Goal: Information Seeking & Learning: Learn about a topic

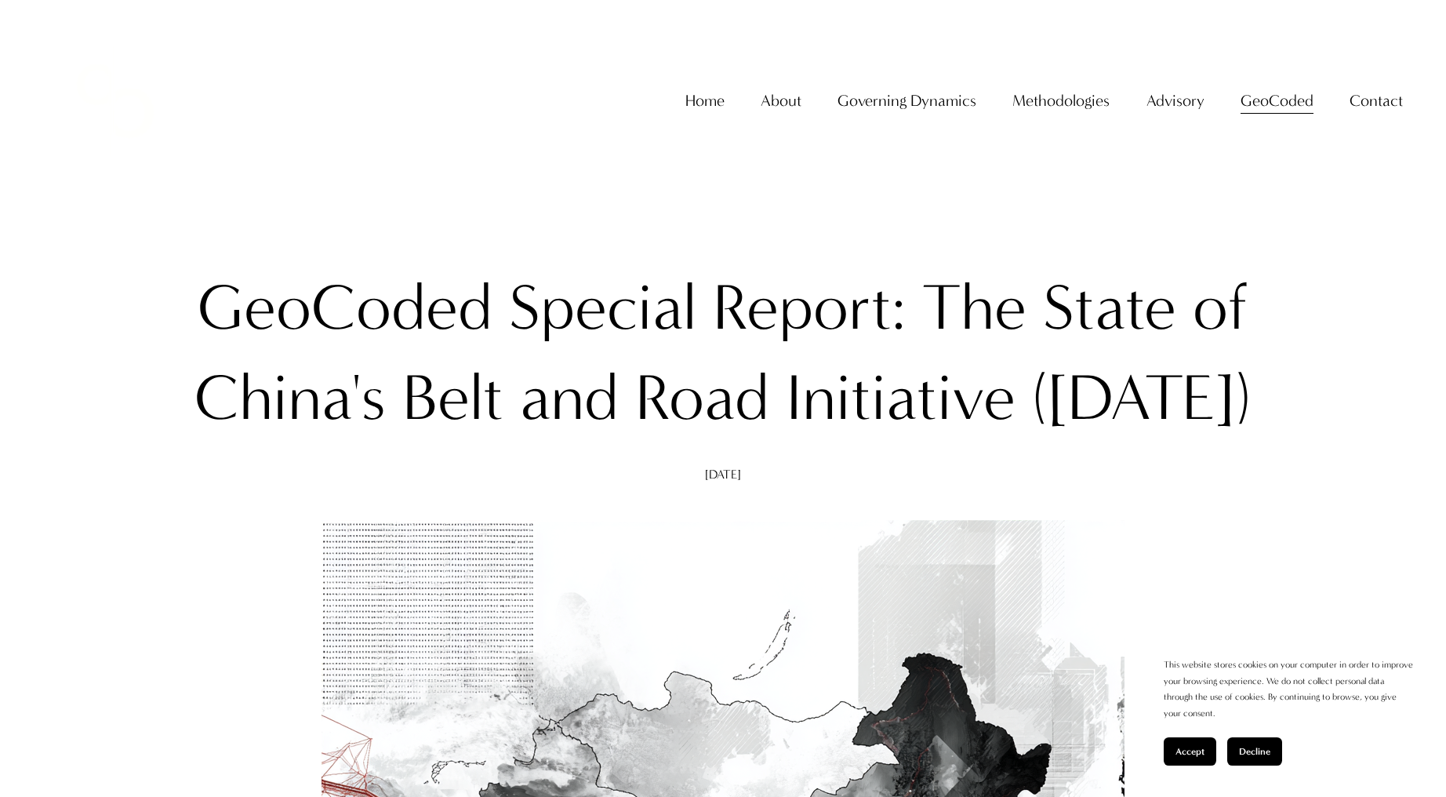
click at [458, 323] on h1 "GeoCoded Special Report: The State of China's Belt and Road Initiative (August …" at bounding box center [723, 353] width 1074 height 181
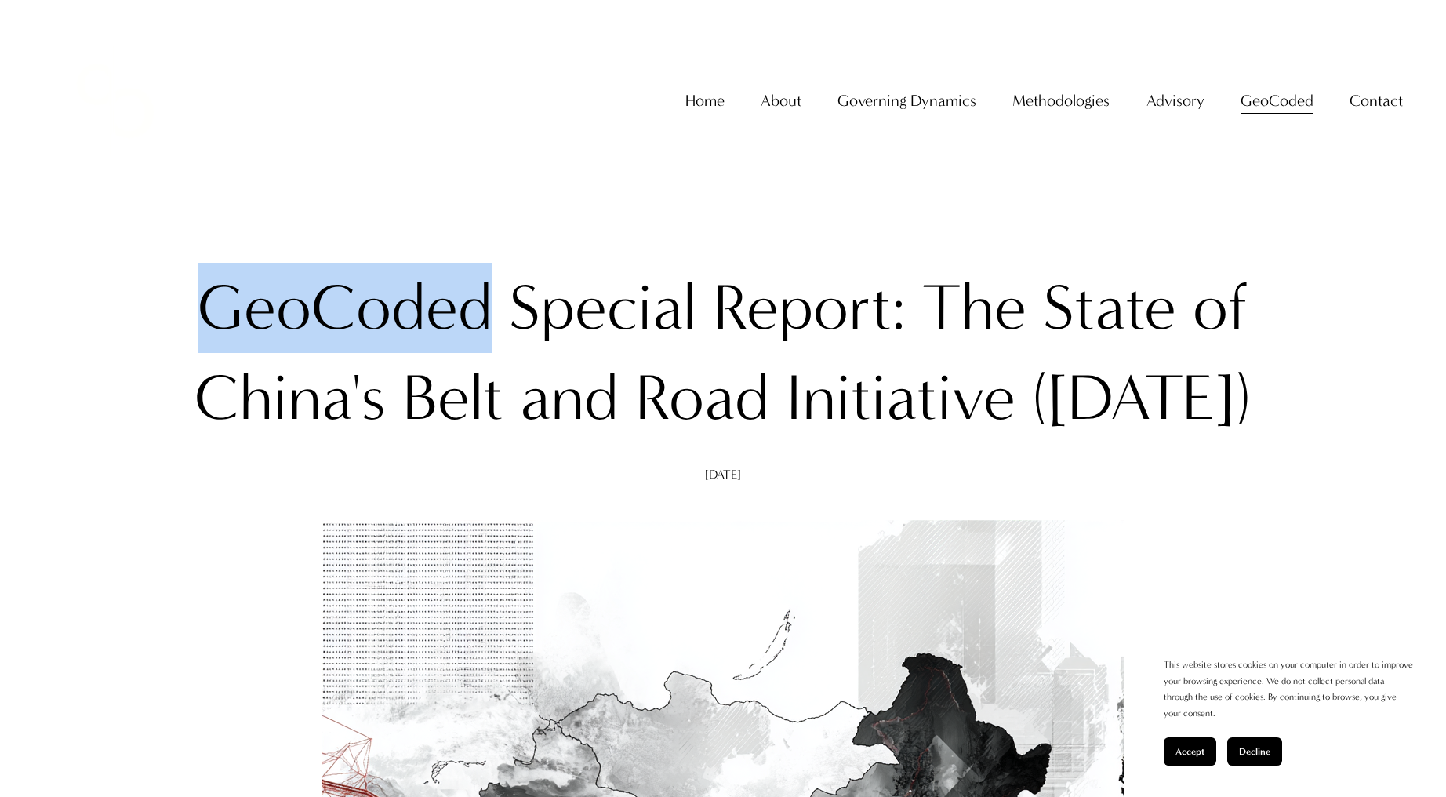
click at [458, 323] on h1 "GeoCoded Special Report: The State of China's Belt and Road Initiative (August …" at bounding box center [723, 353] width 1074 height 181
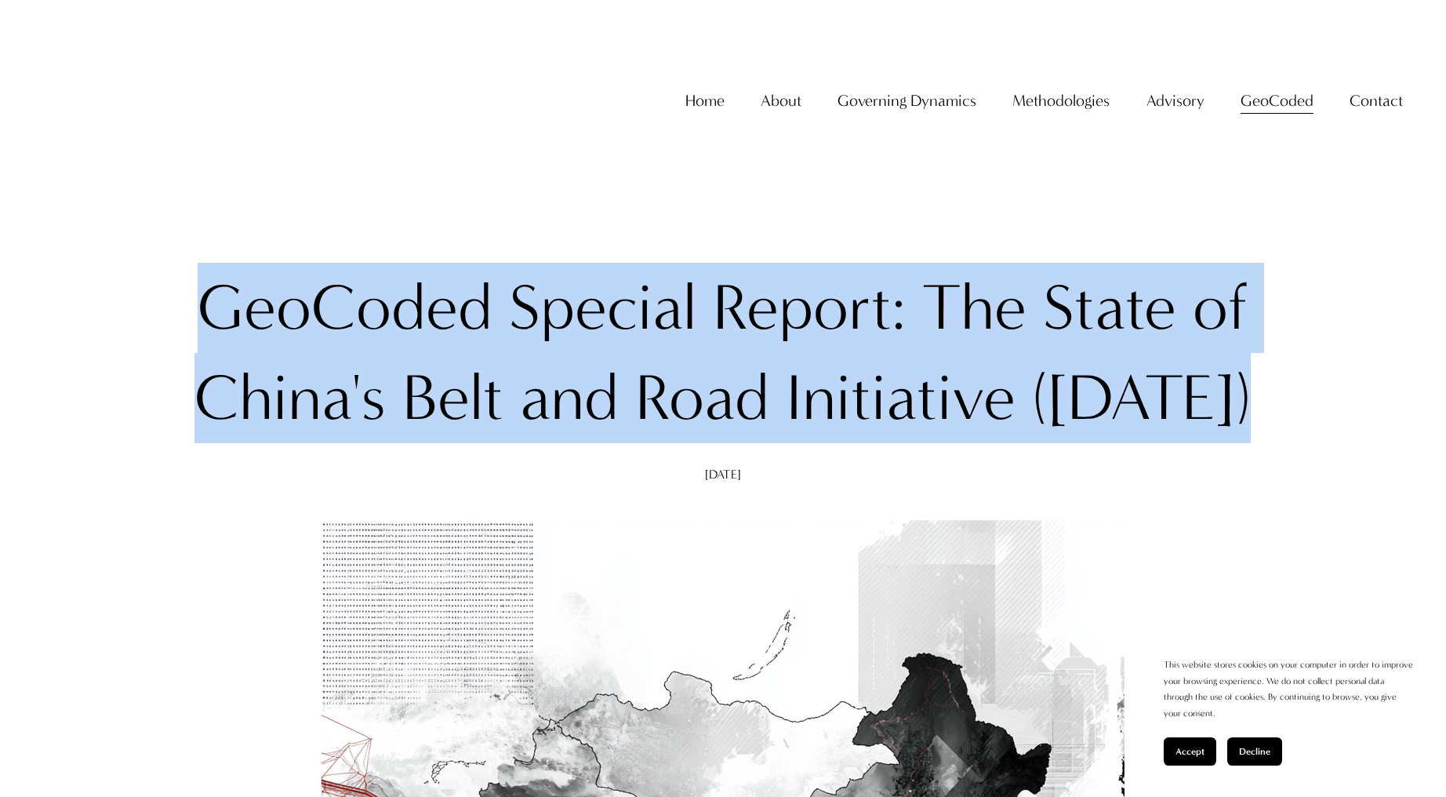
click at [458, 323] on h1 "GeoCoded Special Report: The State of China's Belt and Road Initiative (August …" at bounding box center [723, 353] width 1074 height 181
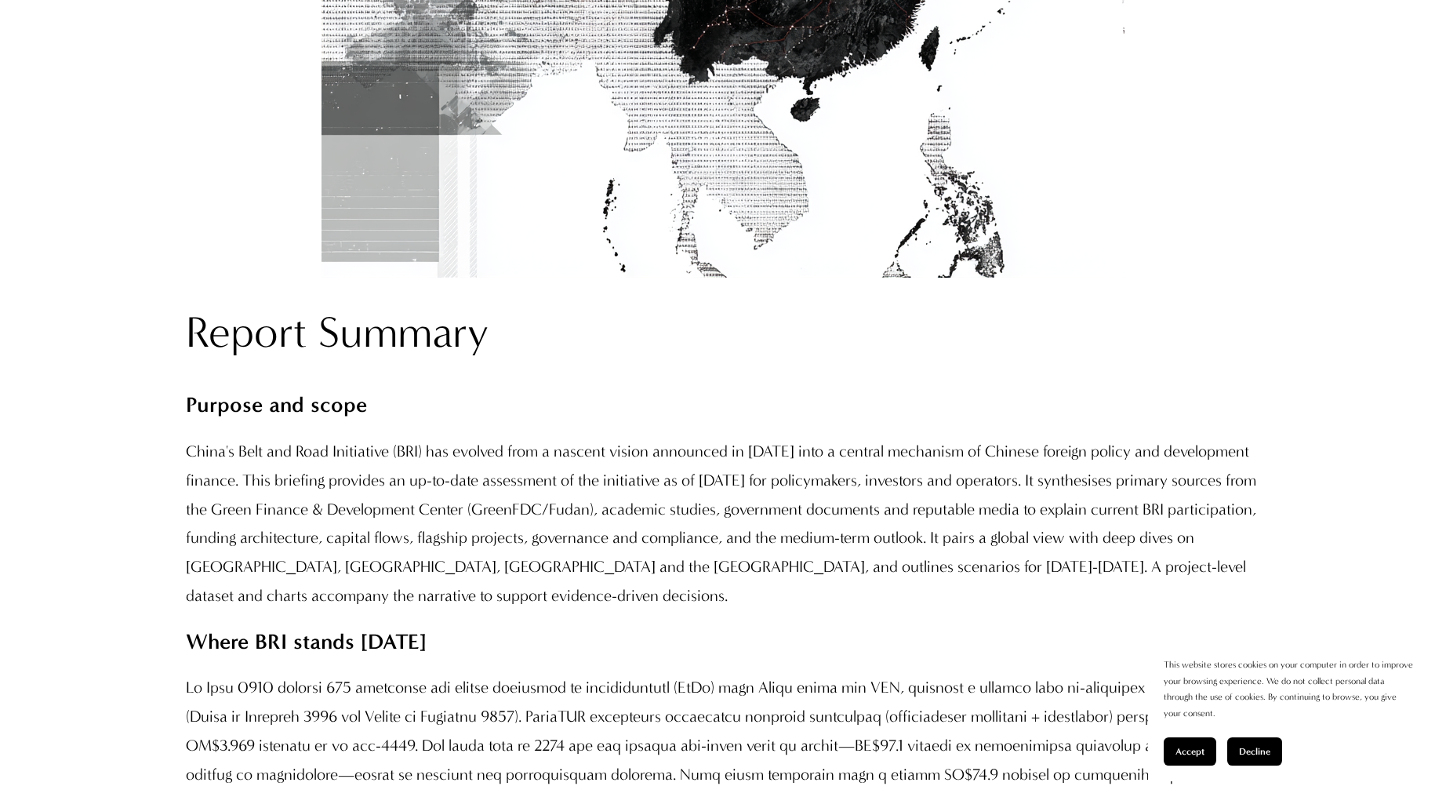
scroll to position [1255, 0]
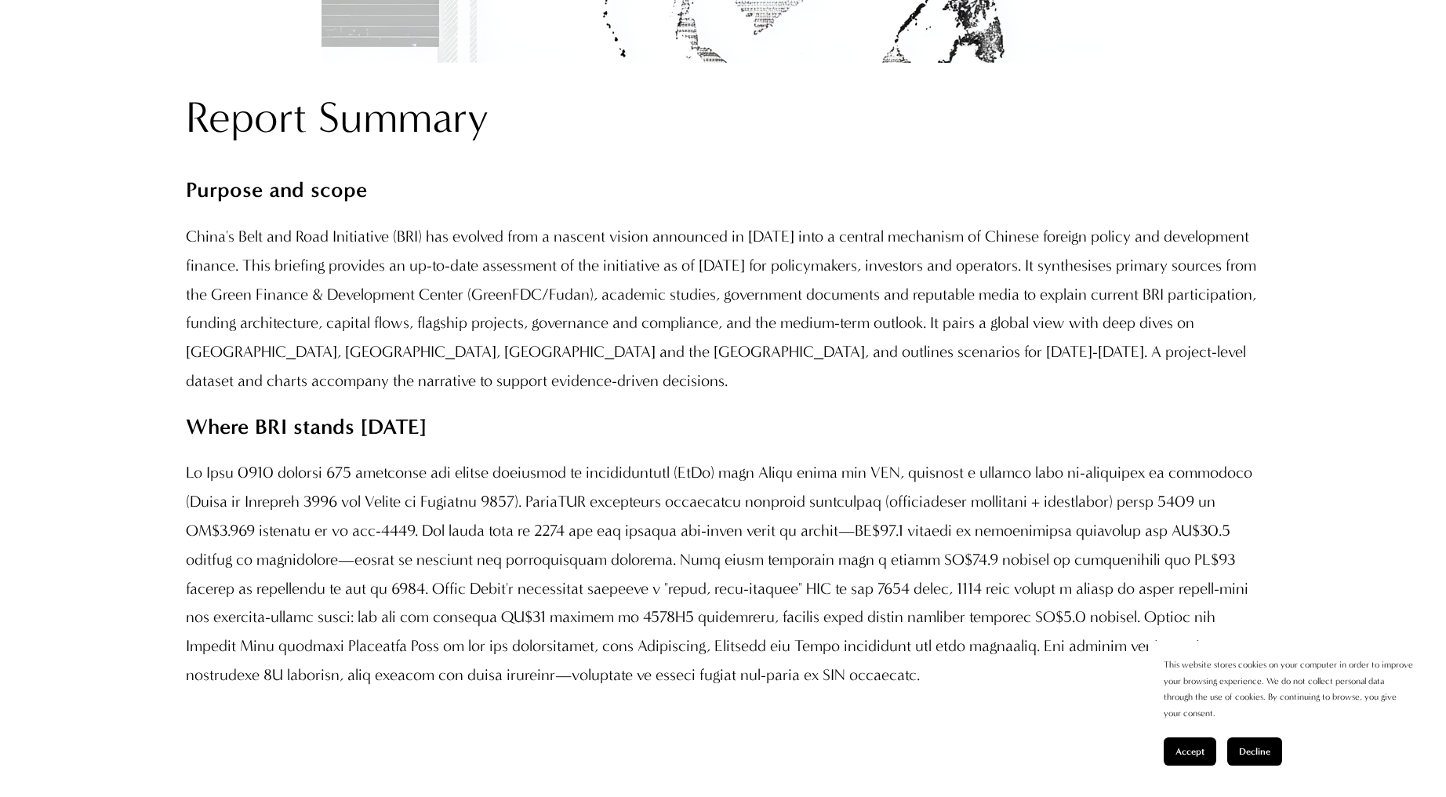
click at [391, 331] on p "China's Belt and Road Initiative (BRI) has evolved from a nascent vision announ…" at bounding box center [723, 308] width 1074 height 173
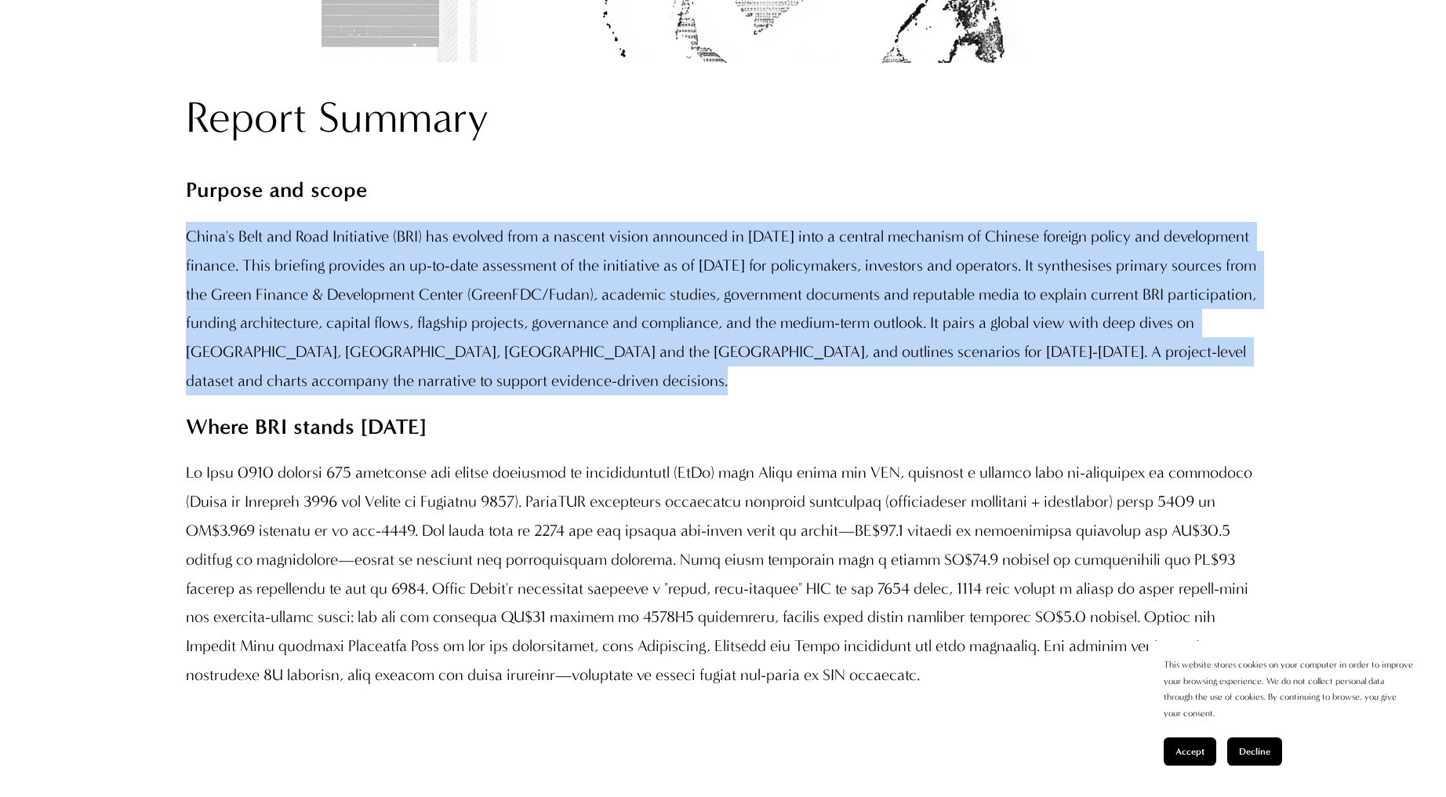
click at [391, 331] on p "China's Belt and Road Initiative (BRI) has evolved from a nascent vision announ…" at bounding box center [723, 308] width 1074 height 173
click at [393, 331] on p "China's Belt and Road Initiative (BRI) has evolved from a nascent vision announ…" at bounding box center [723, 308] width 1074 height 173
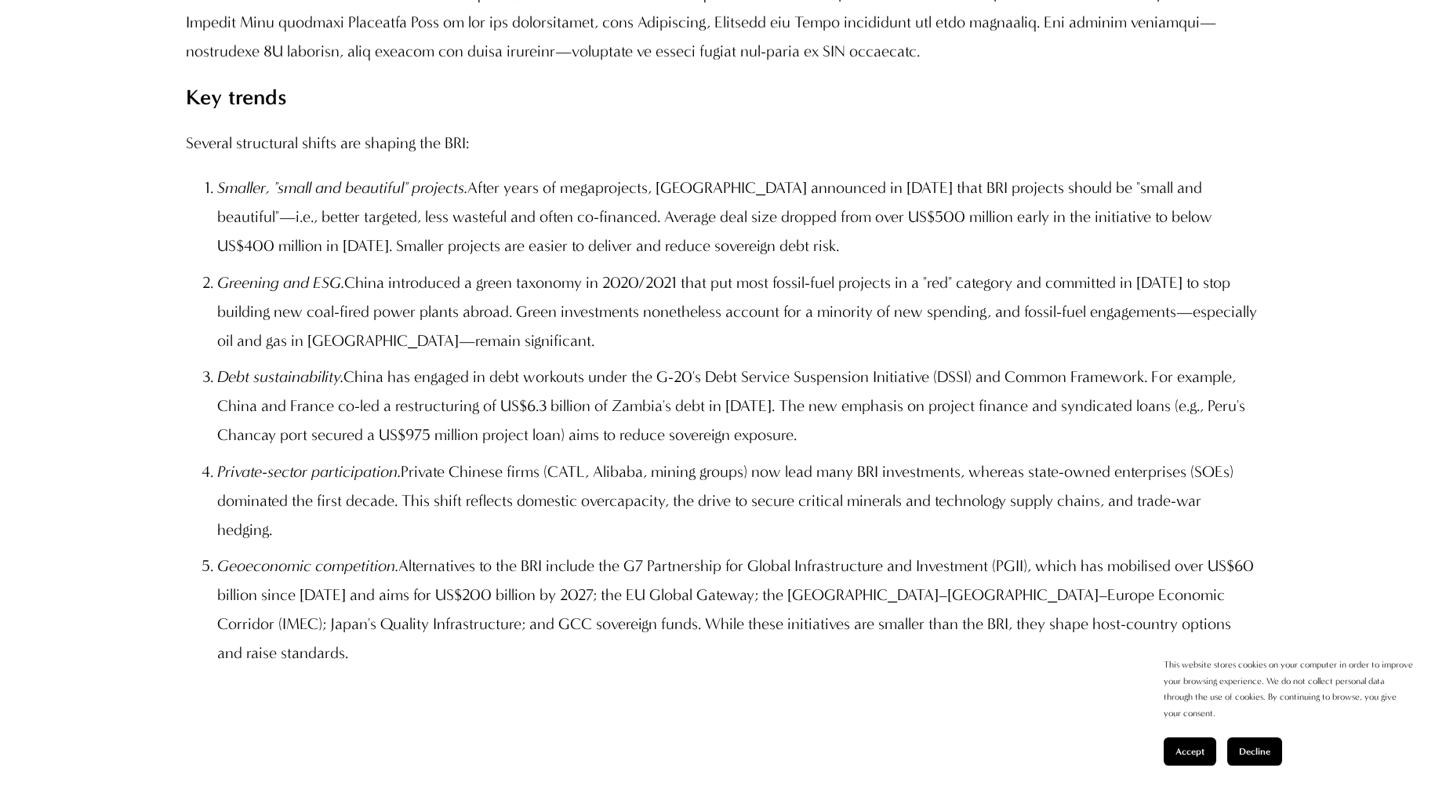
scroll to position [1882, 0]
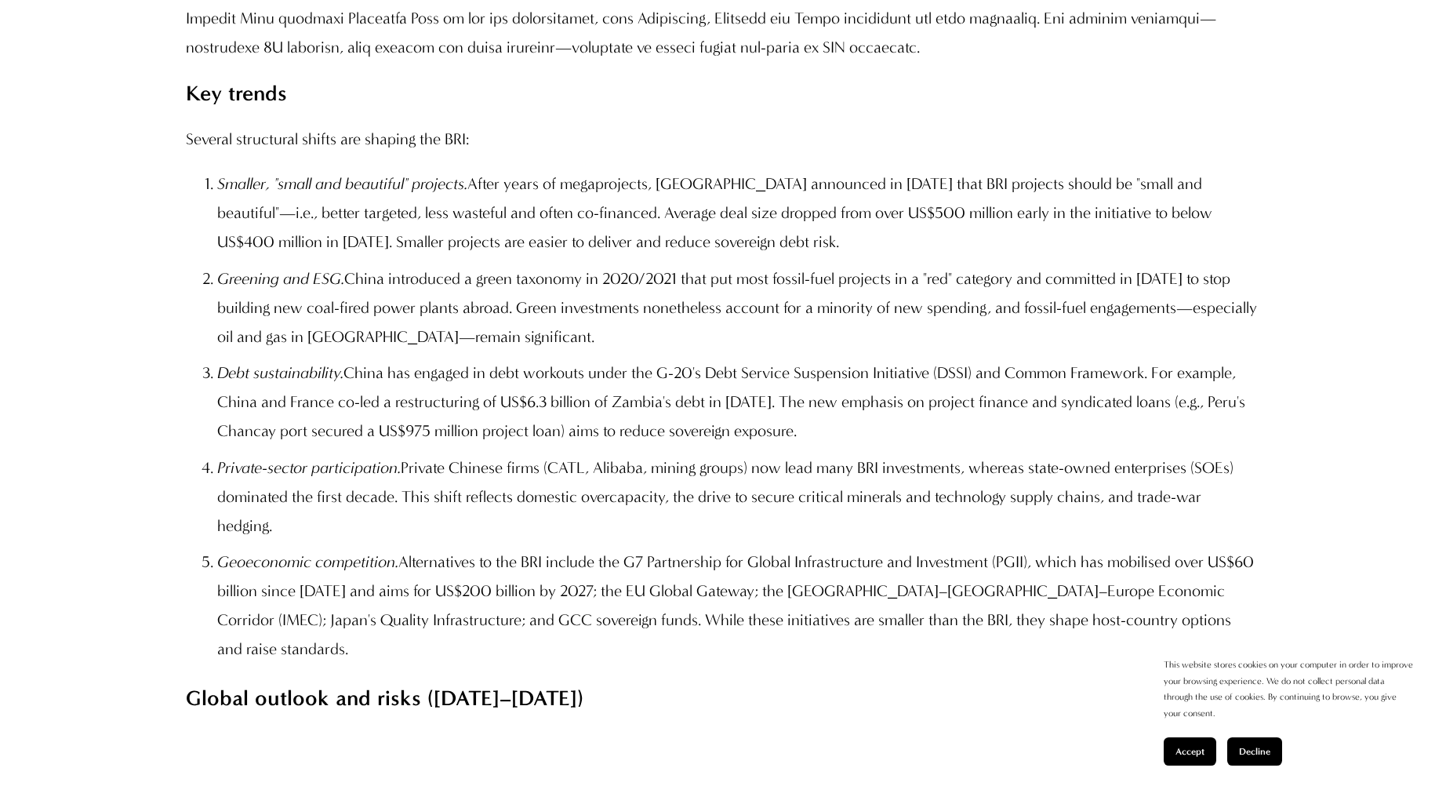
click at [333, 571] on em "Geoeconomic competition." at bounding box center [307, 561] width 181 height 19
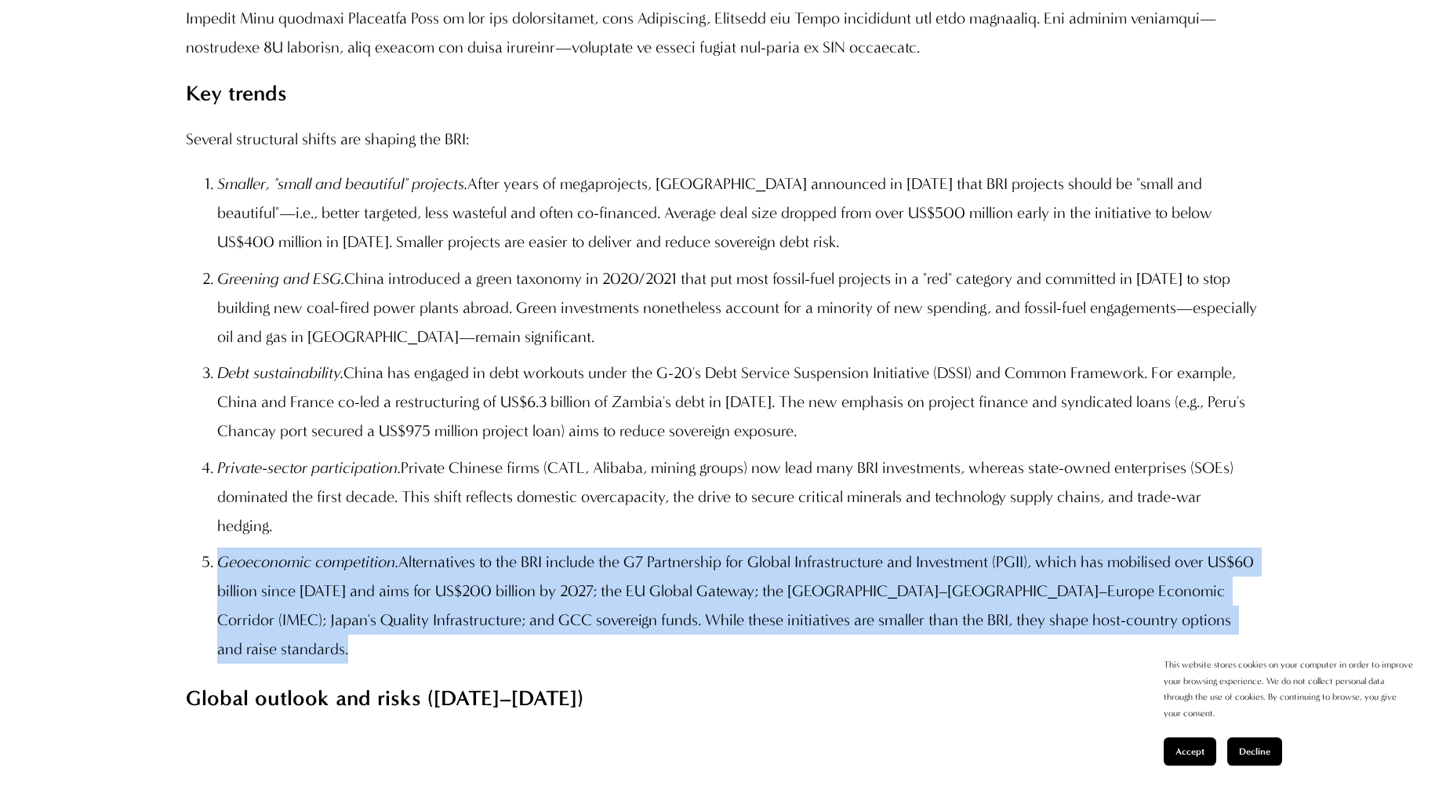
click at [333, 571] on em "Geoeconomic competition." at bounding box center [307, 561] width 181 height 19
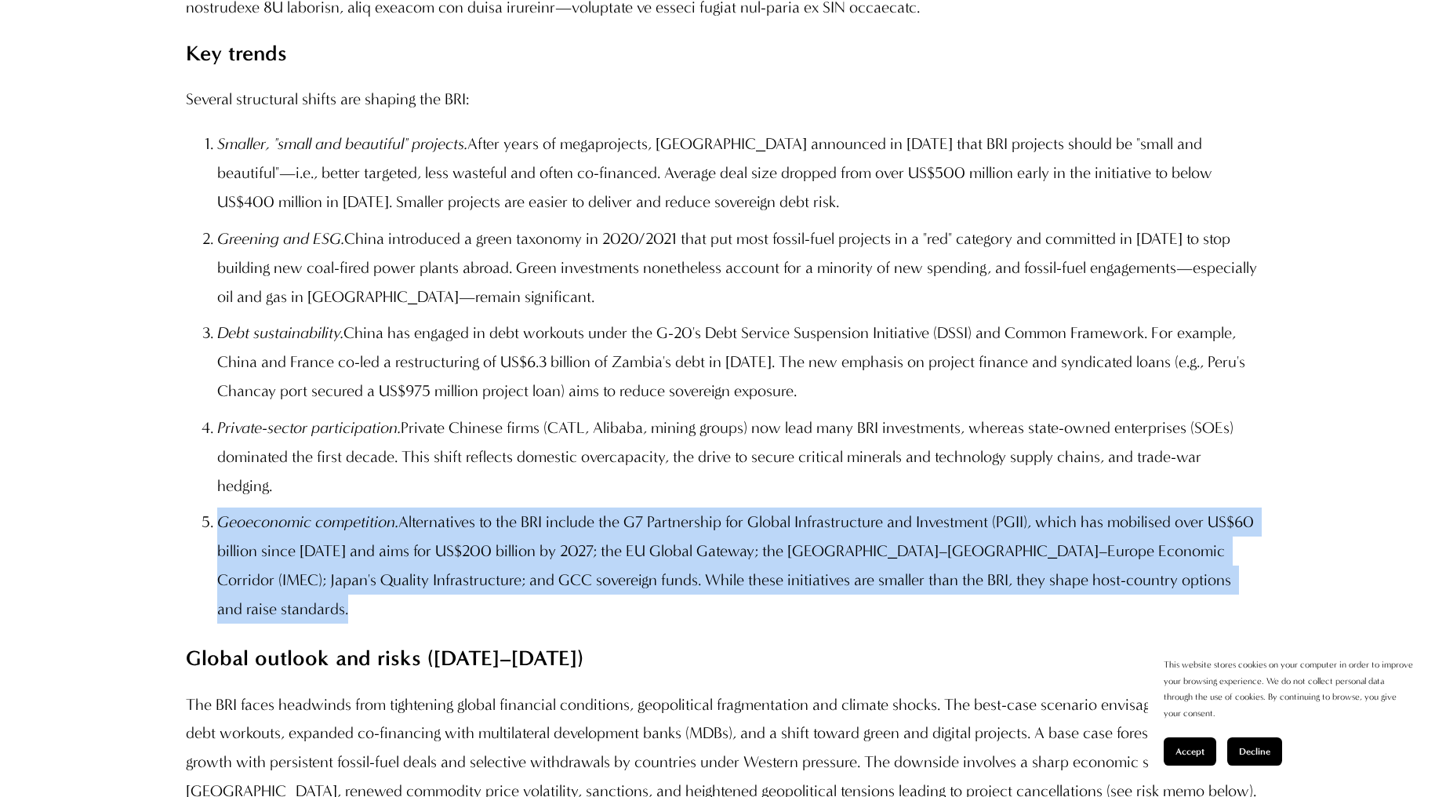
scroll to position [1961, 0]
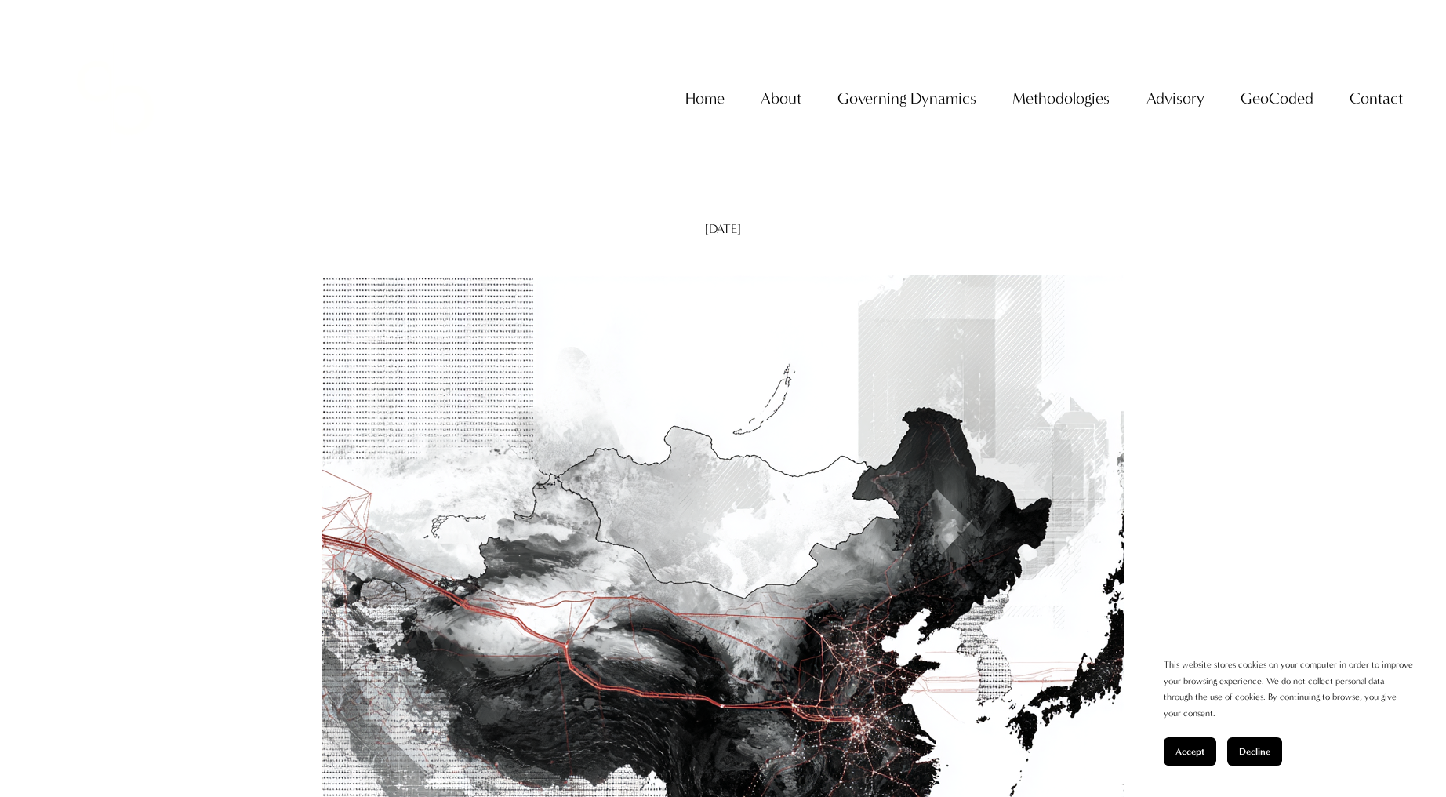
scroll to position [0, 0]
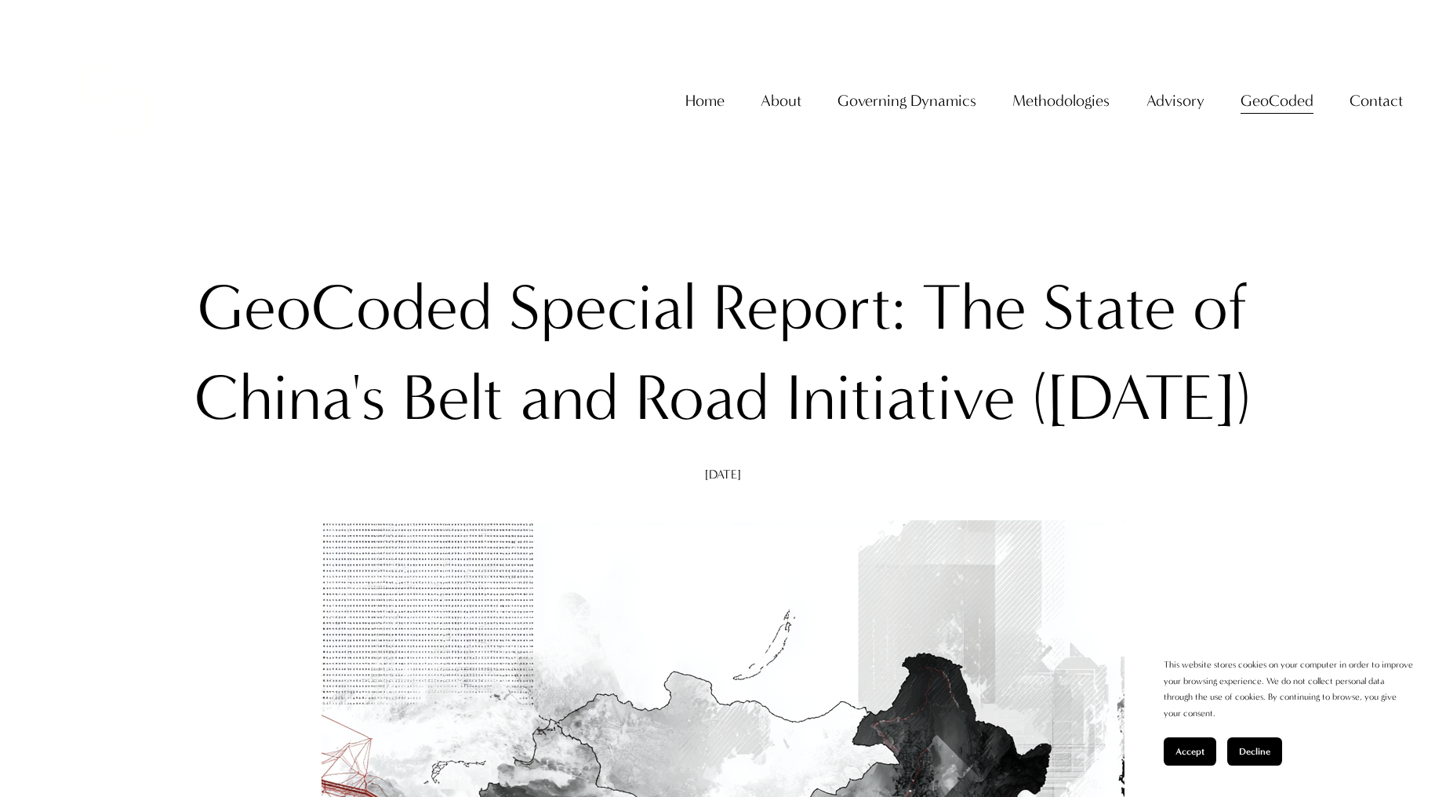
click at [587, 310] on h1 "GeoCoded Special Report: The State of China's Belt and Road Initiative (August …" at bounding box center [723, 353] width 1074 height 181
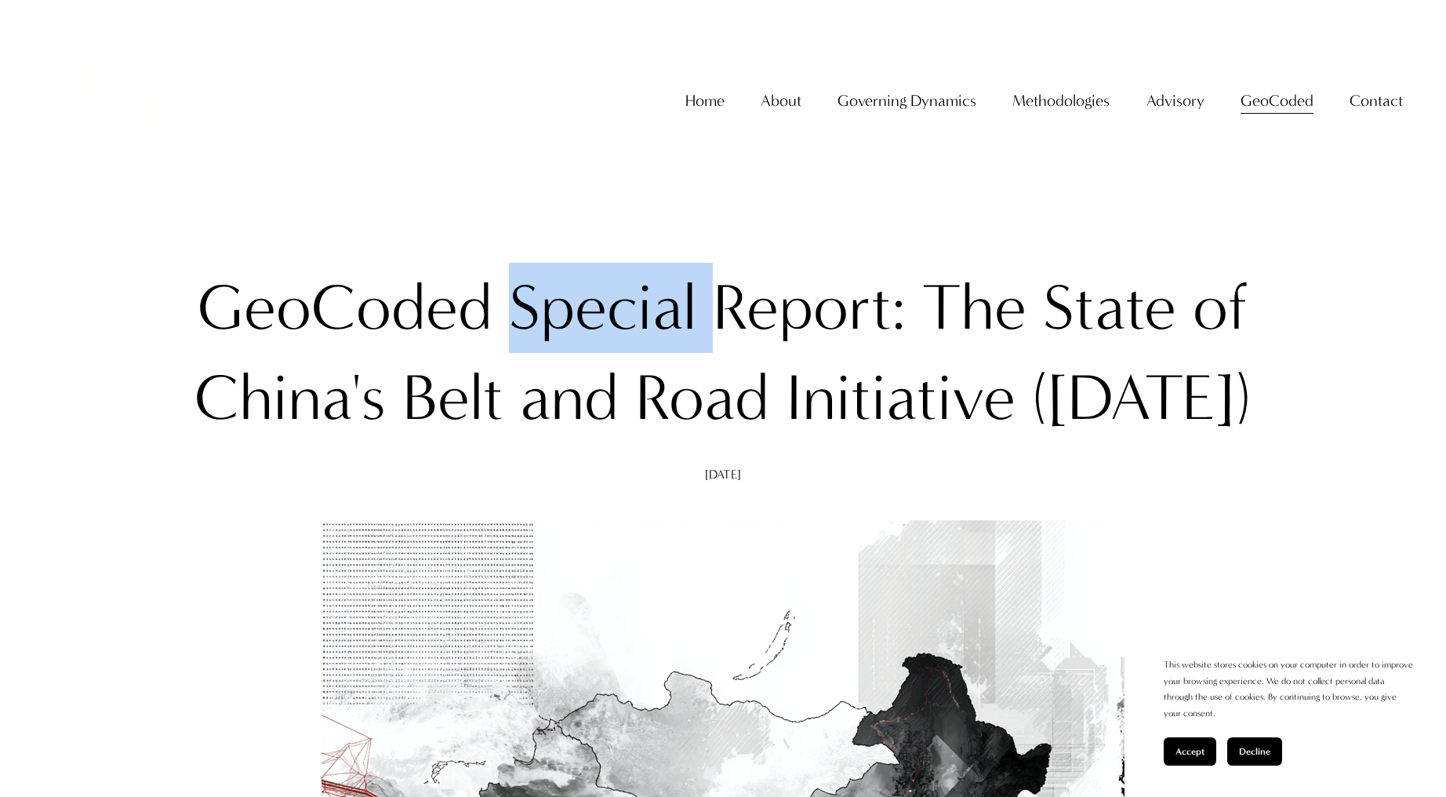
click at [587, 310] on h1 "GeoCoded Special Report: The State of China's Belt and Road Initiative (August …" at bounding box center [723, 353] width 1074 height 181
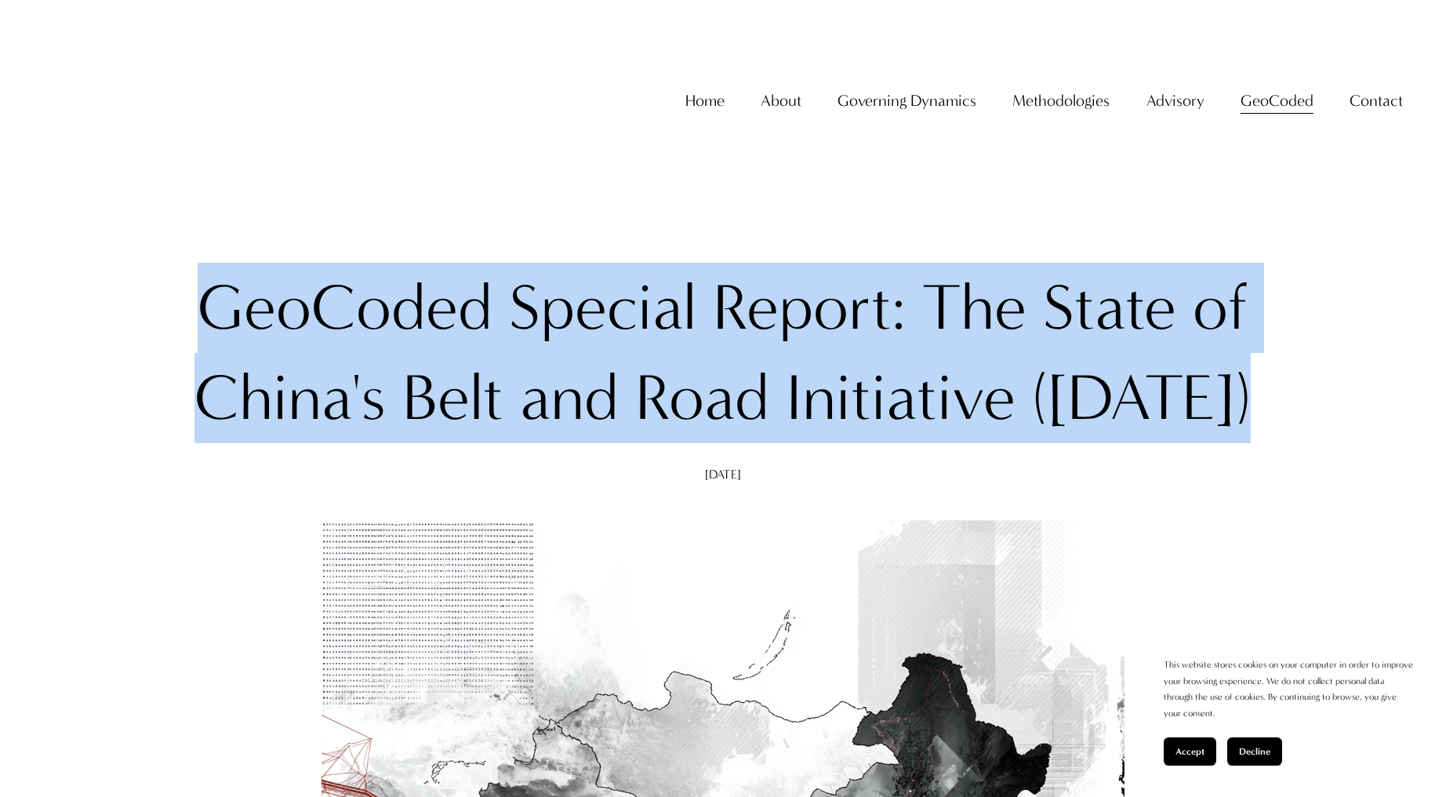
click at [587, 310] on h1 "GeoCoded Special Report: The State of China's Belt and Road Initiative (August …" at bounding box center [723, 353] width 1074 height 181
click at [619, 318] on h1 "GeoCoded Special Report: The State of China's Belt and Road Initiative (August …" at bounding box center [723, 353] width 1074 height 181
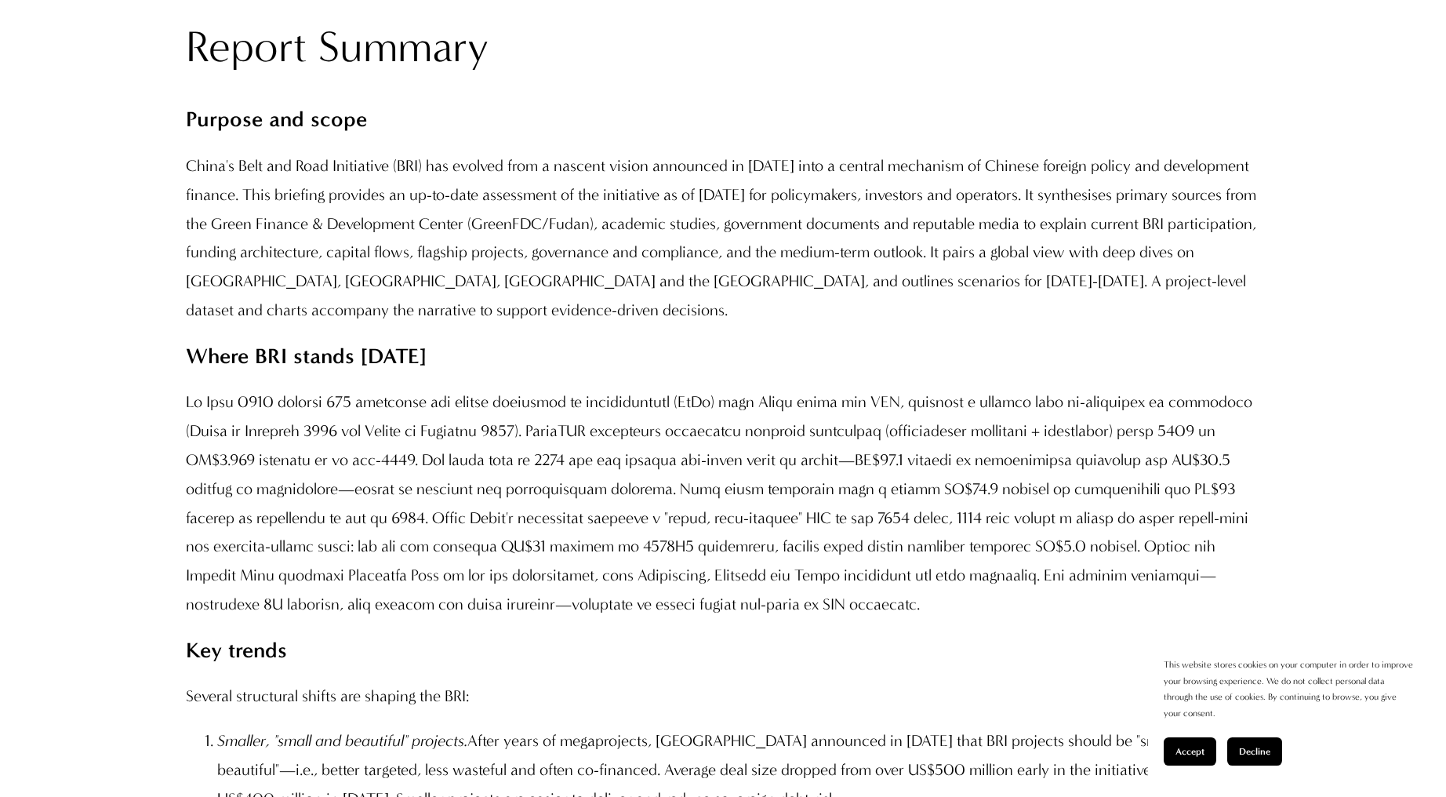
scroll to position [1333, 0]
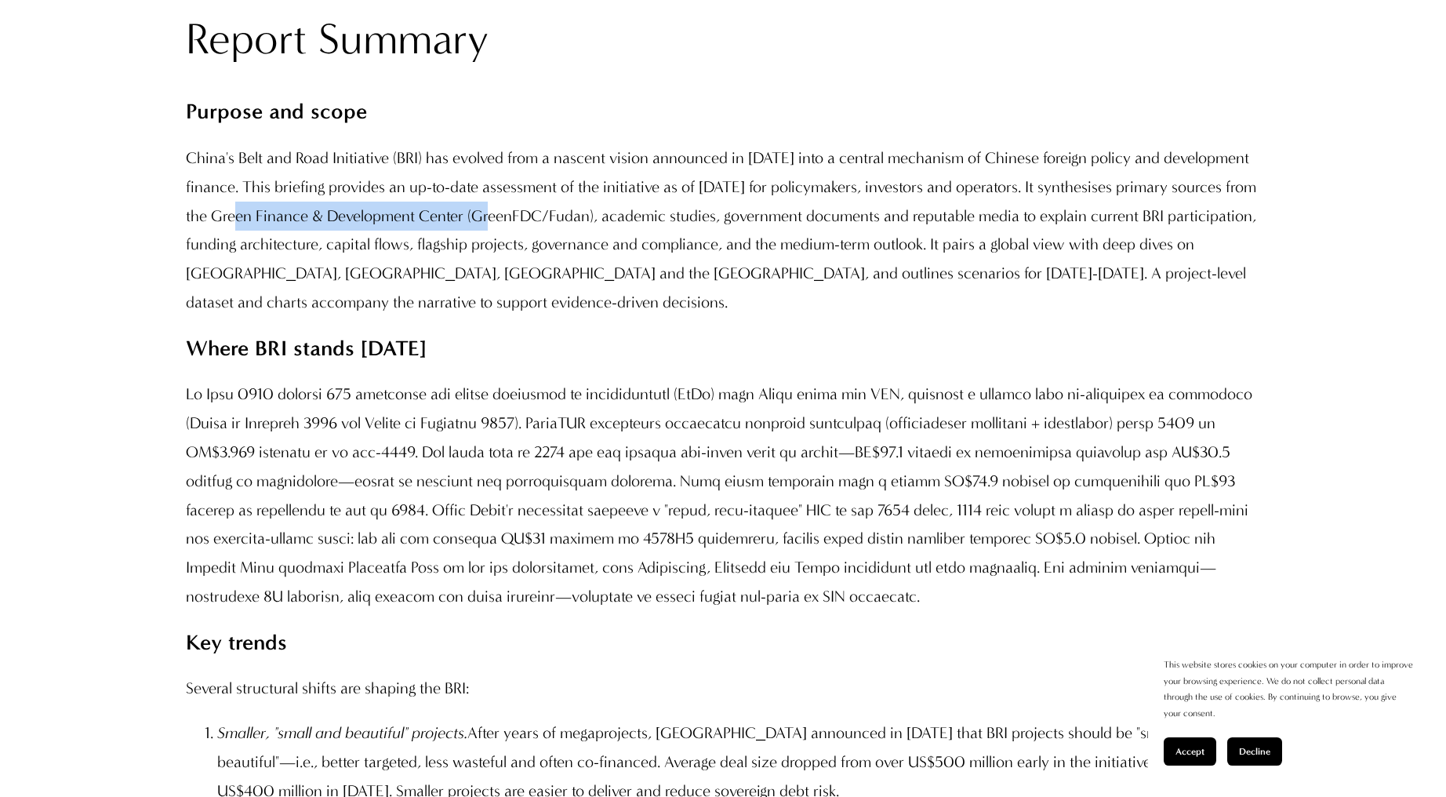
drag, startPoint x: 304, startPoint y: 307, endPoint x: 558, endPoint y: 316, distance: 254.3
click at [558, 316] on p "China's Belt and Road Initiative (BRI) has evolved from a nascent vision announ…" at bounding box center [723, 230] width 1074 height 173
drag, startPoint x: 304, startPoint y: 334, endPoint x: 439, endPoint y: 338, distance: 135.0
click at [439, 317] on p "China's Belt and Road Initiative (BRI) has evolved from a nascent vision announ…" at bounding box center [723, 230] width 1074 height 173
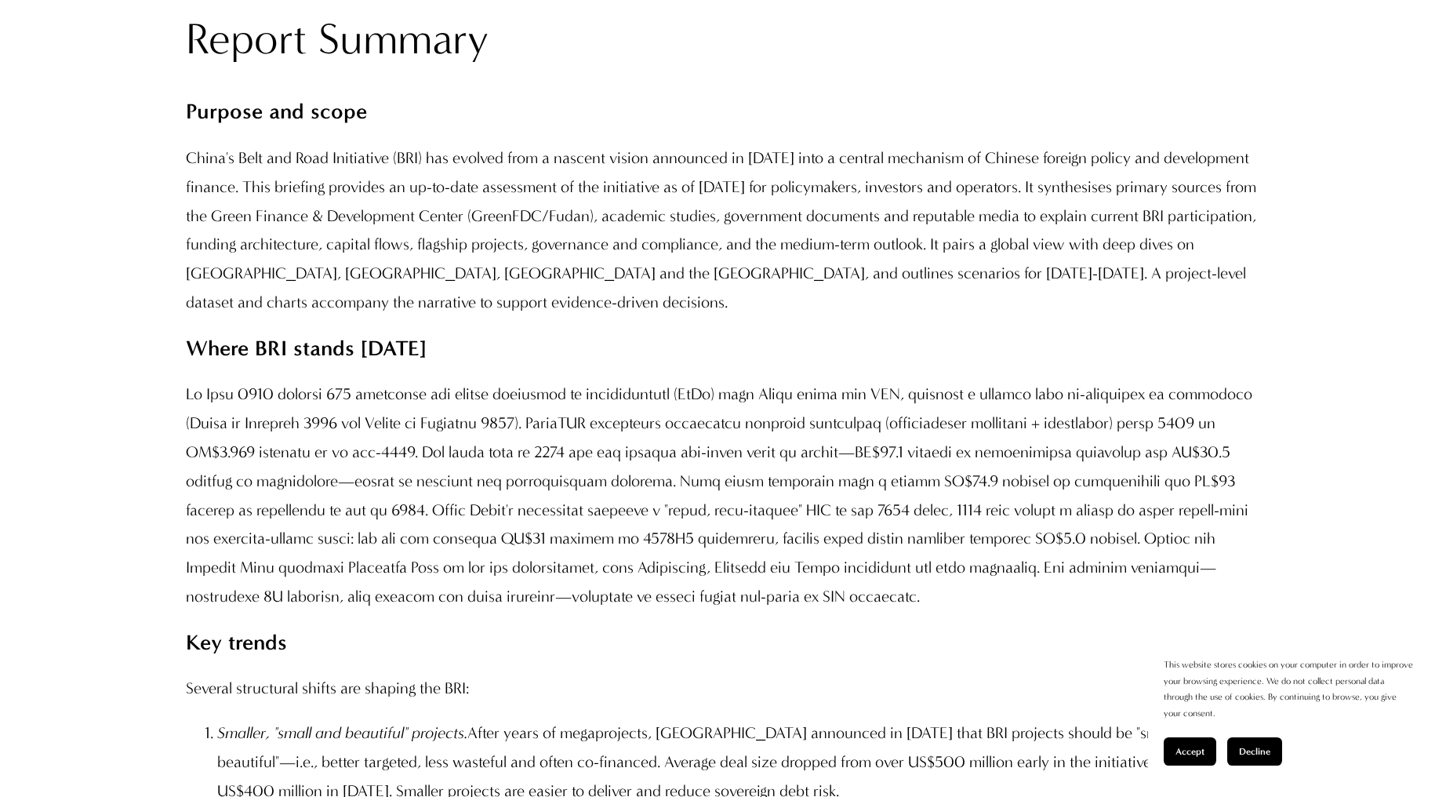
click at [477, 317] on p "China's Belt and Road Initiative (BRI) has evolved from a nascent vision announ…" at bounding box center [723, 230] width 1074 height 173
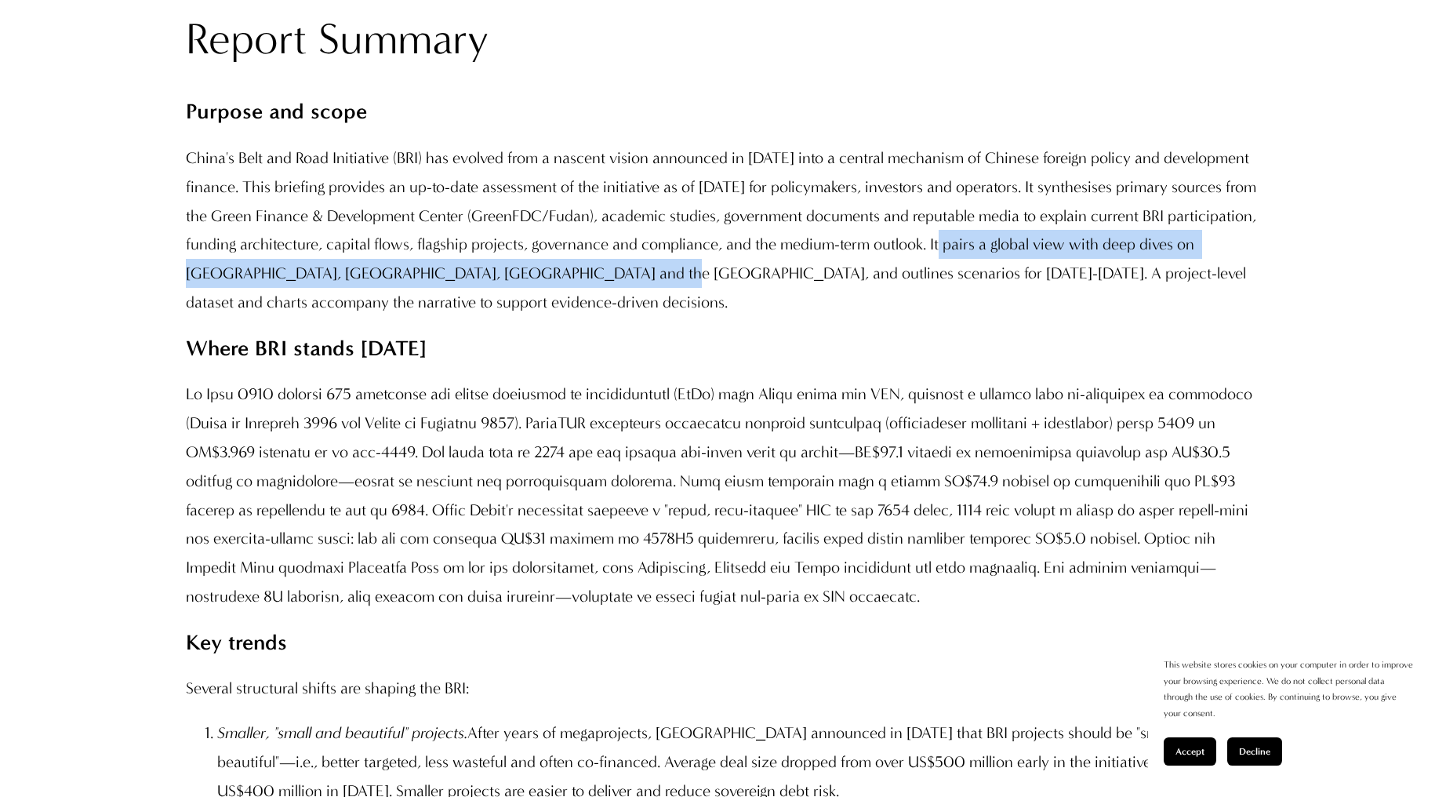
drag, startPoint x: 1049, startPoint y: 337, endPoint x: 646, endPoint y: 369, distance: 405.2
click at [646, 317] on p "China's Belt and Road Initiative (BRI) has evolved from a nascent vision announ…" at bounding box center [723, 230] width 1074 height 173
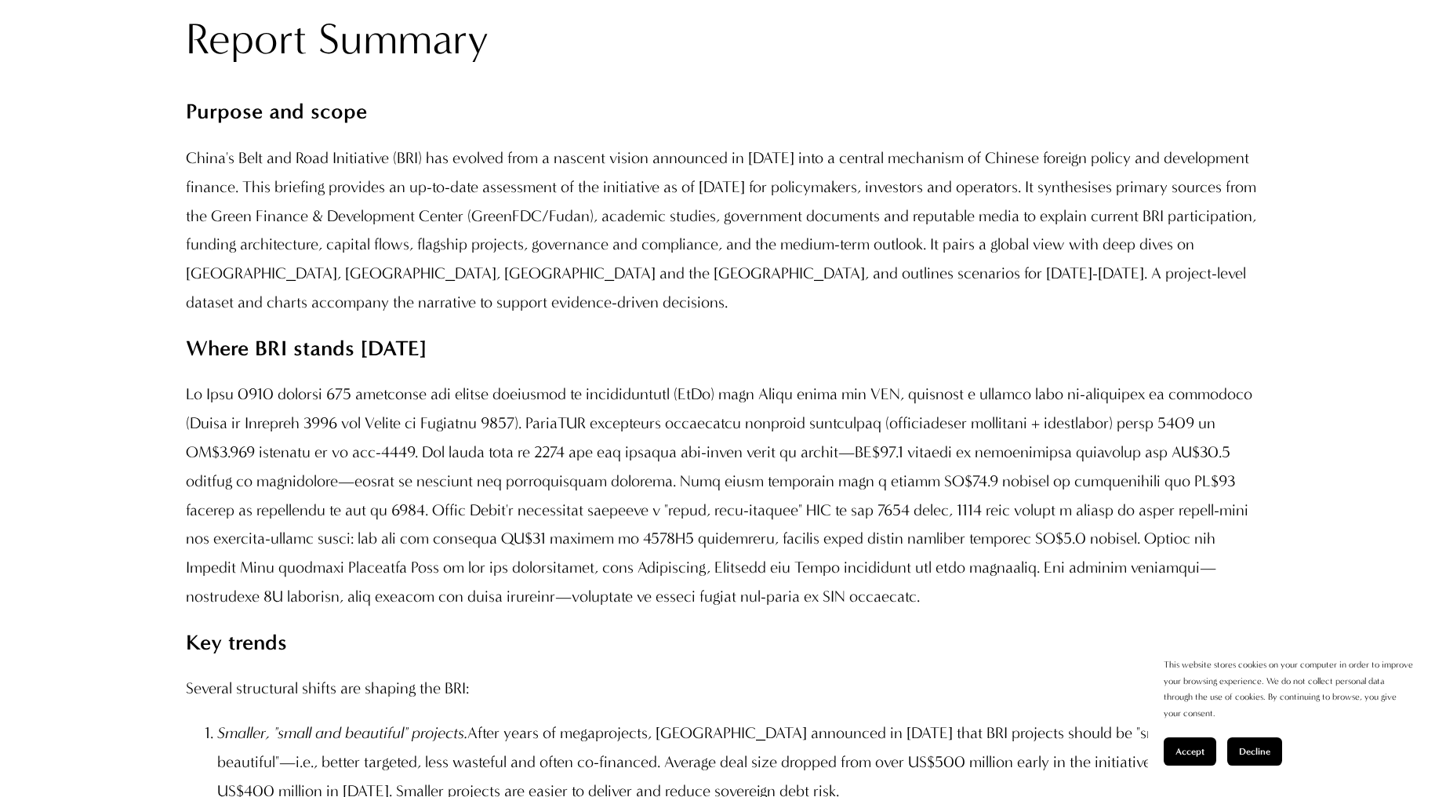
click at [704, 317] on p "China's Belt and Road Initiative (BRI) has evolved from a nascent vision announ…" at bounding box center [723, 230] width 1074 height 173
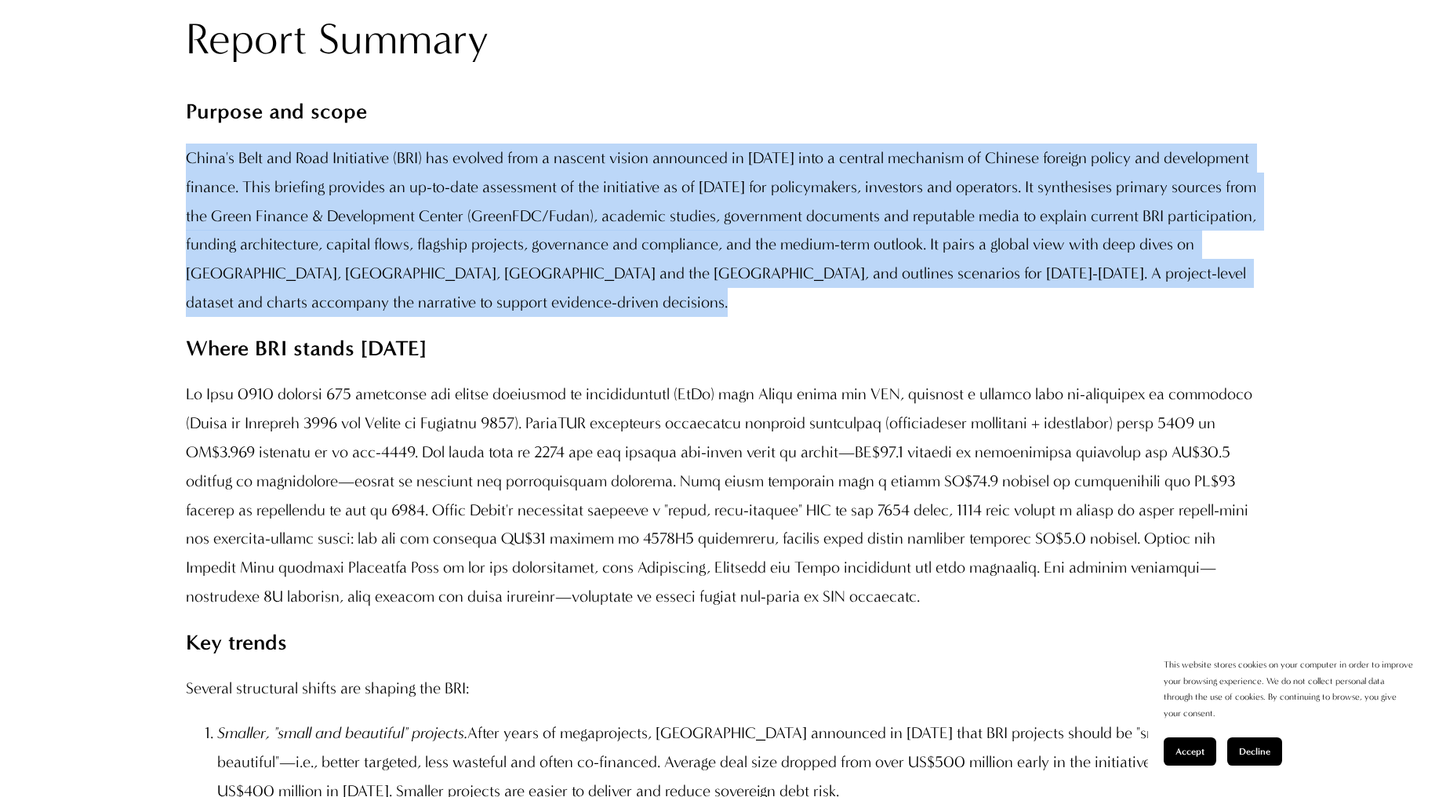
click at [704, 317] on p "China's Belt and Road Initiative (BRI) has evolved from a nascent vision announ…" at bounding box center [723, 230] width 1074 height 173
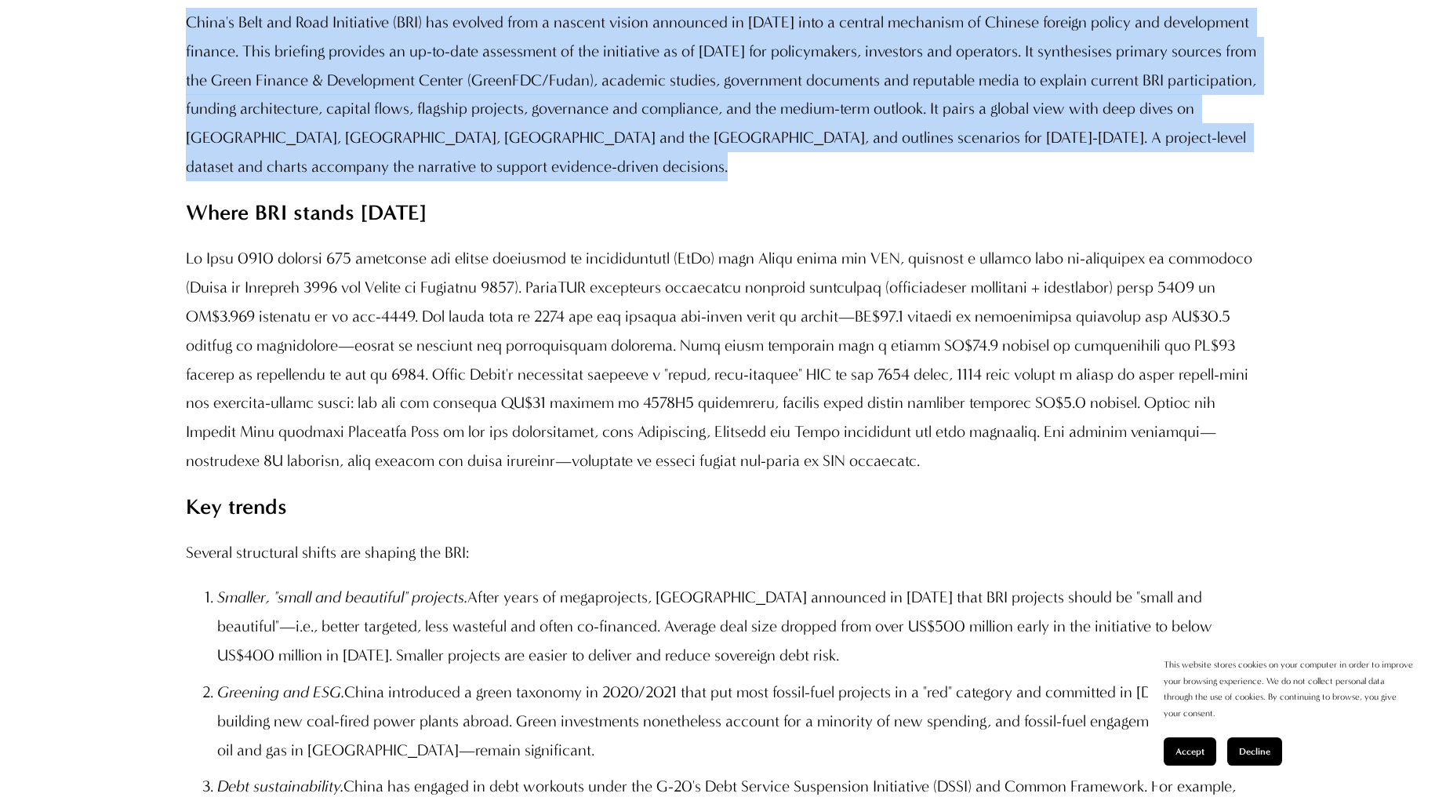
scroll to position [1490, 0]
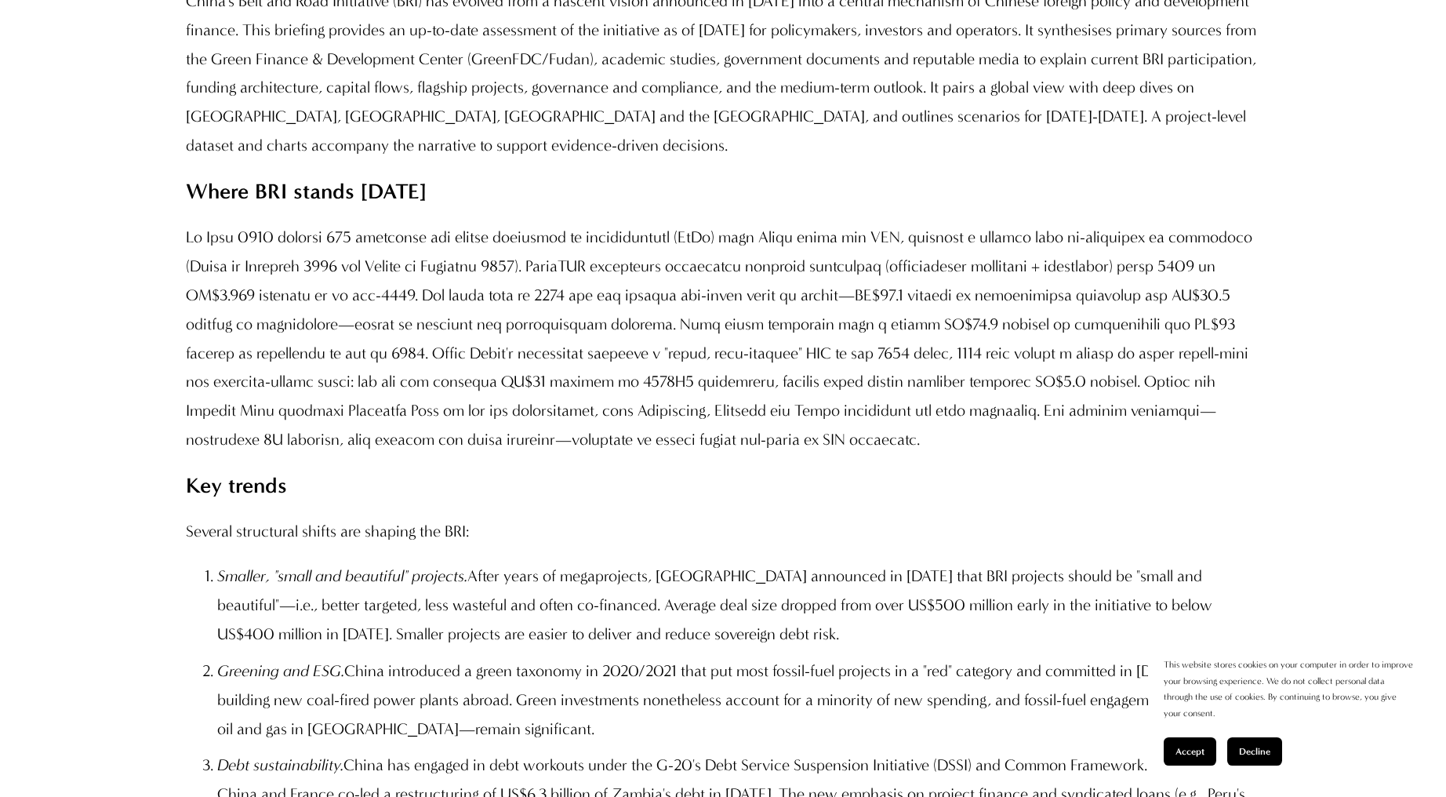
click at [395, 333] on p at bounding box center [723, 338] width 1074 height 231
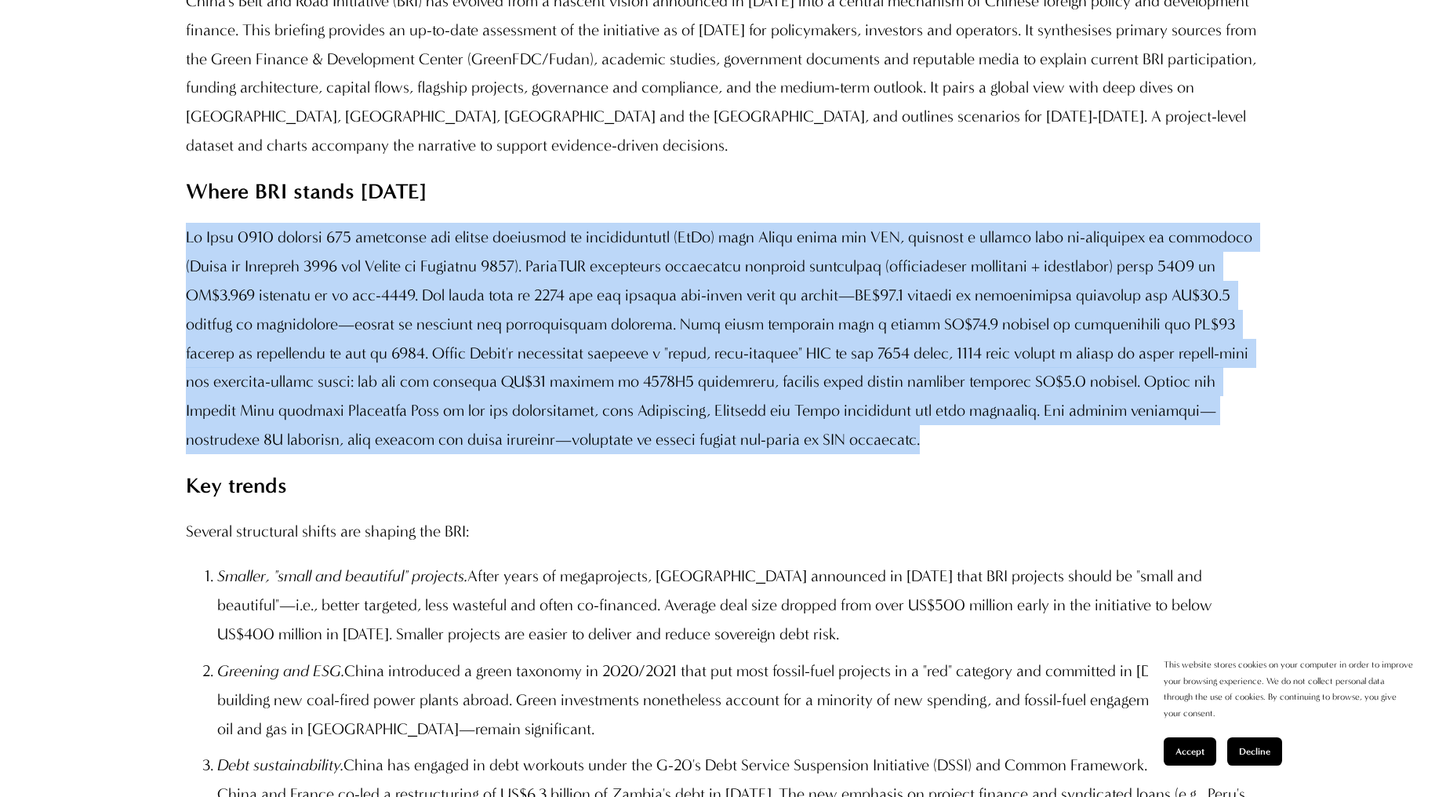
click at [395, 333] on p at bounding box center [723, 338] width 1074 height 231
click at [431, 333] on p at bounding box center [723, 338] width 1074 height 231
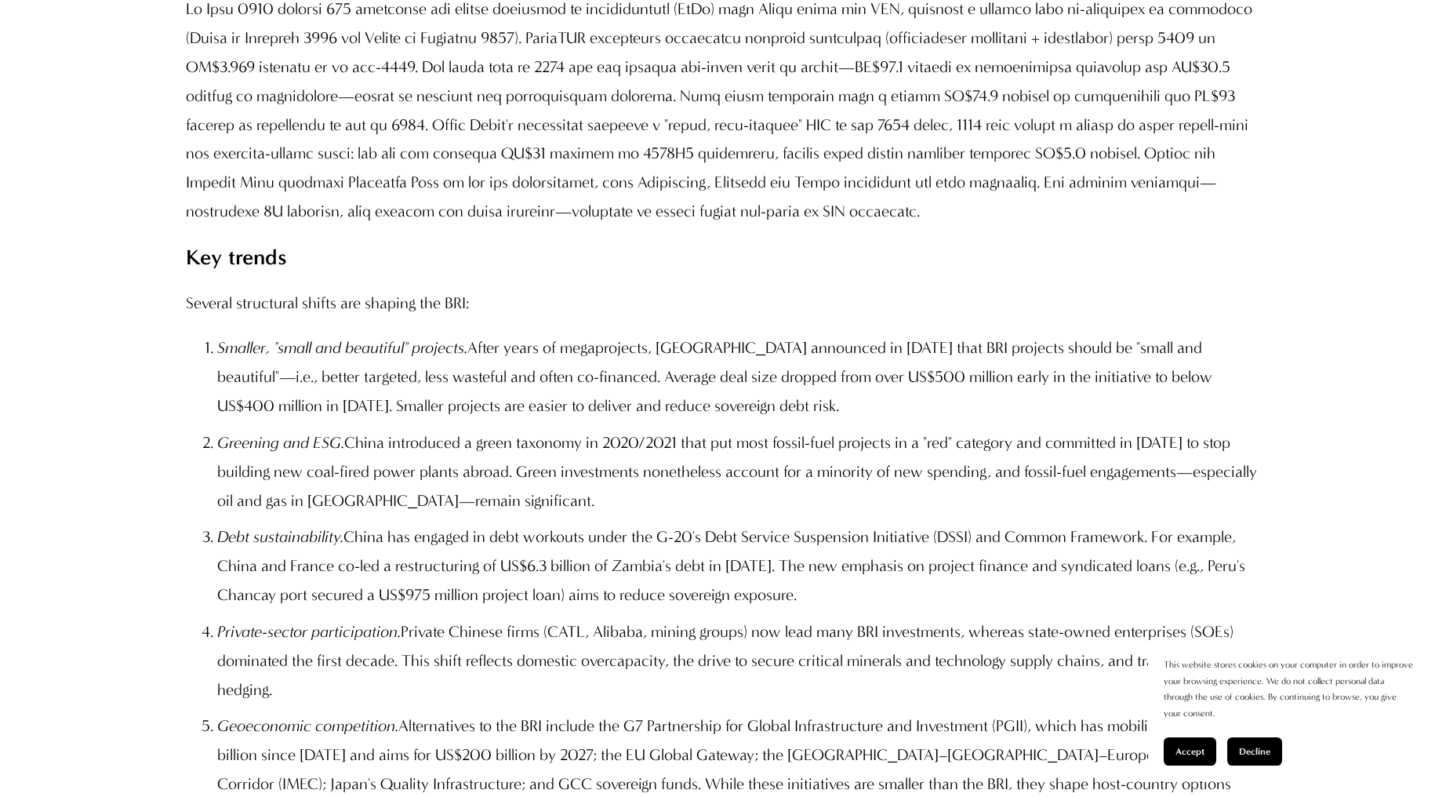
scroll to position [1726, 0]
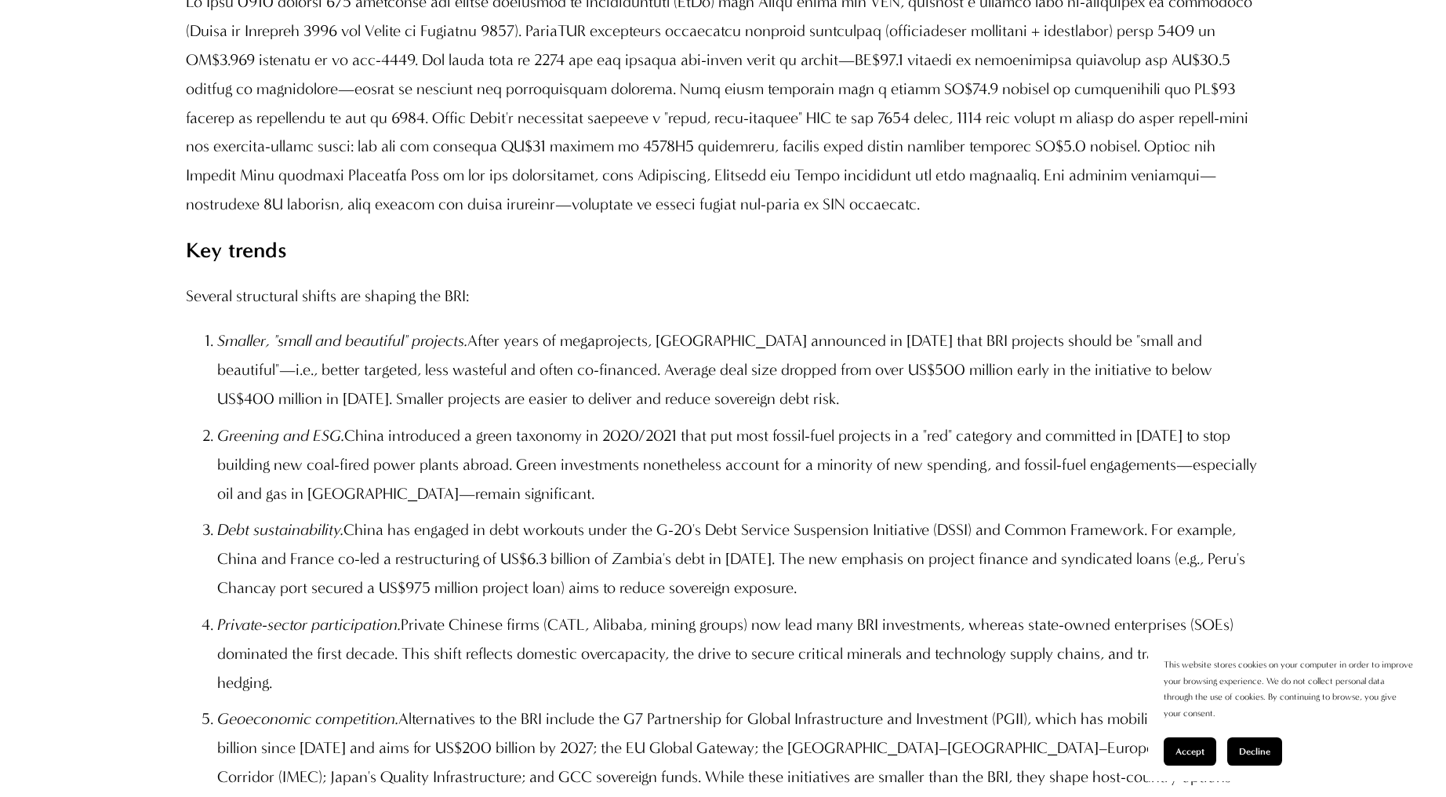
click at [347, 350] on em "Smaller, "small and beautiful" projects." at bounding box center [342, 340] width 250 height 19
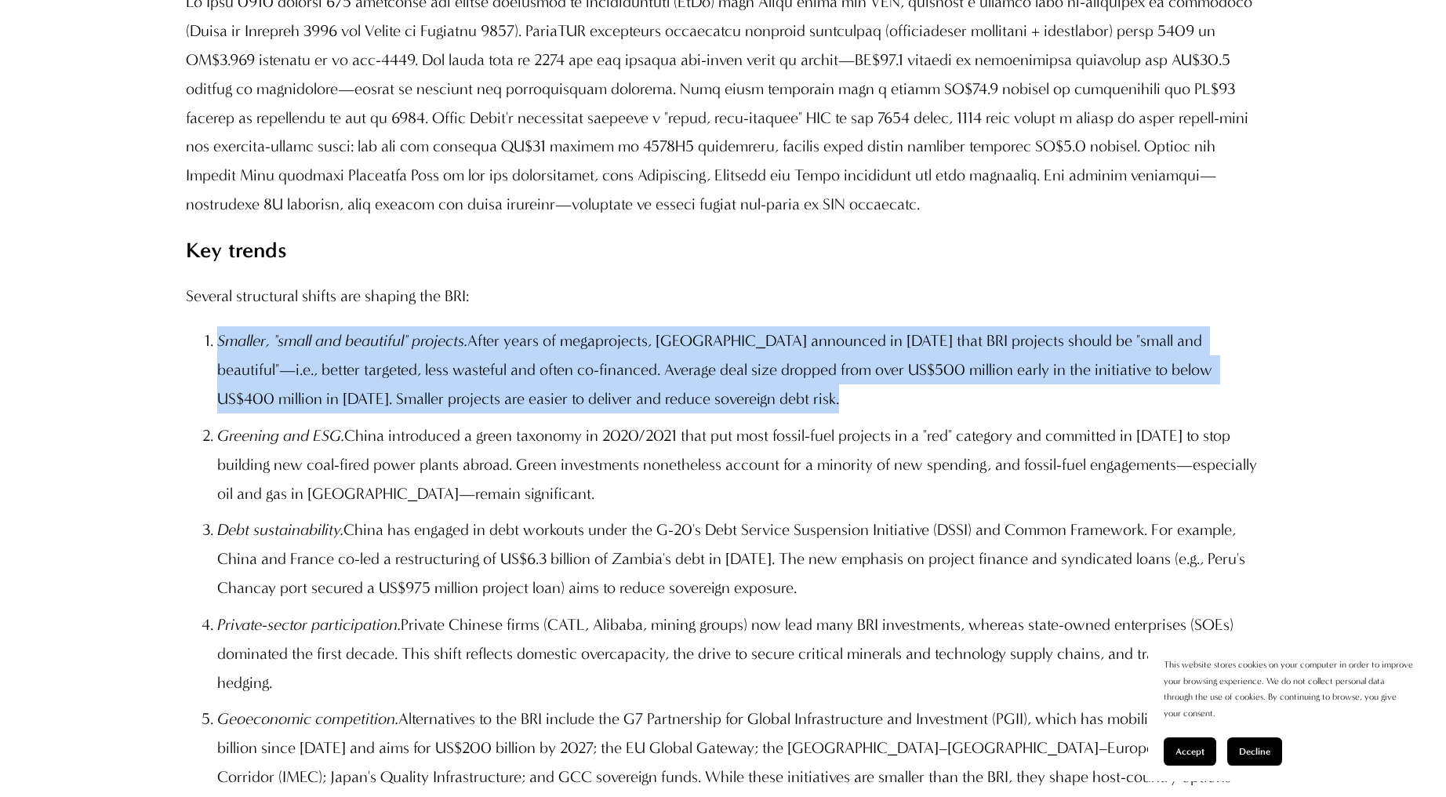
click at [347, 350] on em "Smaller, "small and beautiful" projects." at bounding box center [342, 340] width 250 height 19
click at [434, 413] on p "Smaller, "small and beautiful" projects. After years of megaprojects, Beijing a…" at bounding box center [738, 369] width 1042 height 86
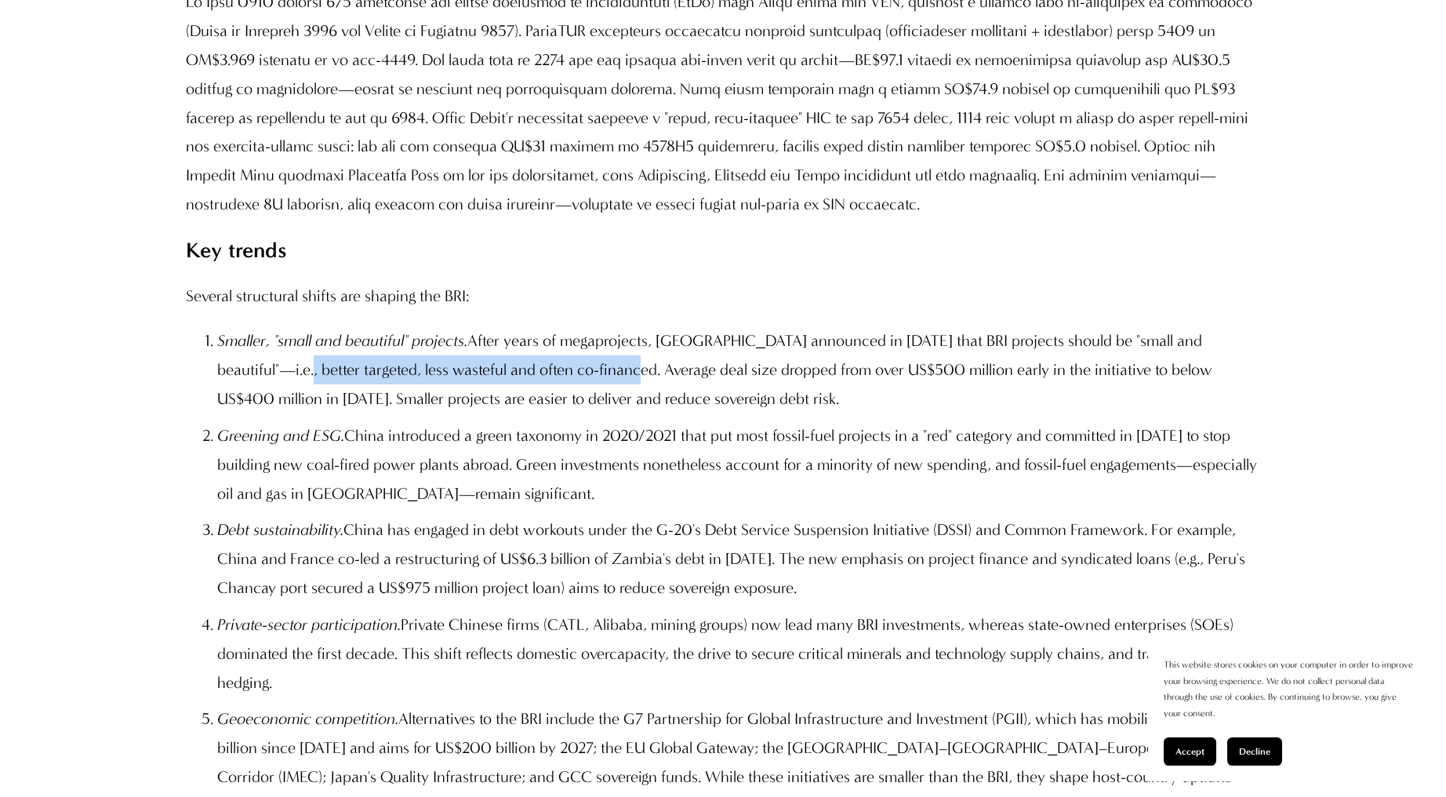
drag, startPoint x: 246, startPoint y: 461, endPoint x: 586, endPoint y: 460, distance: 340.4
click at [586, 413] on p "Smaller, "small and beautiful" projects. After years of megaprojects, Beijing a…" at bounding box center [738, 369] width 1042 height 86
click at [589, 413] on p "Smaller, "small and beautiful" projects. After years of megaprojects, Beijing a…" at bounding box center [738, 369] width 1042 height 86
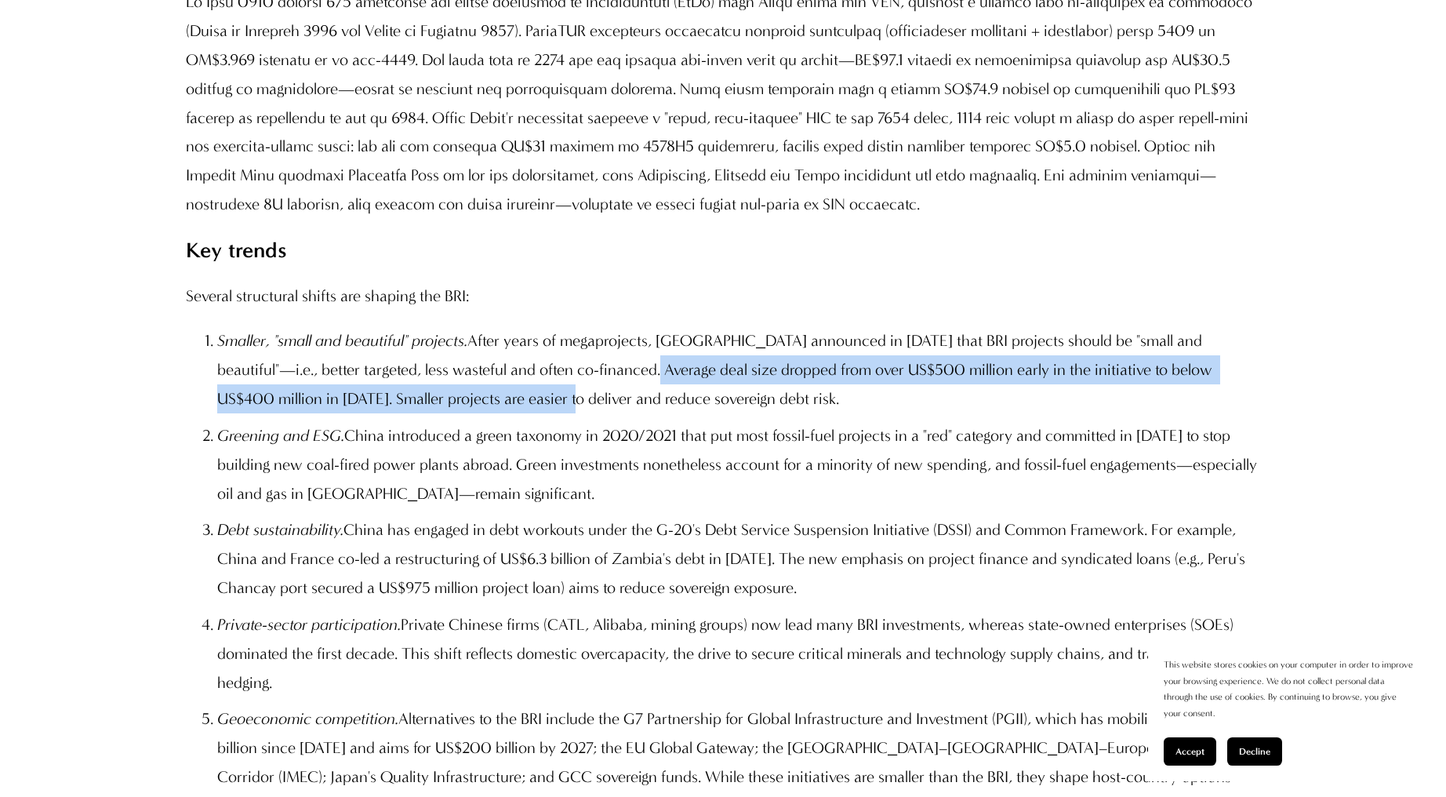
drag, startPoint x: 598, startPoint y: 463, endPoint x: 489, endPoint y: 505, distance: 117.0
click at [489, 413] on p "Smaller, "small and beautiful" projects. After years of megaprojects, Beijing a…" at bounding box center [738, 369] width 1042 height 86
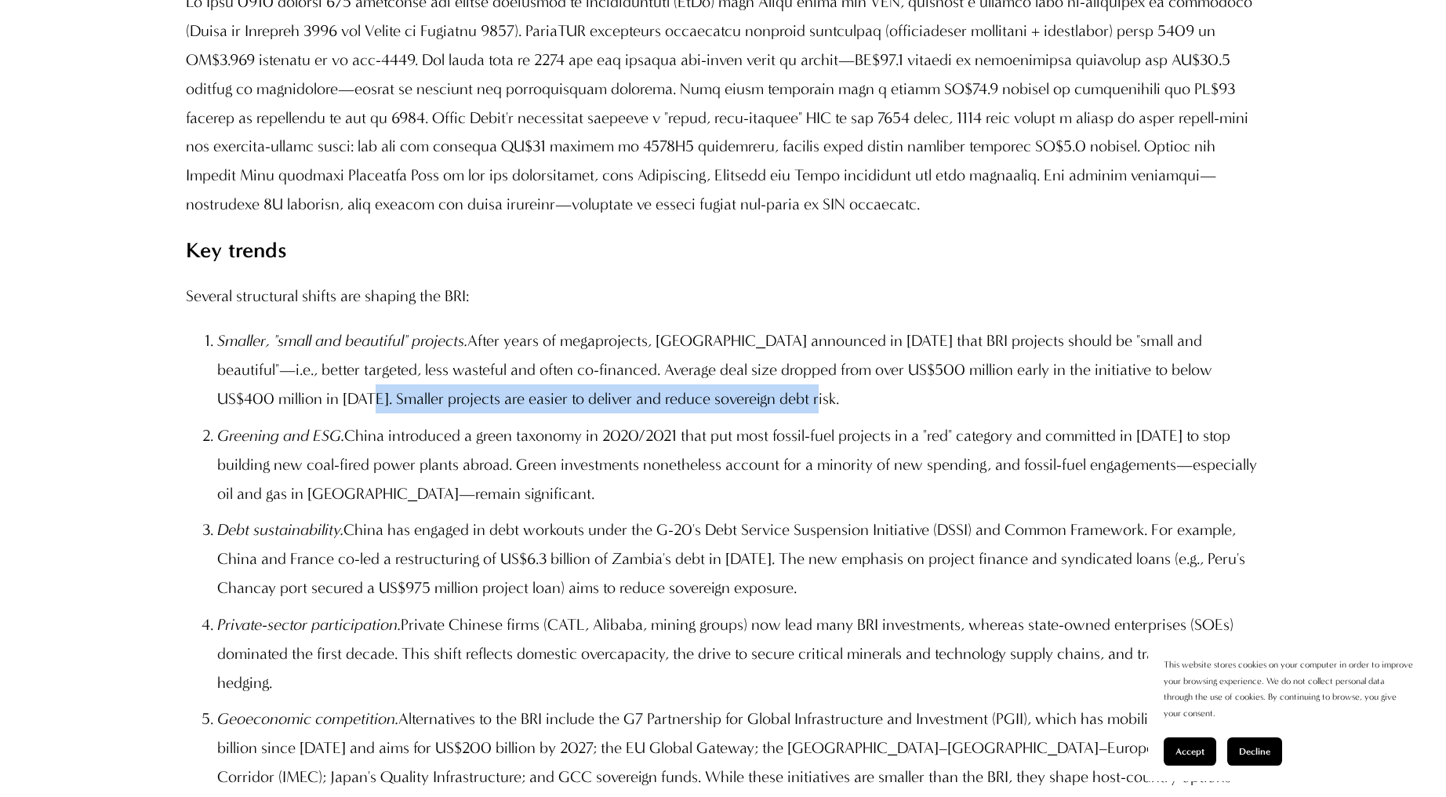
drag, startPoint x: 278, startPoint y: 493, endPoint x: 747, endPoint y: 497, distance: 468.3
click at [747, 413] on p "Smaller, "small and beautiful" projects. After years of megaprojects, Beijing a…" at bounding box center [738, 369] width 1042 height 86
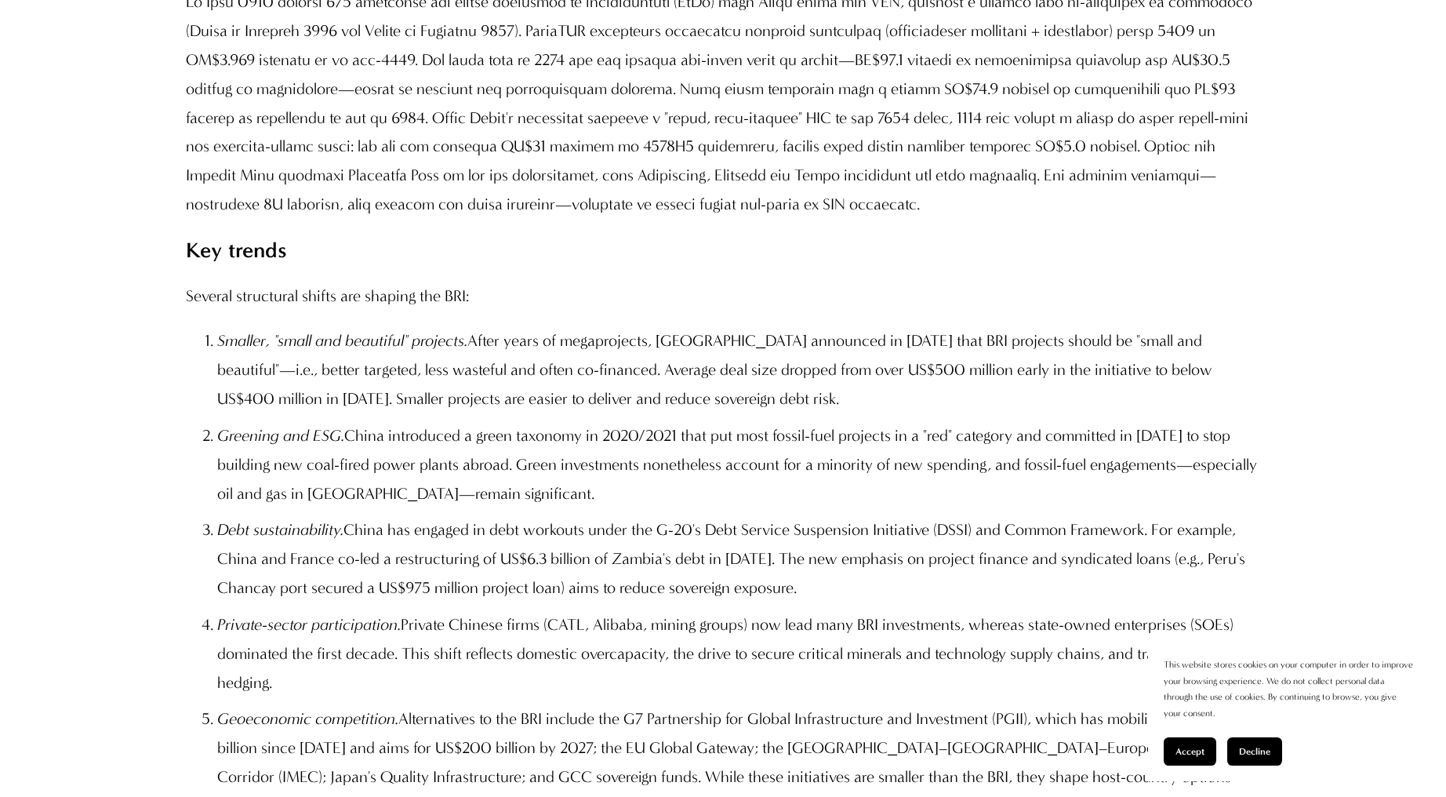
click at [342, 445] on em "Greening and ESG." at bounding box center [280, 435] width 127 height 19
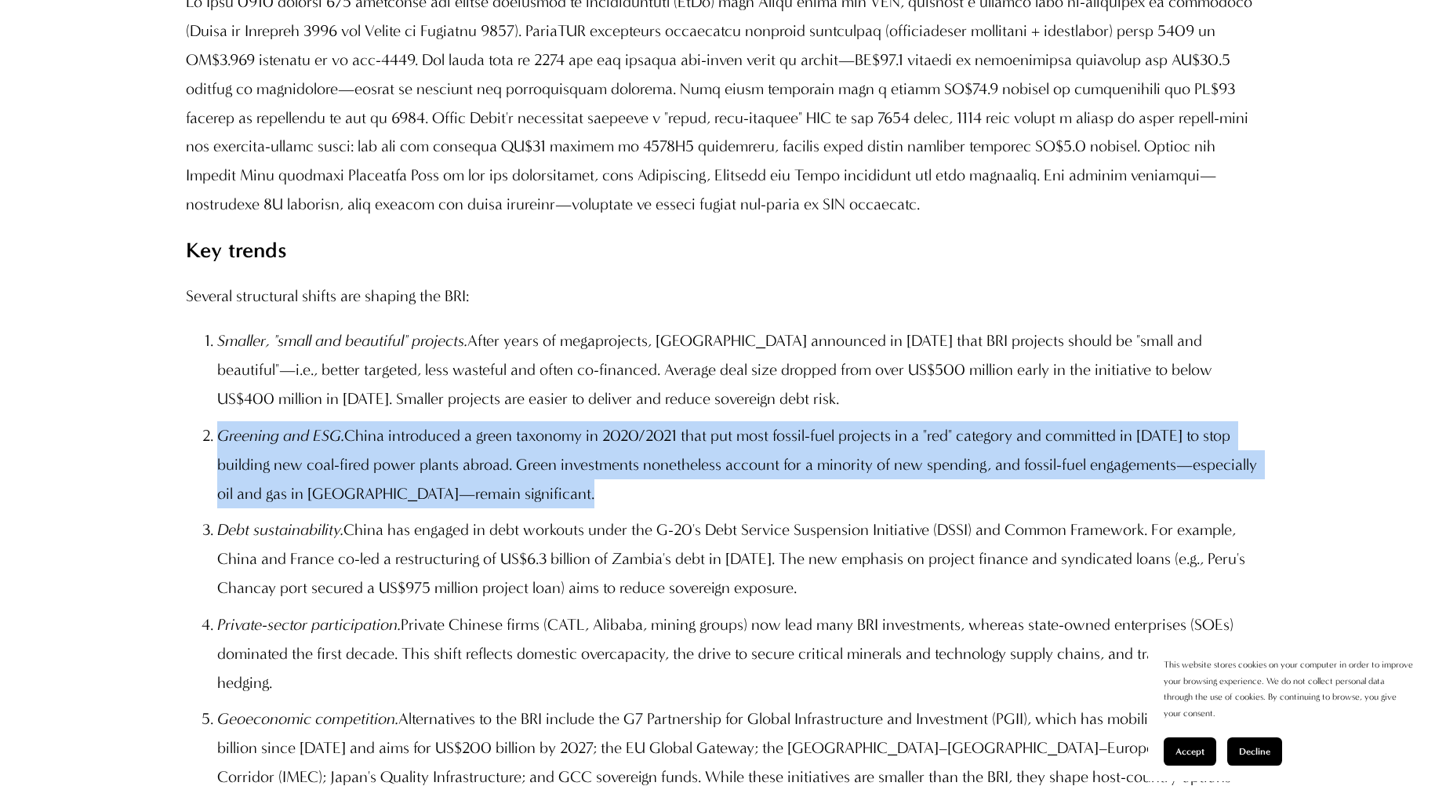
click at [342, 445] on em "Greening and ESG." at bounding box center [280, 435] width 127 height 19
click at [390, 507] on p "Greening and ESG. China introduced a green taxonomy in 2020/2021 that put most …" at bounding box center [738, 464] width 1042 height 86
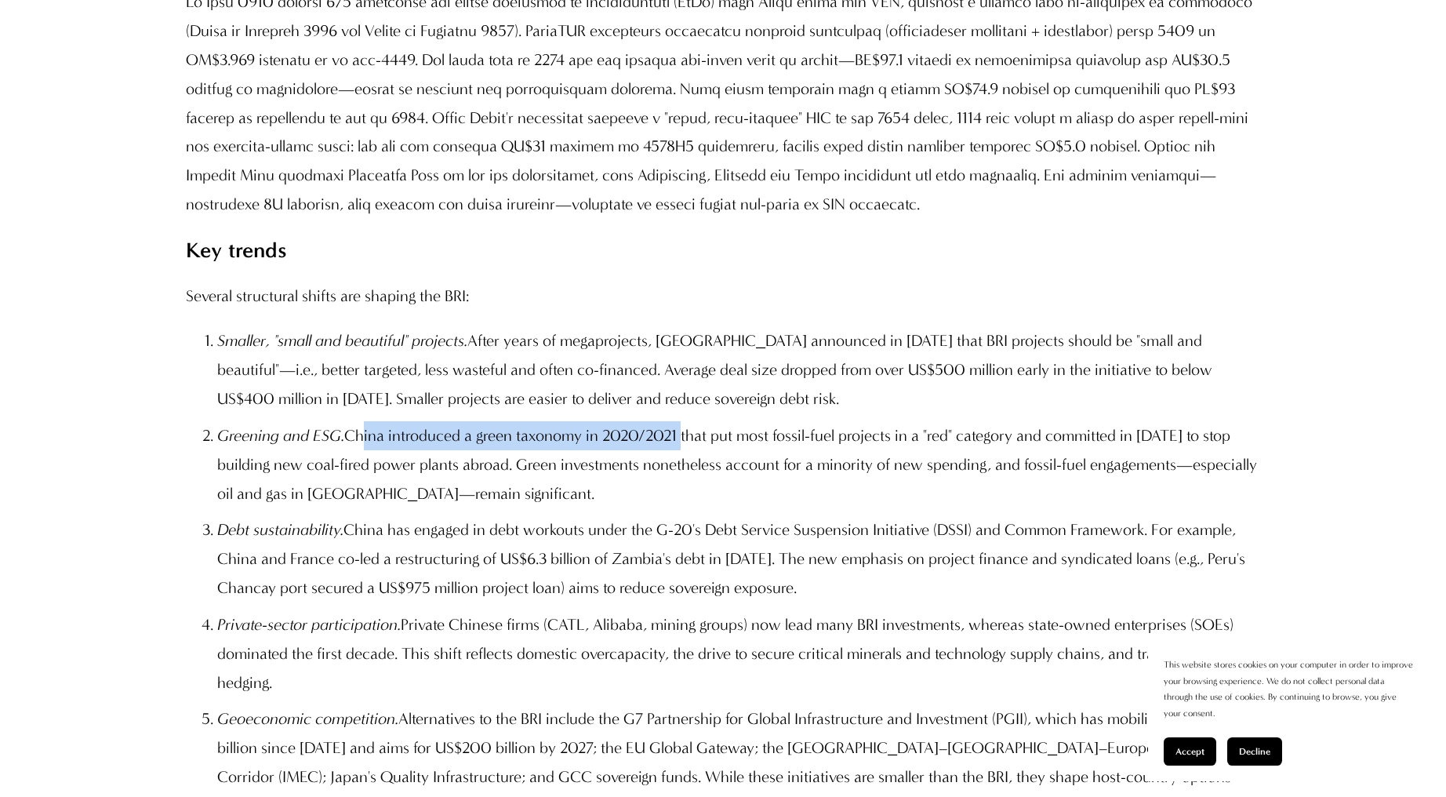
drag, startPoint x: 357, startPoint y: 530, endPoint x: 682, endPoint y: 516, distance: 325.0
click at [682, 507] on p "Greening and ESG. China introduced a green taxonomy in 2020/2021 that put most …" at bounding box center [738, 464] width 1042 height 86
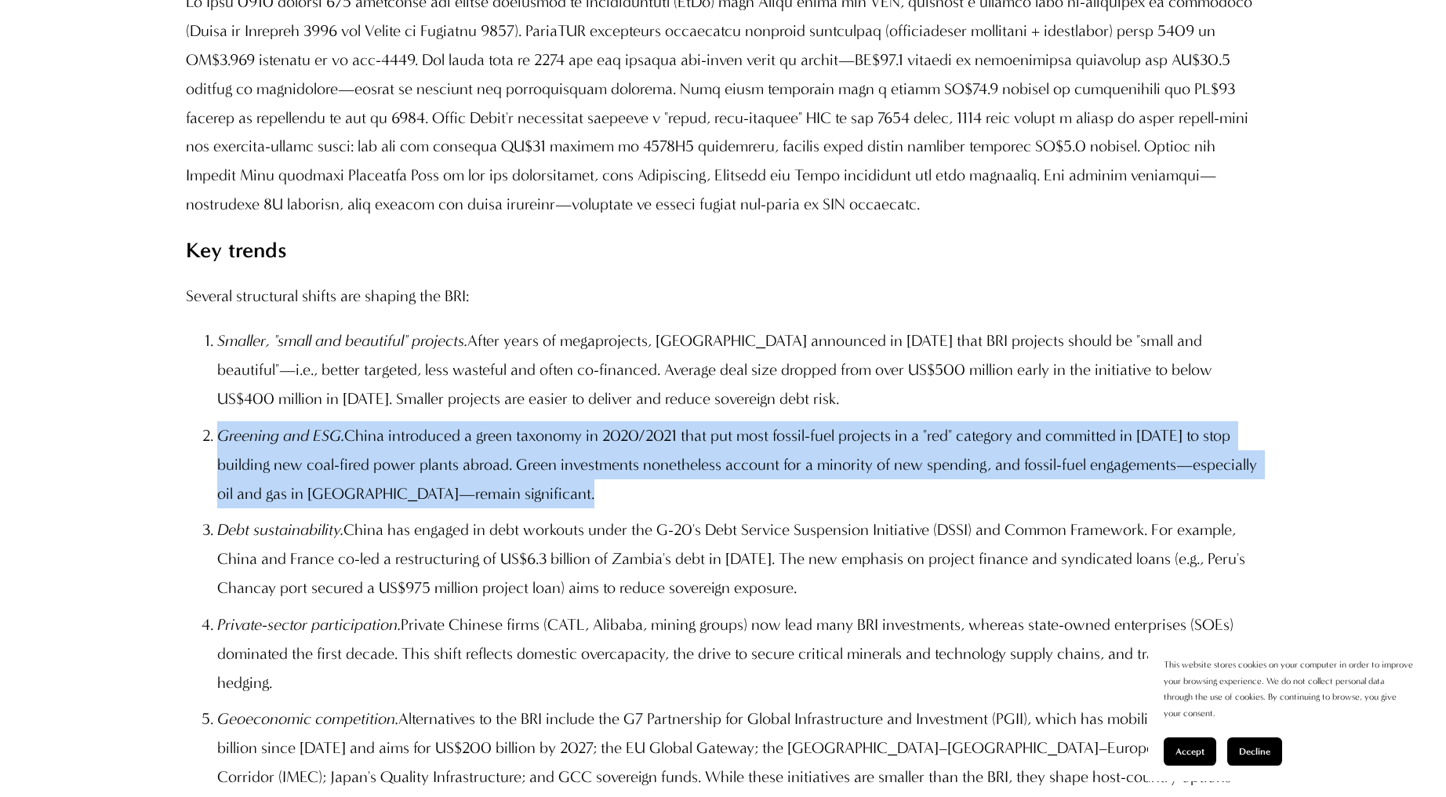
click at [682, 507] on p "Greening and ESG. China introduced a green taxonomy in 2020/2021 that put most …" at bounding box center [738, 464] width 1042 height 86
click at [739, 507] on p "Greening and ESG. China introduced a green taxonomy in 2020/2021 that put most …" at bounding box center [738, 464] width 1042 height 86
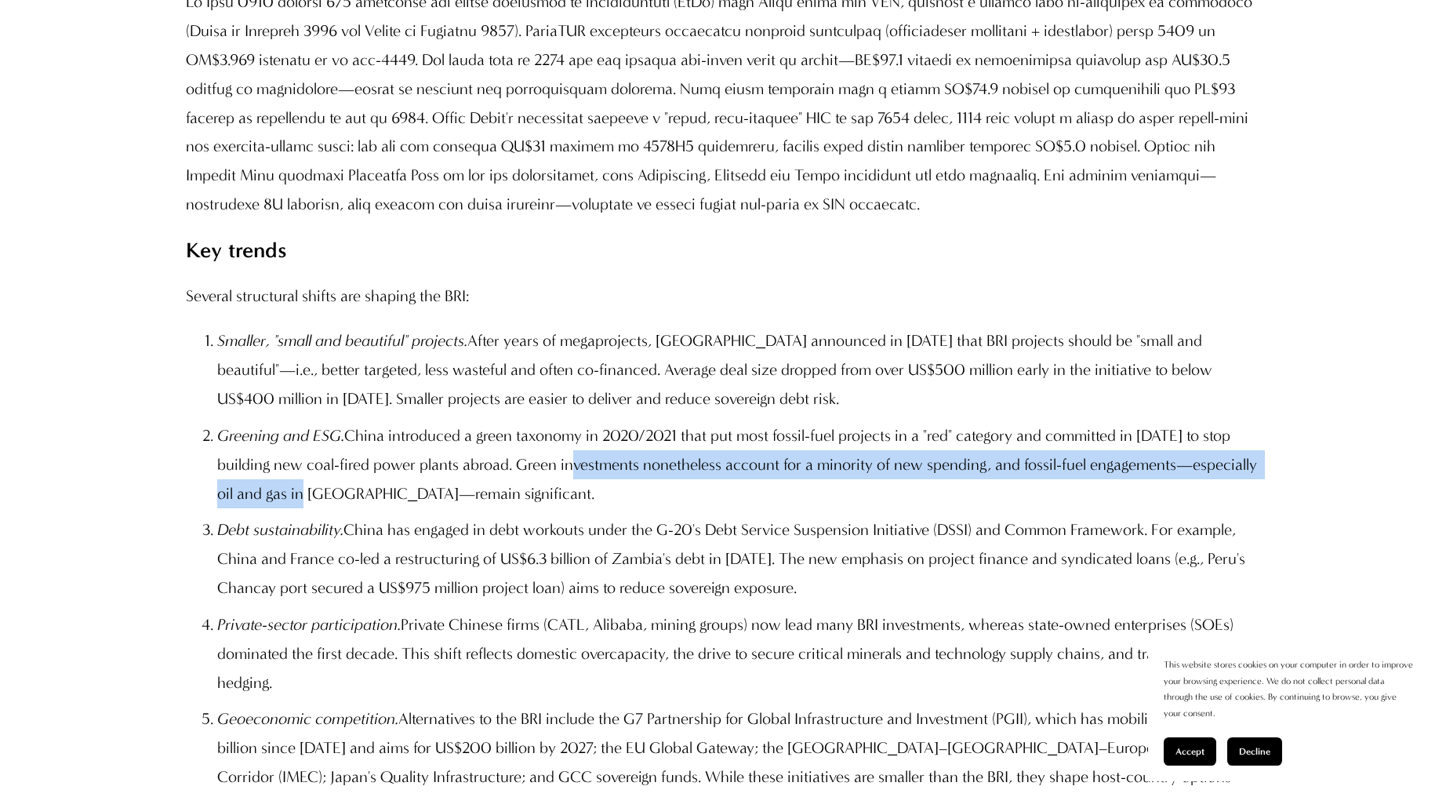
drag, startPoint x: 566, startPoint y: 552, endPoint x: 315, endPoint y: 585, distance: 252.4
click at [315, 507] on p "Greening and ESG. China introduced a green taxonomy in 2020/2021 that put most …" at bounding box center [738, 464] width 1042 height 86
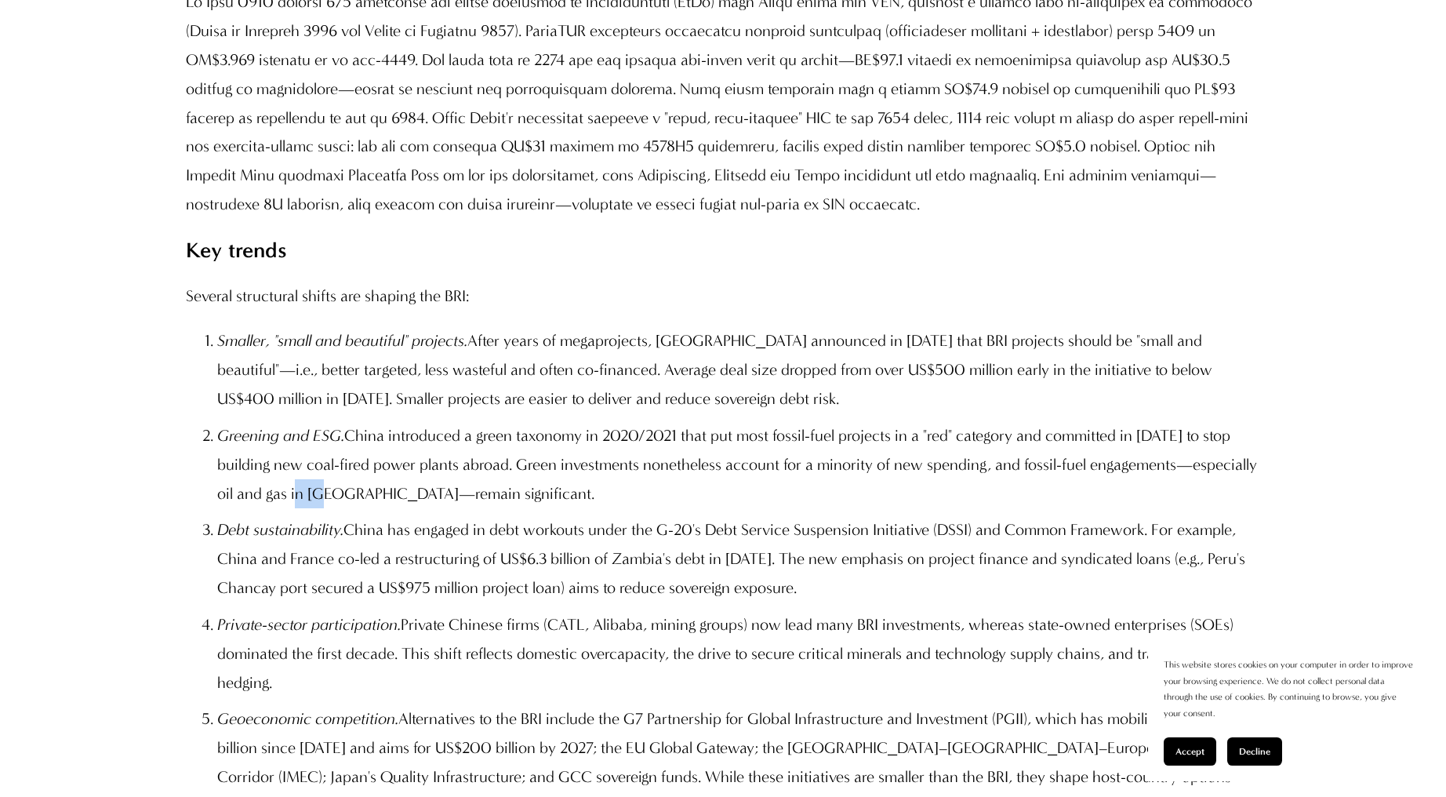
click at [315, 507] on p "Greening and ESG. China introduced a green taxonomy in 2020/2021 that put most …" at bounding box center [738, 464] width 1042 height 86
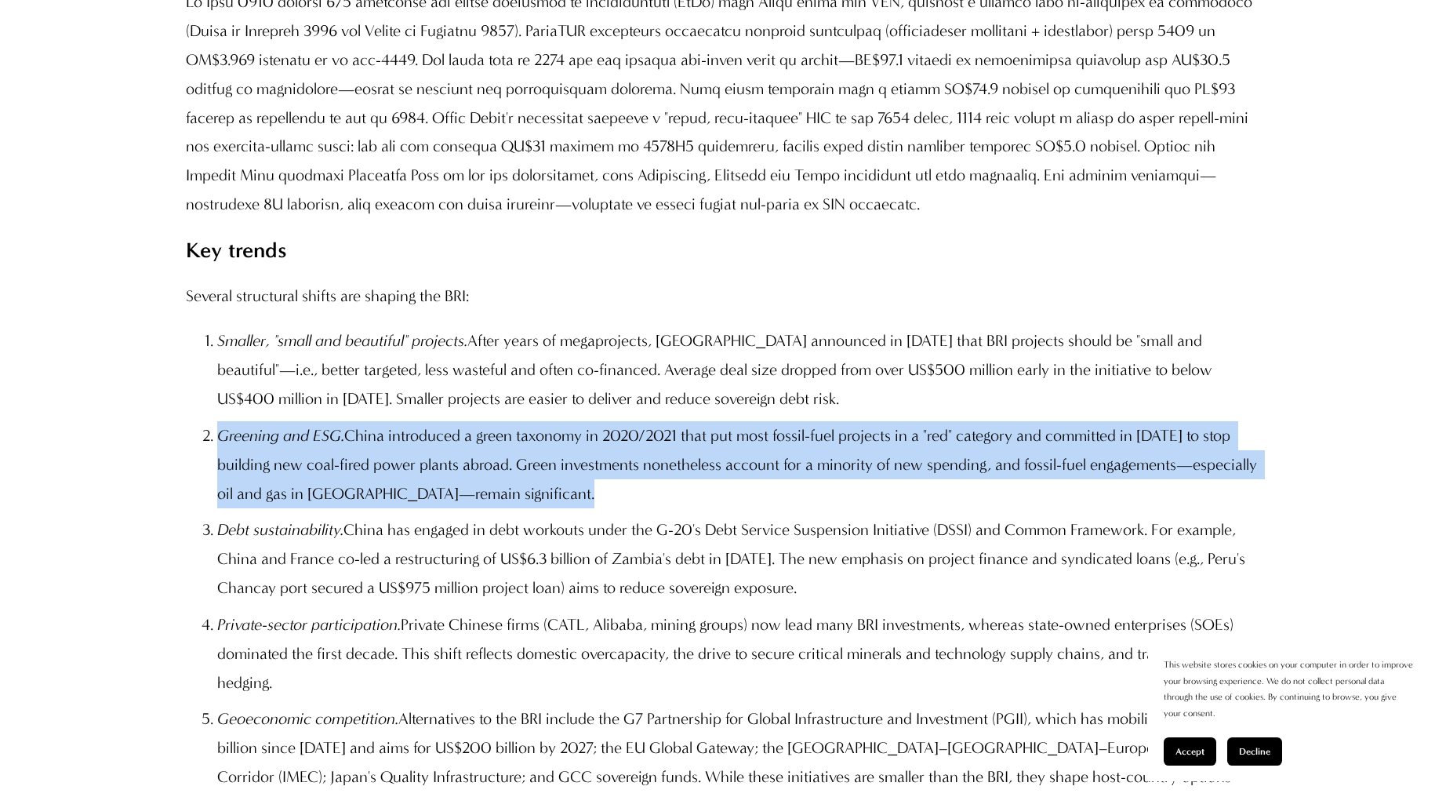
click at [315, 507] on p "Greening and ESG. China introduced a green taxonomy in 2020/2021 that put most …" at bounding box center [738, 464] width 1042 height 86
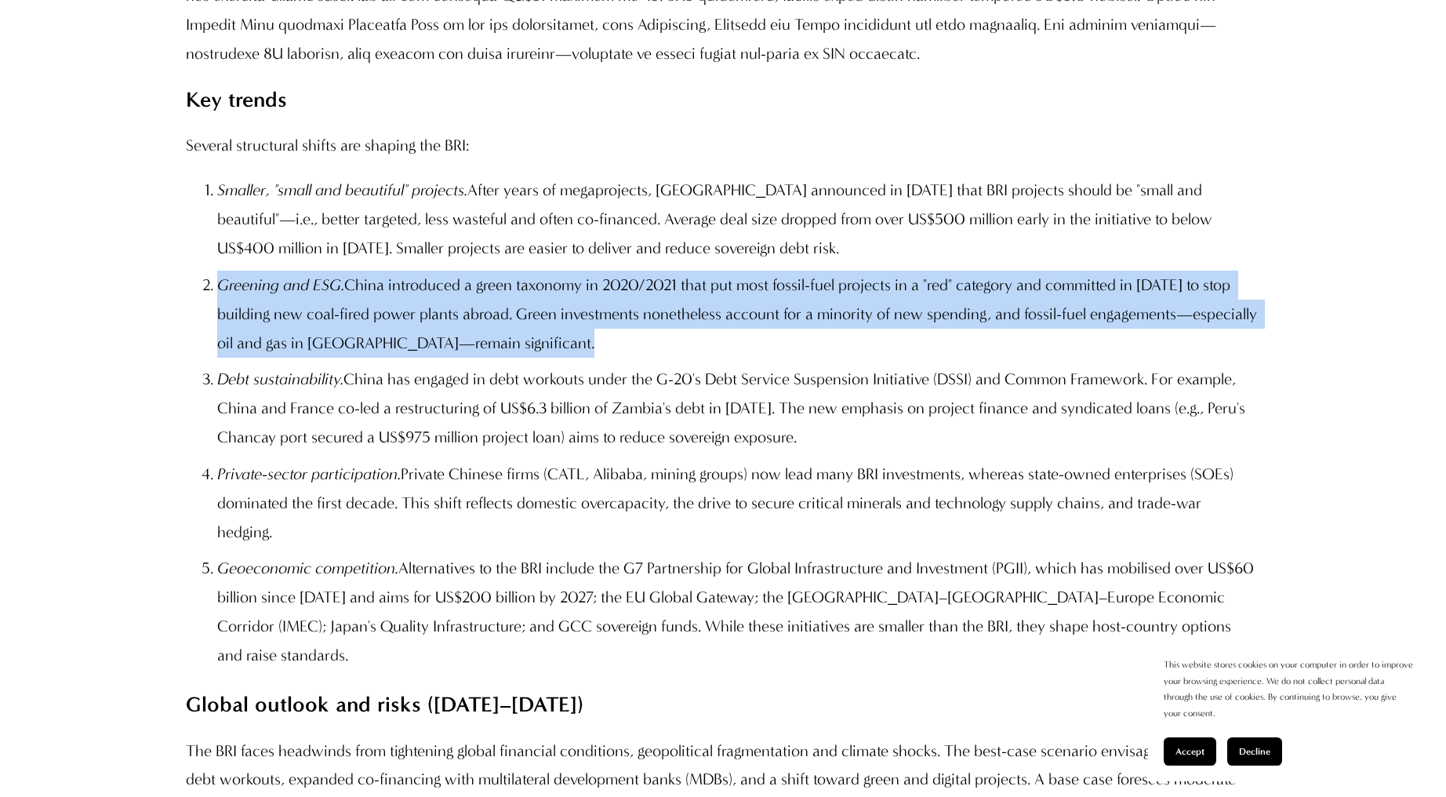
scroll to position [1882, 0]
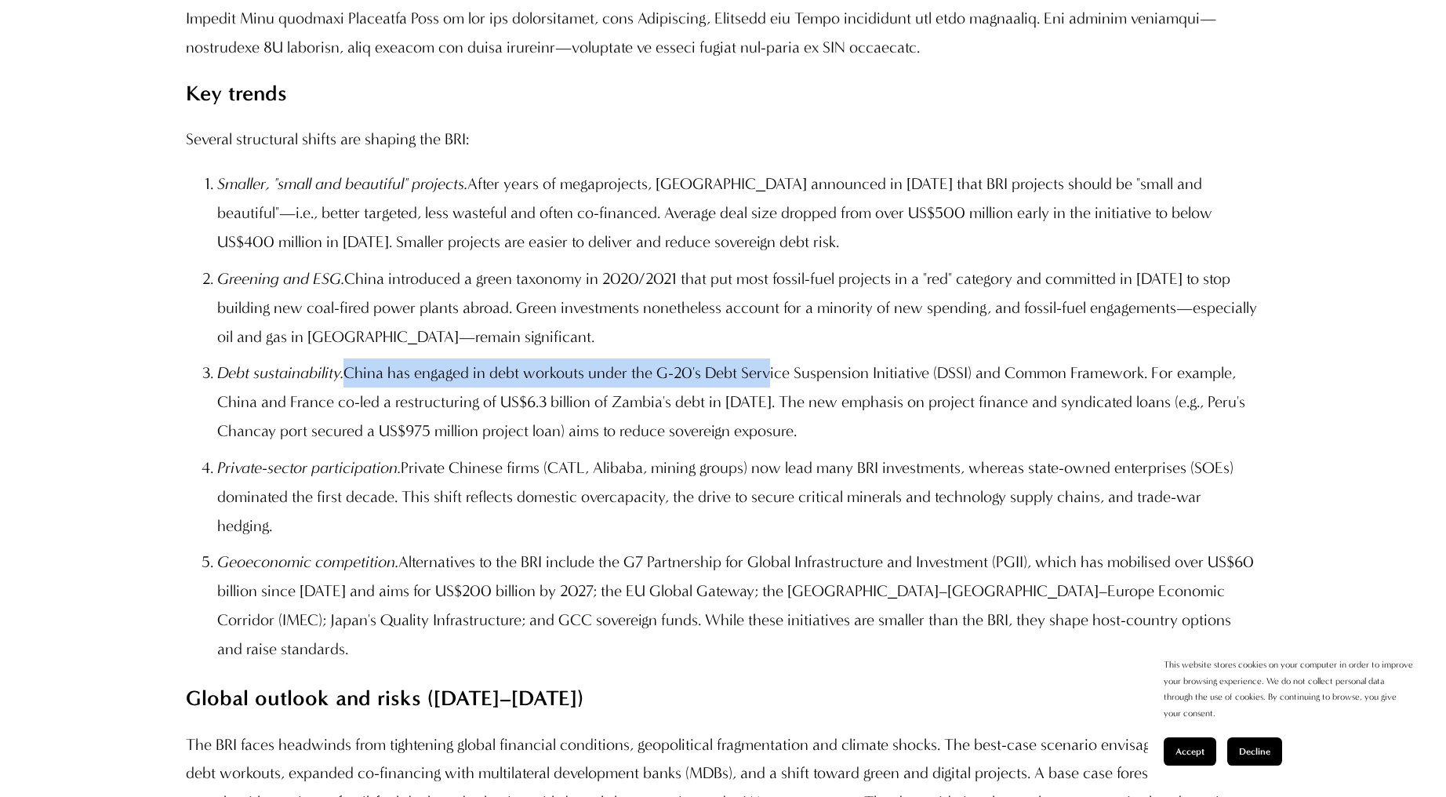
drag, startPoint x: 347, startPoint y: 467, endPoint x: 770, endPoint y: 463, distance: 423.6
click at [770, 445] on p "Debt sustainability. China has engaged in debt workouts under the G-20's Debt S…" at bounding box center [738, 401] width 1042 height 86
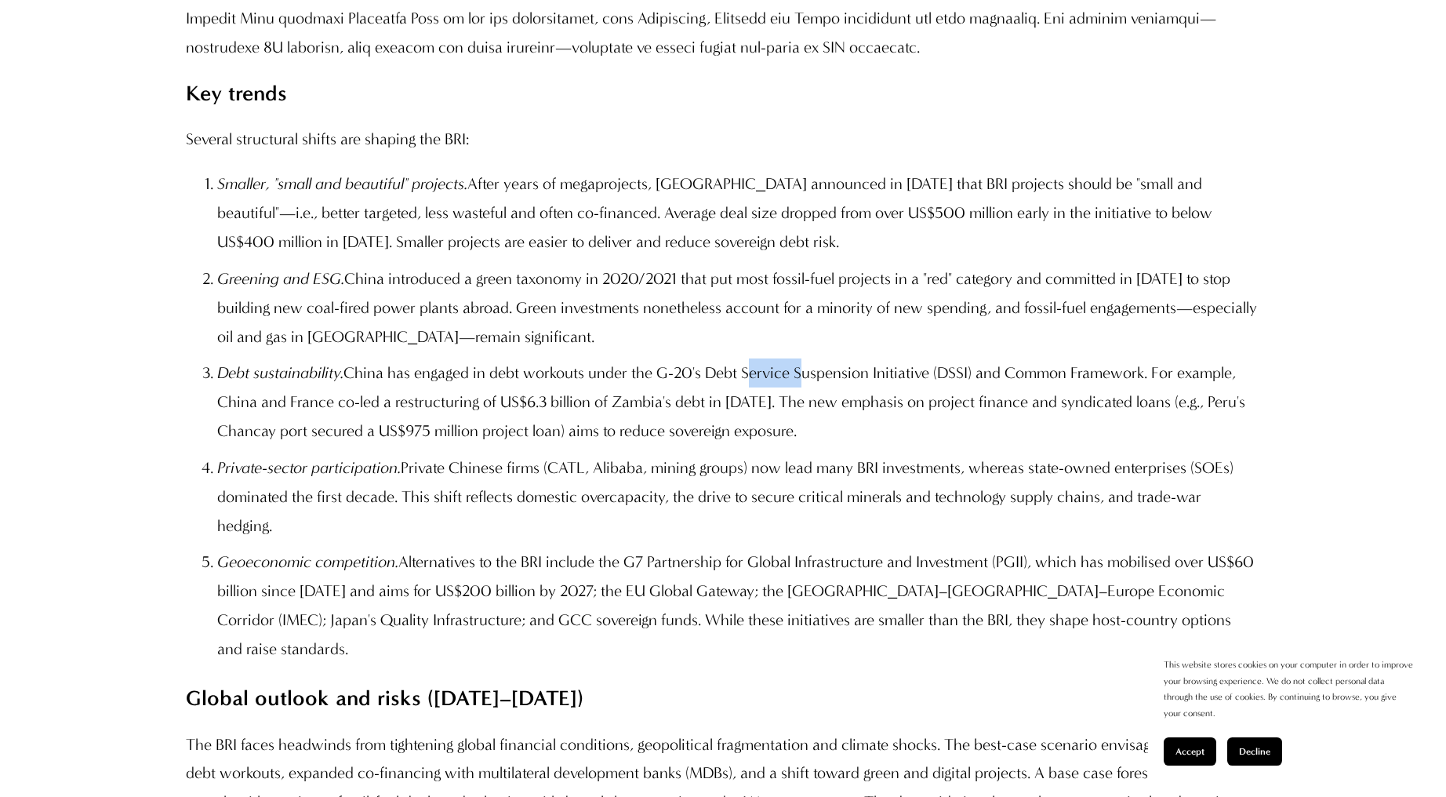
click at [770, 445] on p "Debt sustainability. China has engaged in debt workouts under the G-20's Debt S…" at bounding box center [738, 401] width 1042 height 86
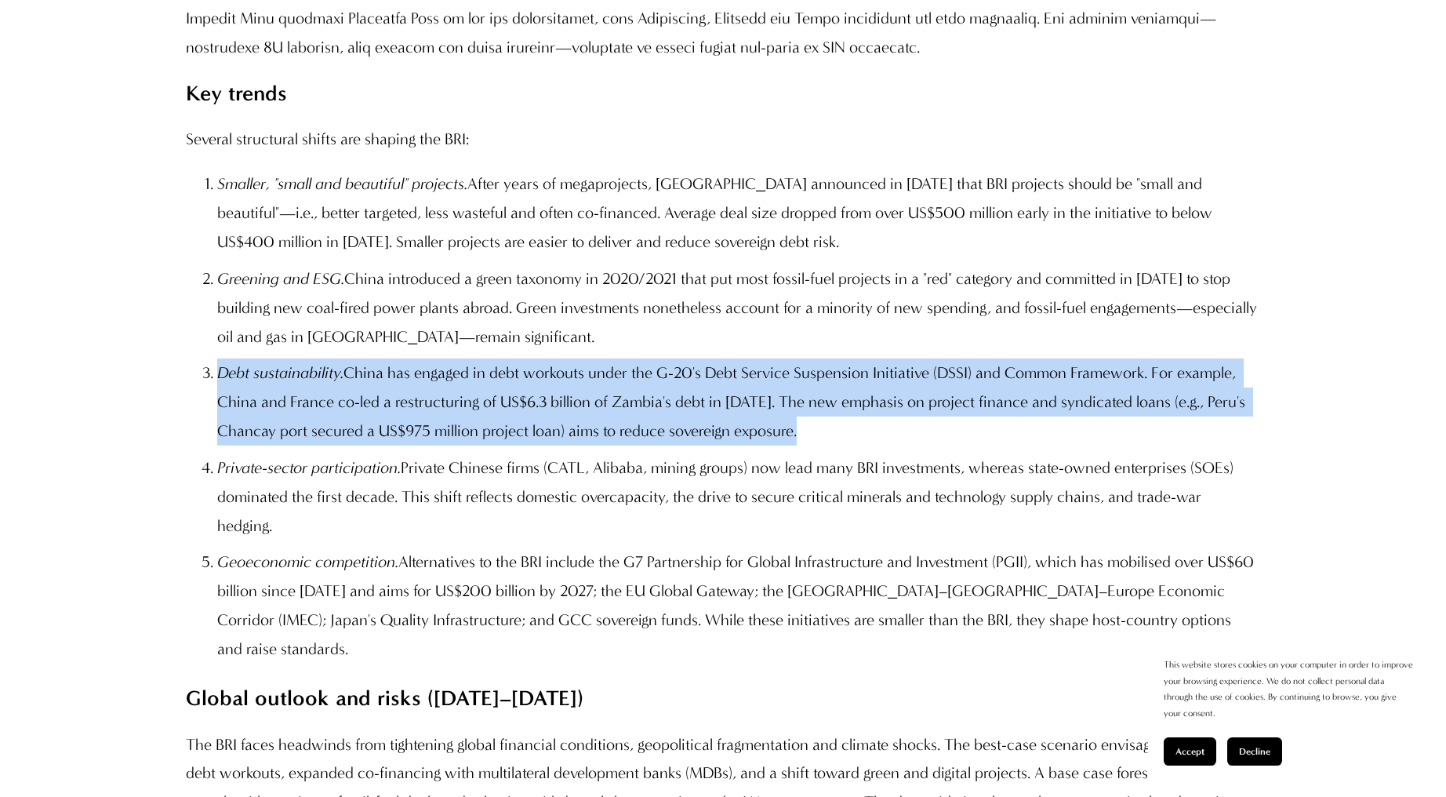
click at [770, 445] on p "Debt sustainability. China has engaged in debt workouts under the G-20's Debt S…" at bounding box center [738, 401] width 1042 height 86
click at [482, 445] on p "Debt sustainability. China has engaged in debt workouts under the G-20's Debt S…" at bounding box center [738, 401] width 1042 height 86
drag, startPoint x: 409, startPoint y: 562, endPoint x: 403, endPoint y: 612, distance: 50.6
click at [403, 540] on p "Private-sector participation. Private Chinese firms (CATL, Alibaba, mining grou…" at bounding box center [738, 496] width 1042 height 86
click at [402, 540] on p "Private-sector participation. Private Chinese firms (CATL, Alibaba, mining grou…" at bounding box center [738, 496] width 1042 height 86
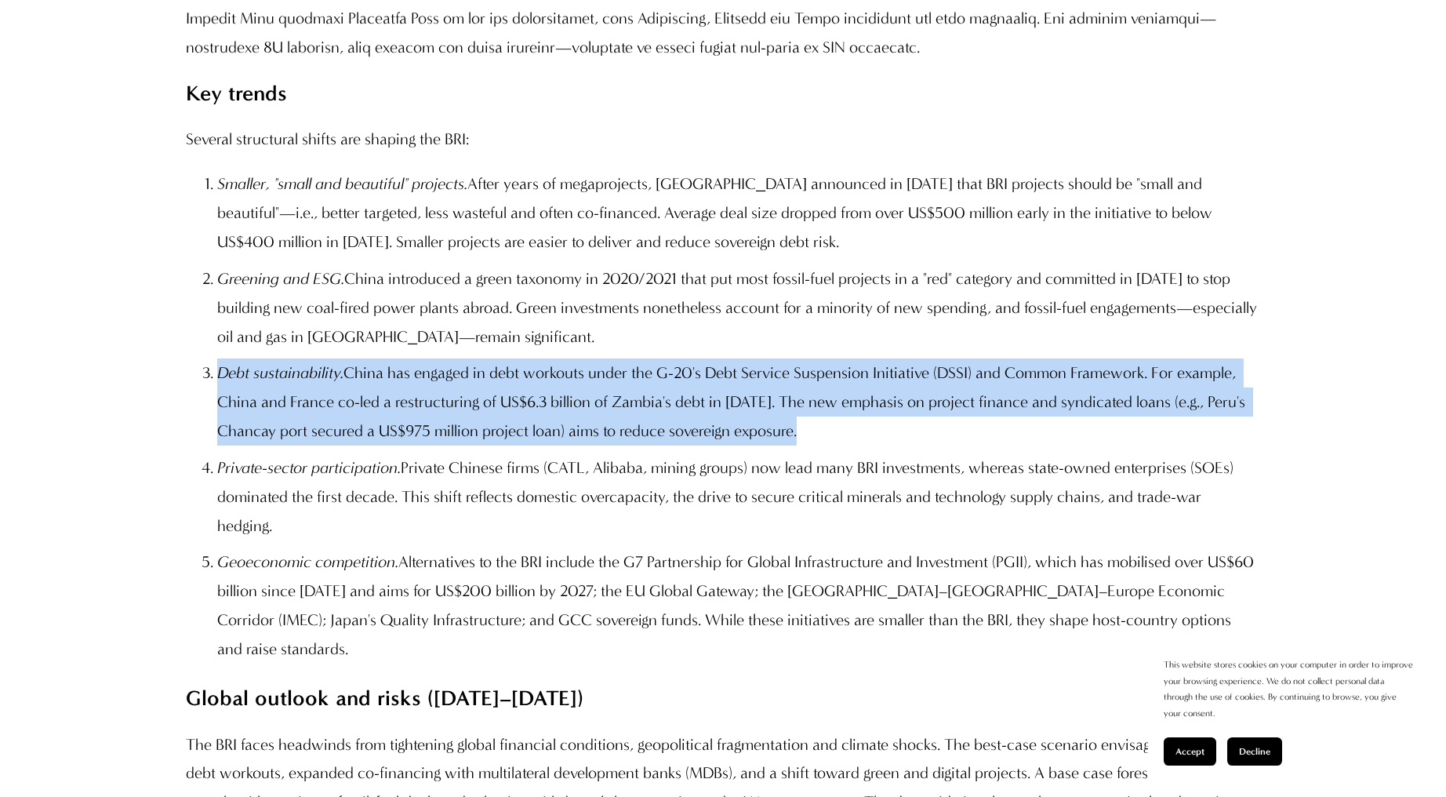
click at [402, 540] on p "Private-sector participation. Private Chinese firms (CATL, Alibaba, mining grou…" at bounding box center [738, 496] width 1042 height 86
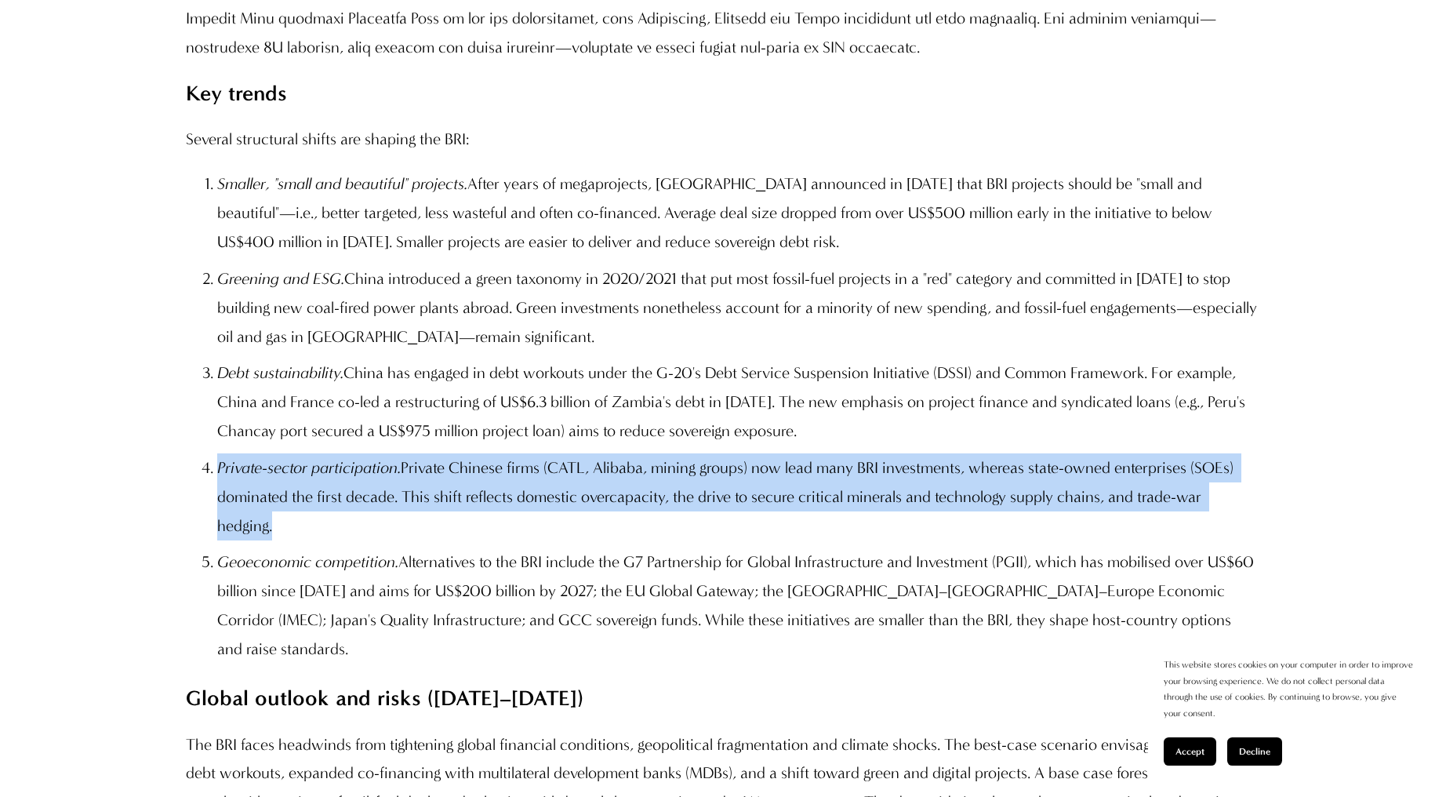
click at [402, 540] on p "Private-sector participation. Private Chinese firms (CATL, Alibaba, mining grou…" at bounding box center [738, 496] width 1042 height 86
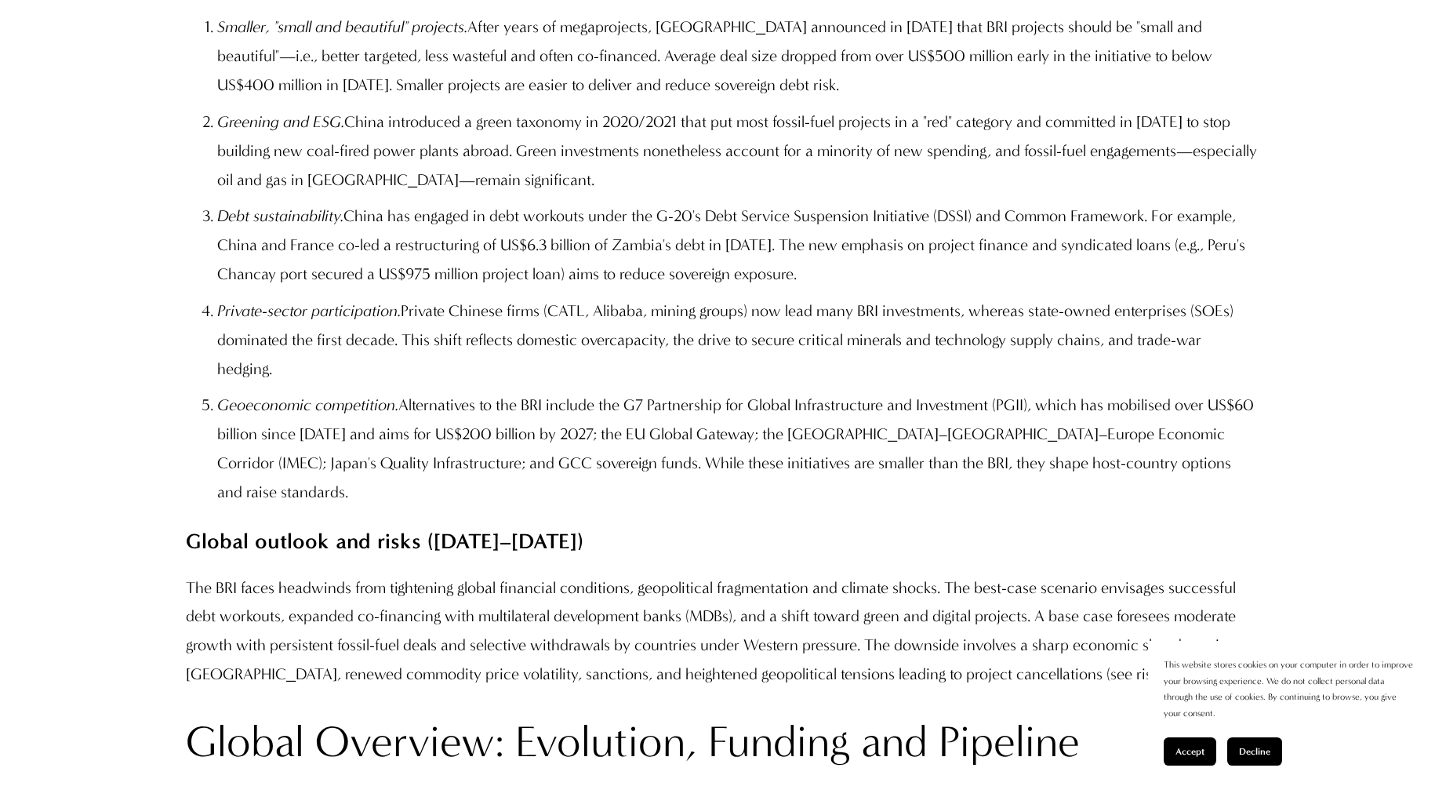
click at [454, 506] on p "Geoeconomic competition. Alternatives to the BRI include the G7 Partnership for…" at bounding box center [738, 448] width 1042 height 115
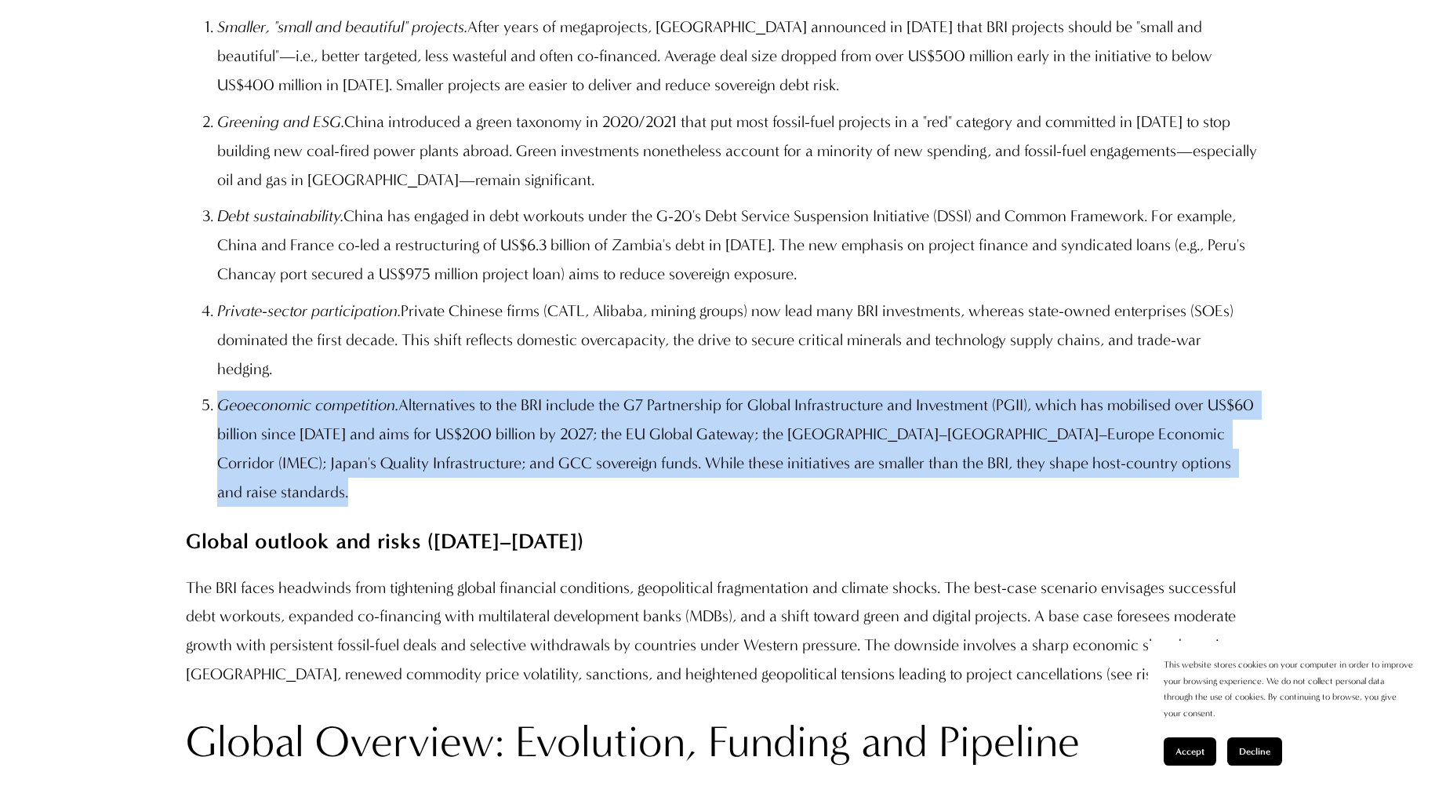
click at [454, 506] on p "Geoeconomic competition. Alternatives to the BRI include the G7 Partnership for…" at bounding box center [738, 448] width 1042 height 115
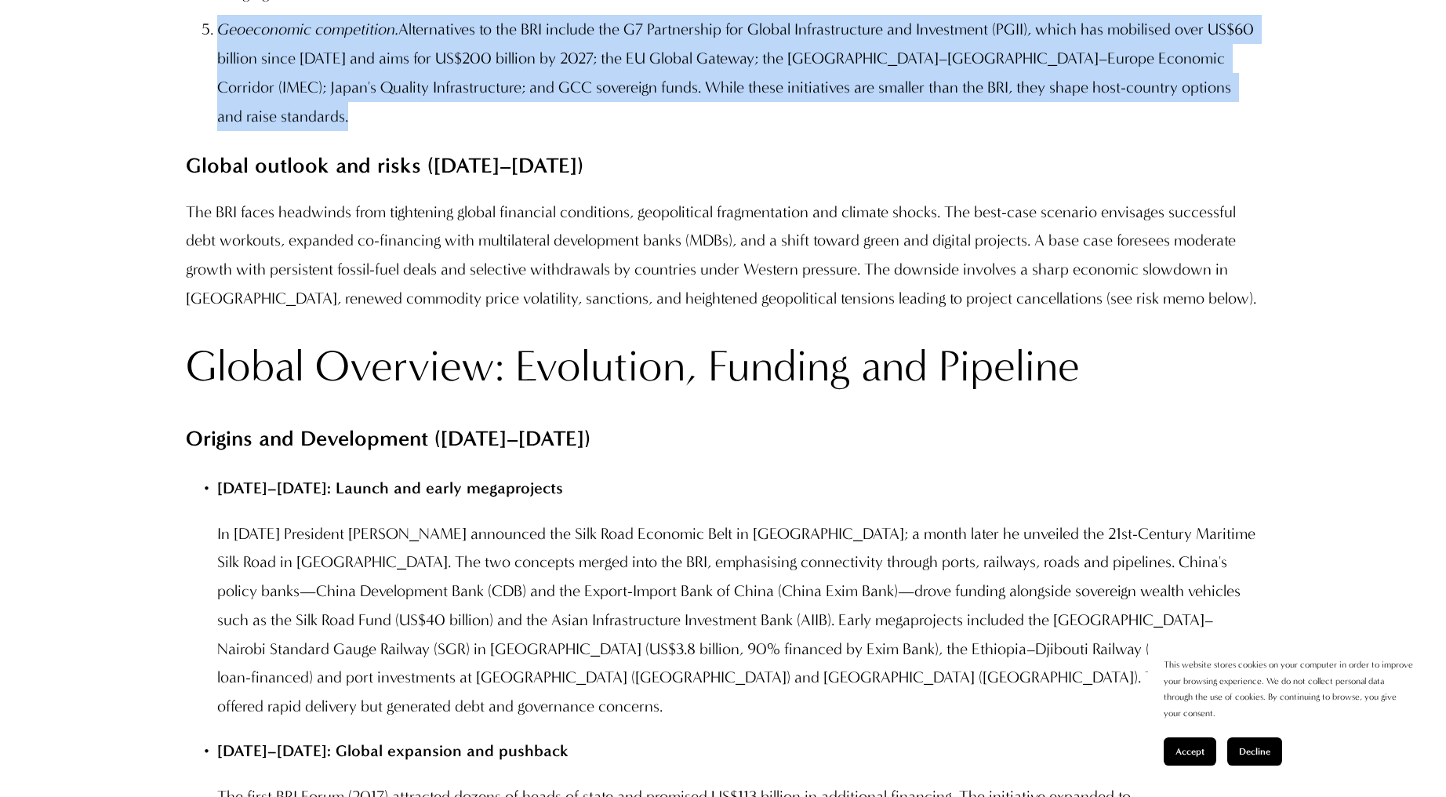
scroll to position [2431, 0]
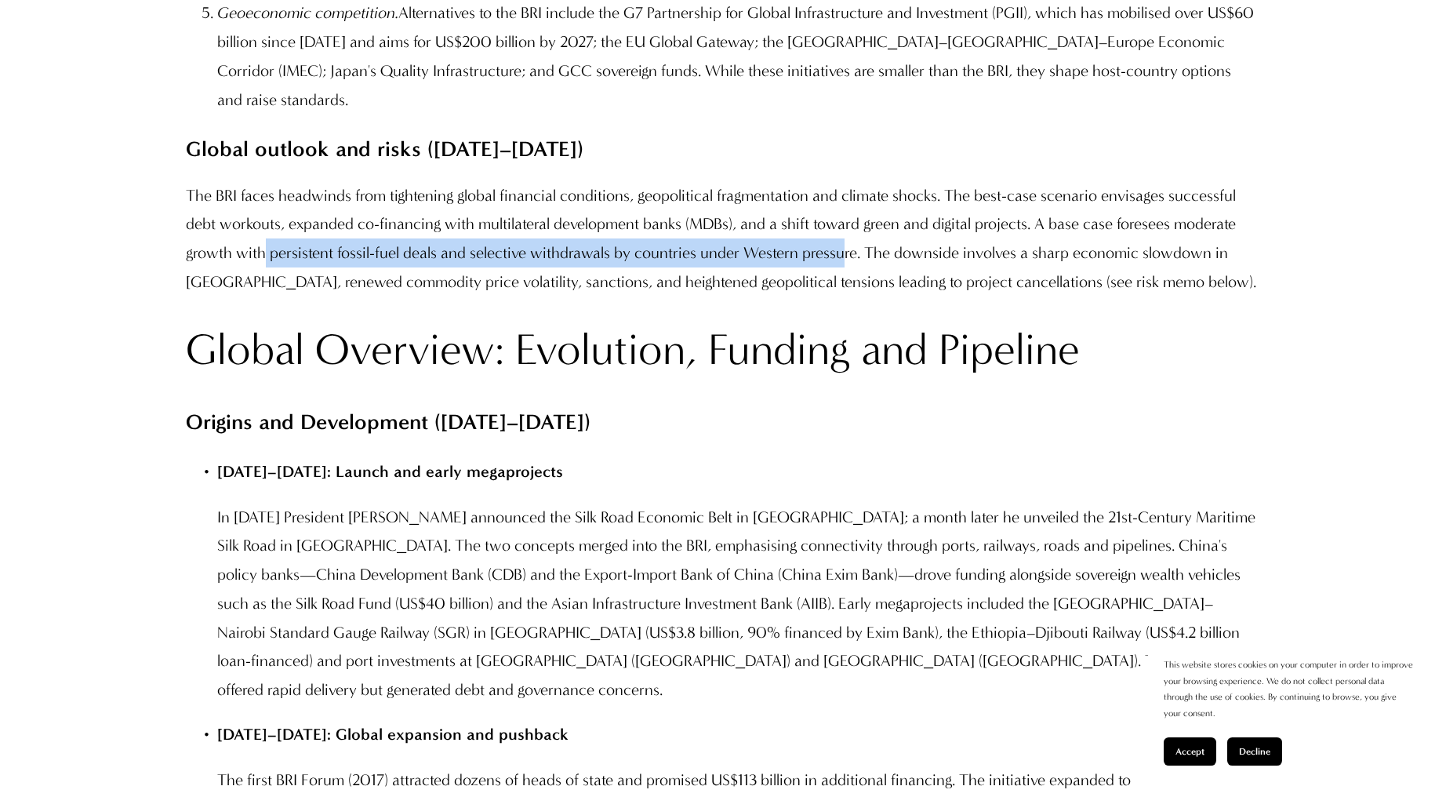
drag, startPoint x: 267, startPoint y: 322, endPoint x: 849, endPoint y: 313, distance: 581.3
click at [849, 296] on p "The BRI faces headwinds from tightening global financial conditions, geopolitic…" at bounding box center [723, 238] width 1074 height 115
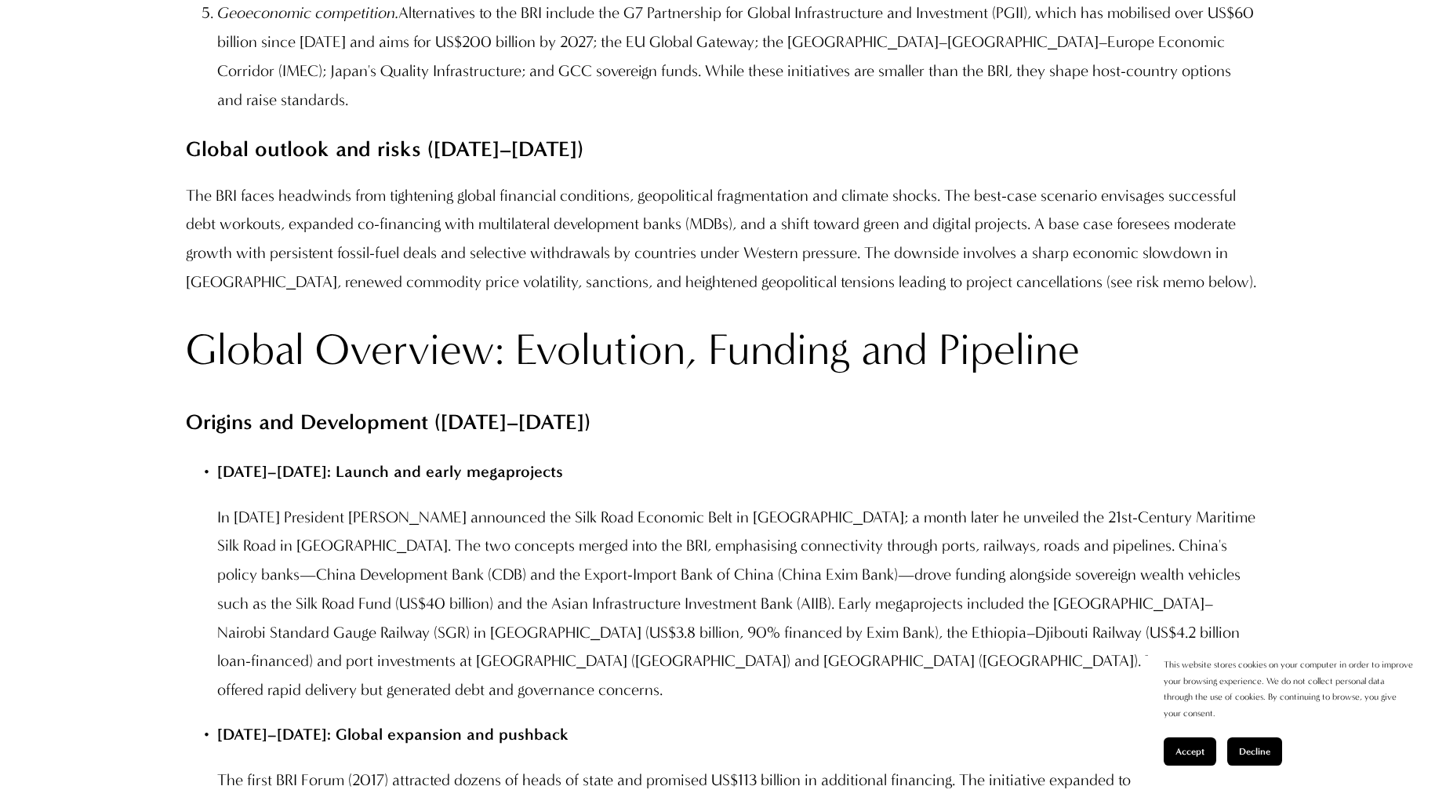
click at [941, 296] on p "The BRI faces headwinds from tightening global financial conditions, geopolitic…" at bounding box center [723, 238] width 1074 height 115
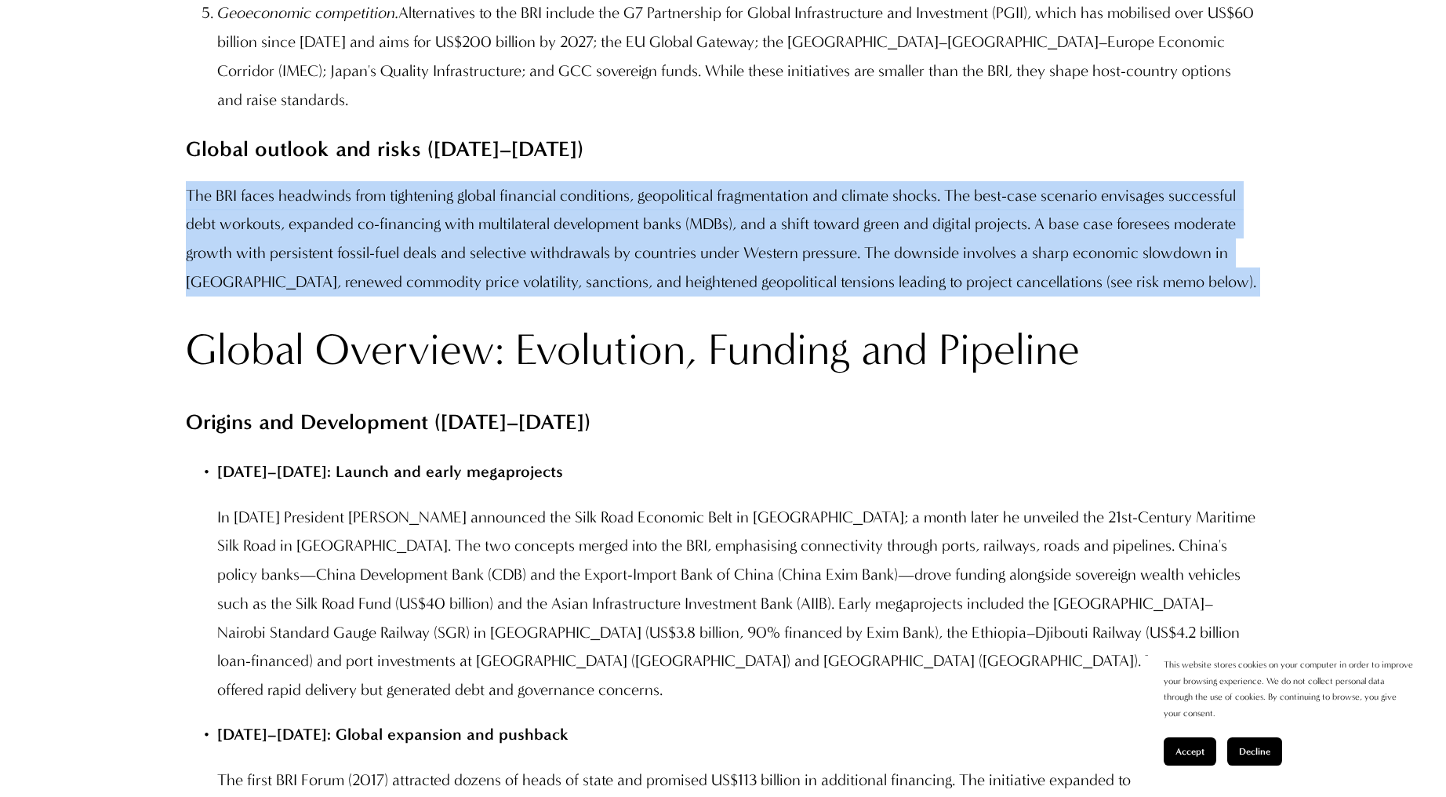
click at [941, 296] on p "The BRI faces headwinds from tightening global financial conditions, geopolitic…" at bounding box center [723, 238] width 1074 height 115
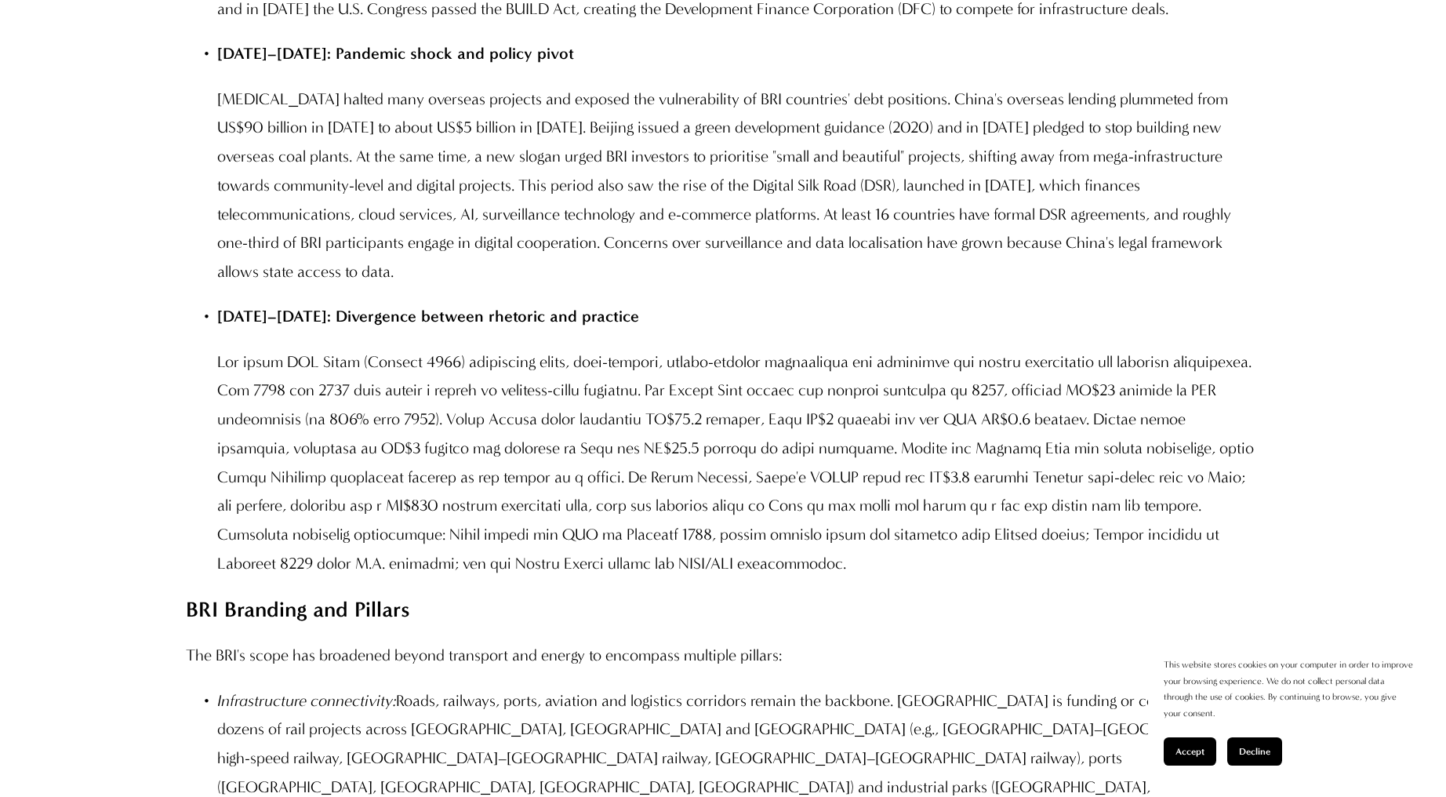
scroll to position [3451, 0]
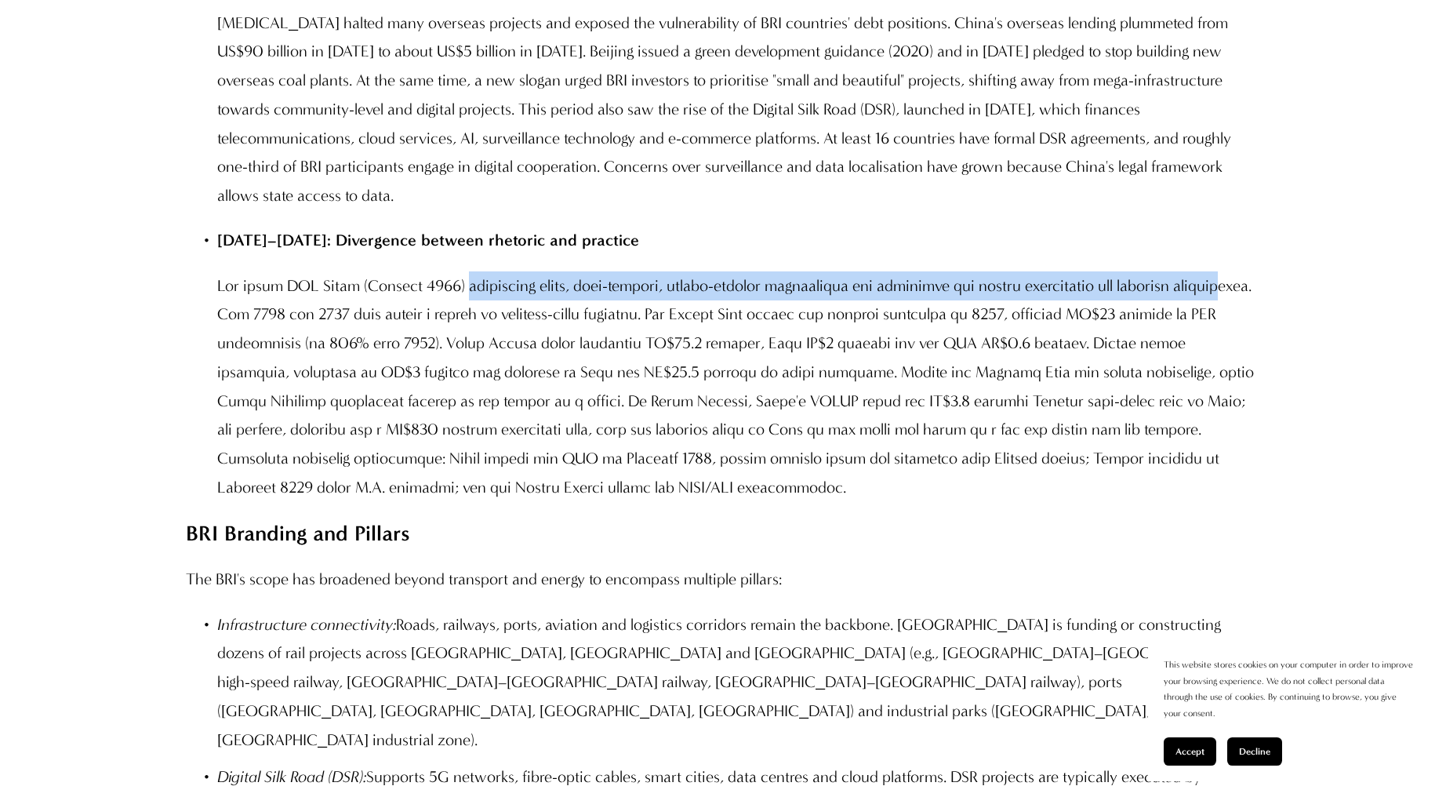
drag, startPoint x: 463, startPoint y: 325, endPoint x: 253, endPoint y: 344, distance: 211.0
click at [253, 344] on p at bounding box center [738, 386] width 1042 height 231
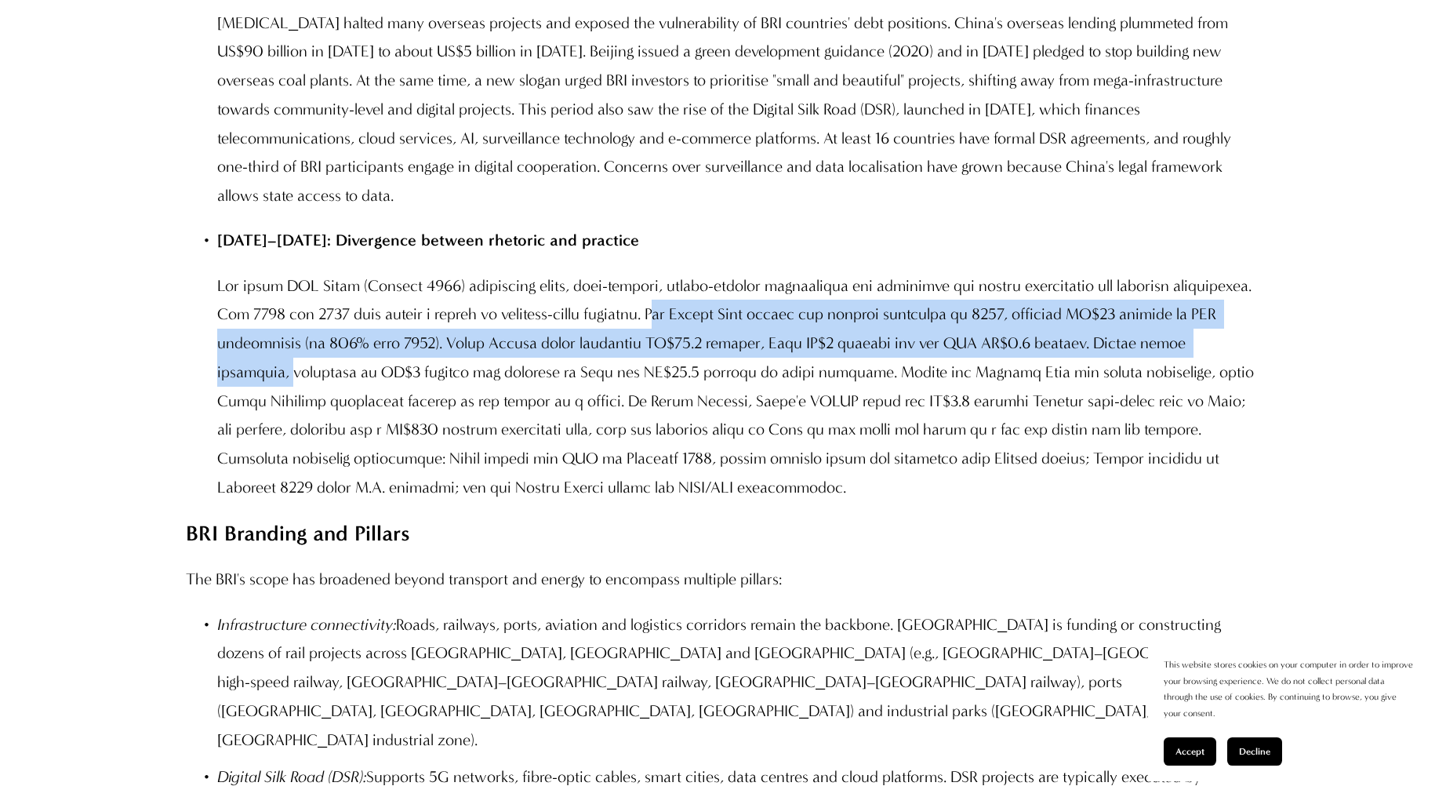
drag, startPoint x: 742, startPoint y: 353, endPoint x: 1279, endPoint y: 374, distance: 537.7
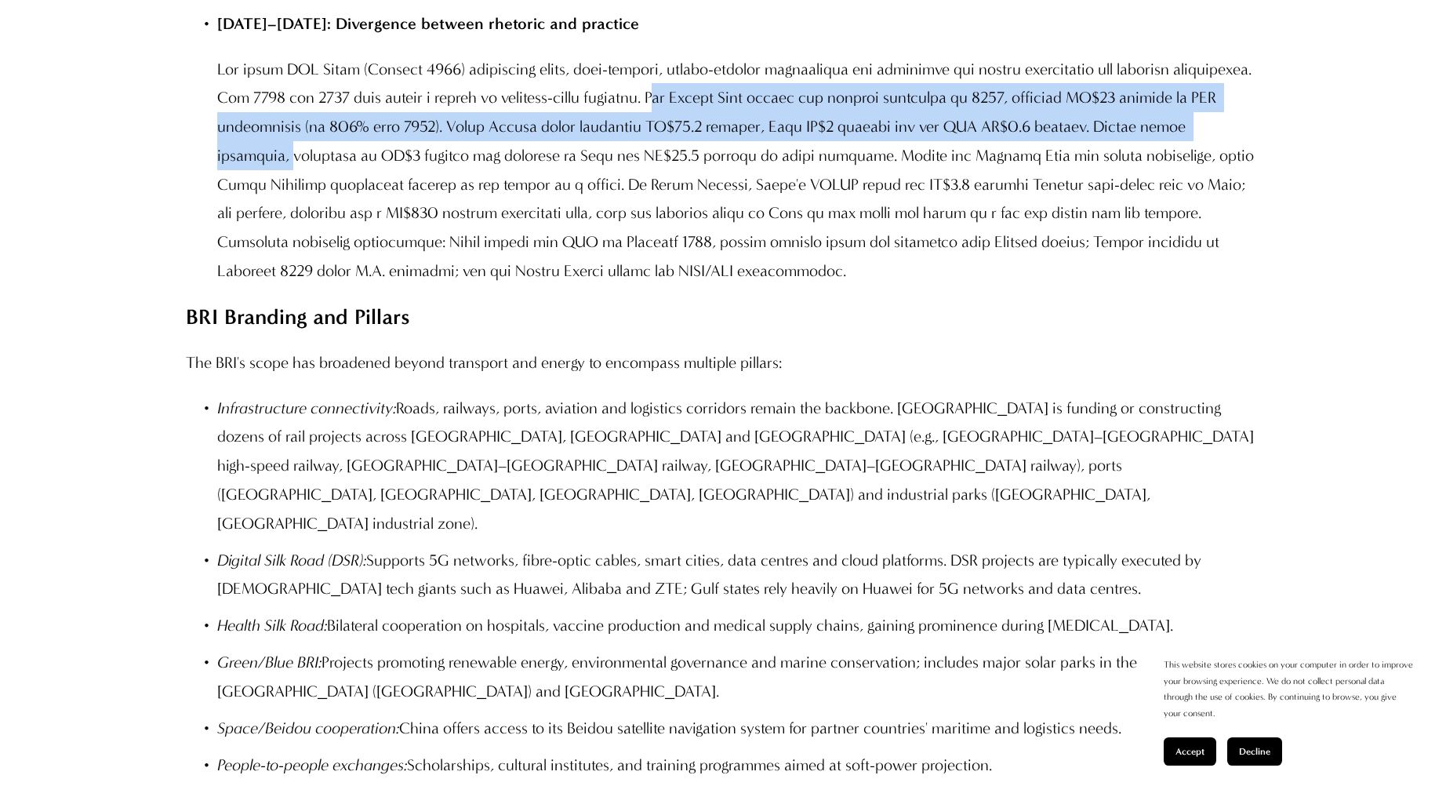
scroll to position [3686, 0]
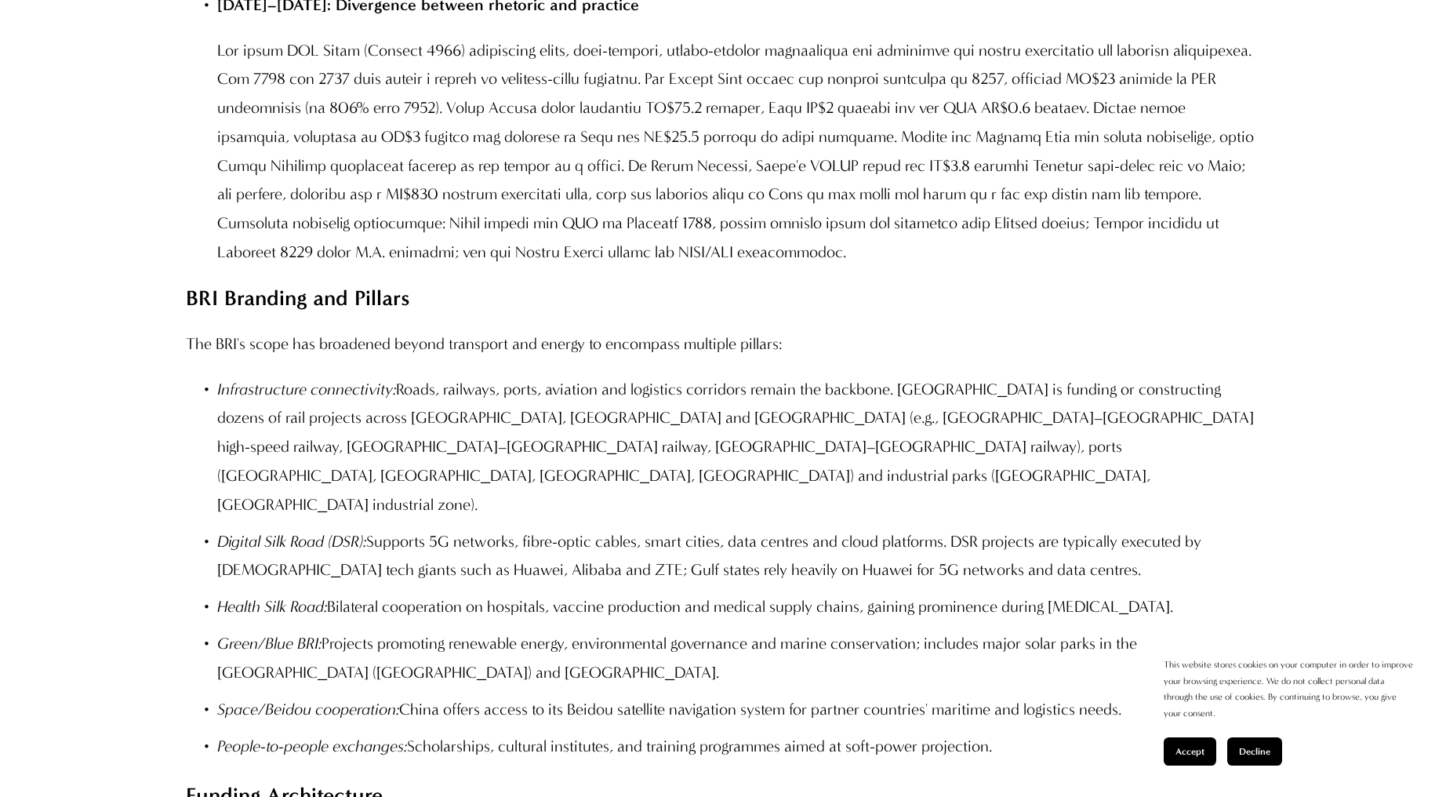
click at [409, 430] on p "Infrastructure connectivity: Roads, railways, ports, aviation and logistics cor…" at bounding box center [738, 447] width 1042 height 144
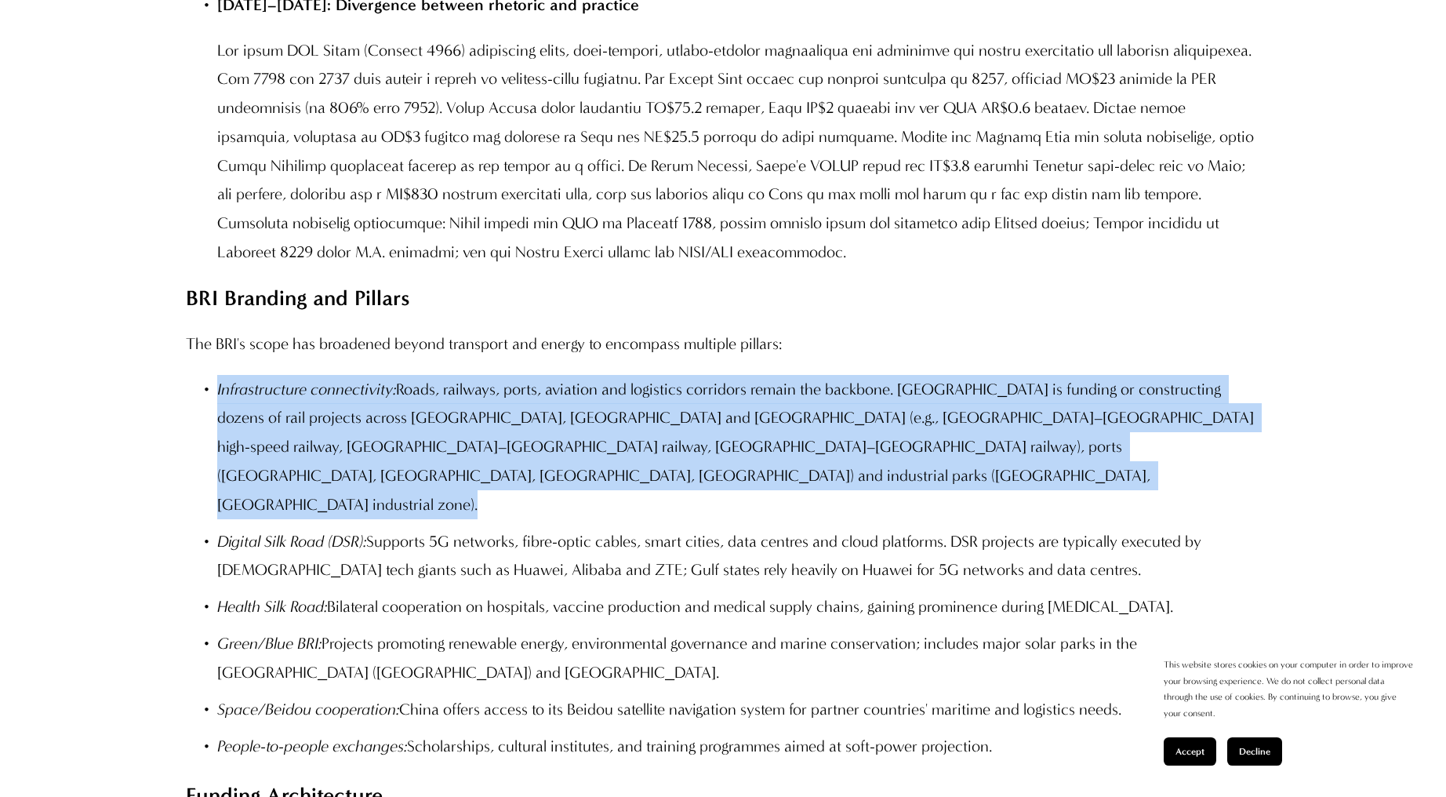
click at [409, 430] on p "Infrastructure connectivity: Roads, railways, ports, aviation and logistics cor…" at bounding box center [738, 447] width 1042 height 144
click at [421, 431] on p "Infrastructure connectivity: Roads, railways, ports, aviation and logistics cor…" at bounding box center [738, 447] width 1042 height 144
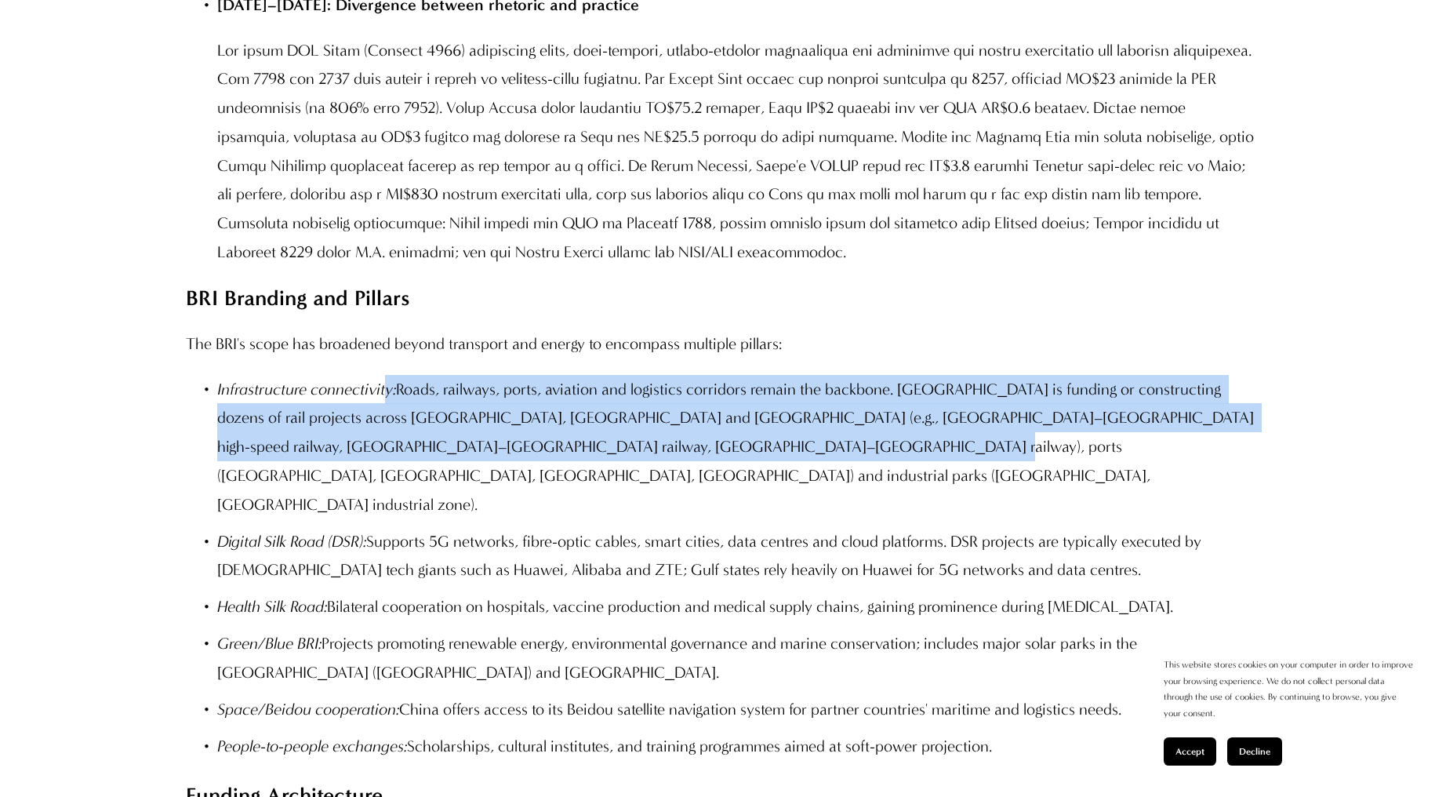
drag, startPoint x: 391, startPoint y: 429, endPoint x: 729, endPoint y: 489, distance: 343.3
click at [729, 489] on p "Infrastructure connectivity: Roads, railways, ports, aviation and logistics cor…" at bounding box center [738, 447] width 1042 height 144
click at [670, 475] on p "Infrastructure connectivity: Roads, railways, ports, aviation and logistics cor…" at bounding box center [738, 447] width 1042 height 144
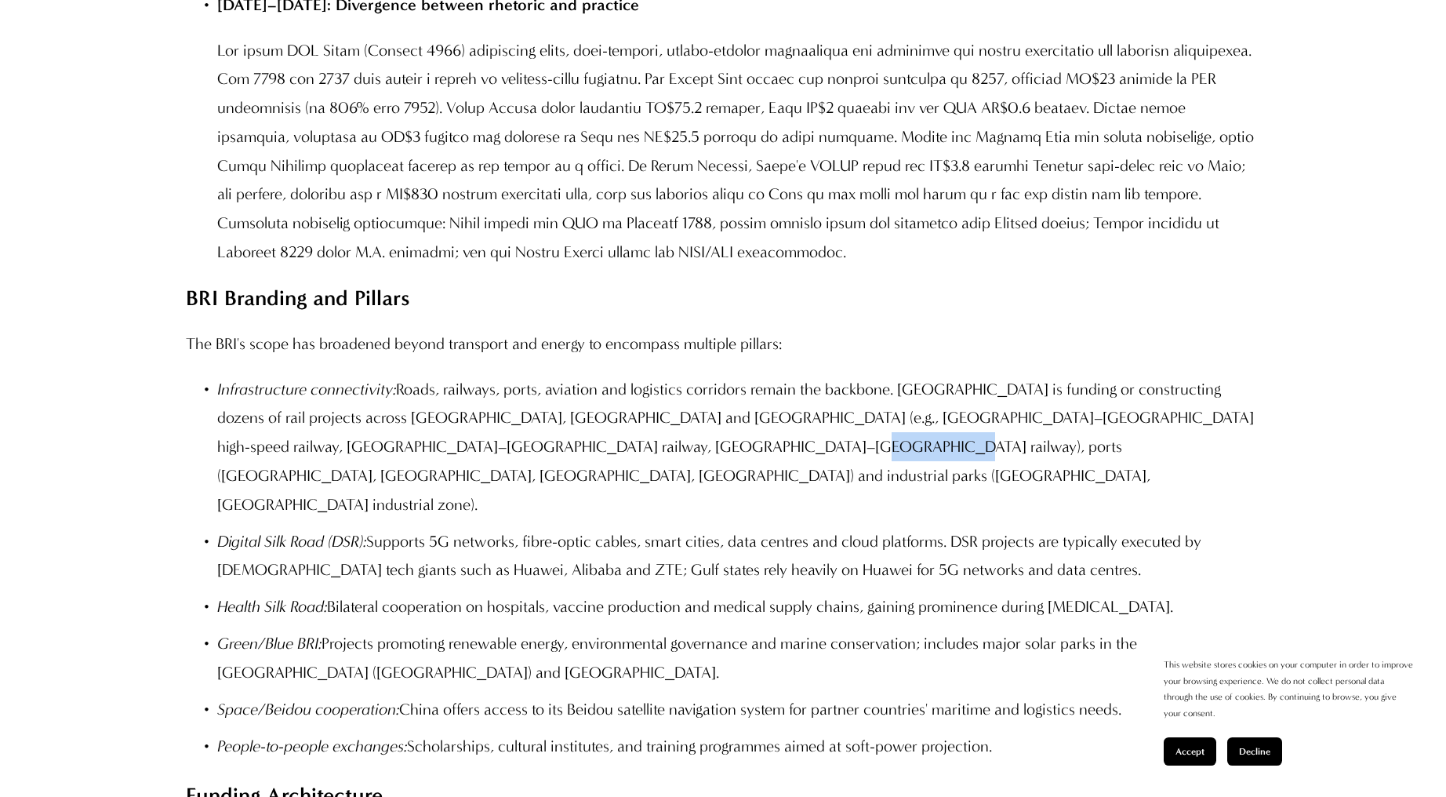
click at [670, 475] on p "Infrastructure connectivity: Roads, railways, ports, aviation and logistics cor…" at bounding box center [738, 447] width 1042 height 144
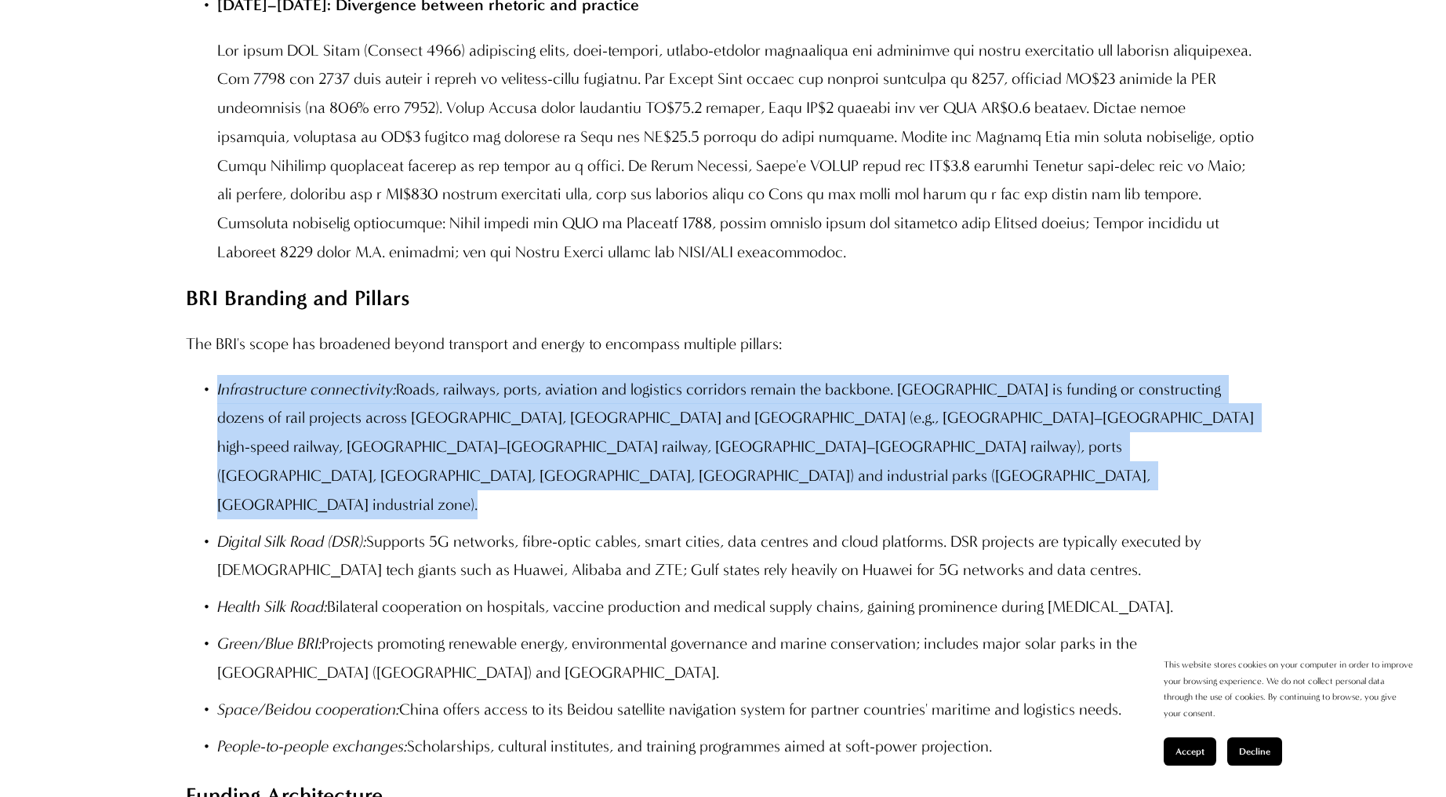
click at [670, 475] on p "Infrastructure connectivity: Roads, railways, ports, aviation and logistics cor…" at bounding box center [738, 447] width 1042 height 144
click at [379, 471] on p "Infrastructure connectivity: Roads, railways, ports, aviation and logistics cor…" at bounding box center [738, 447] width 1042 height 144
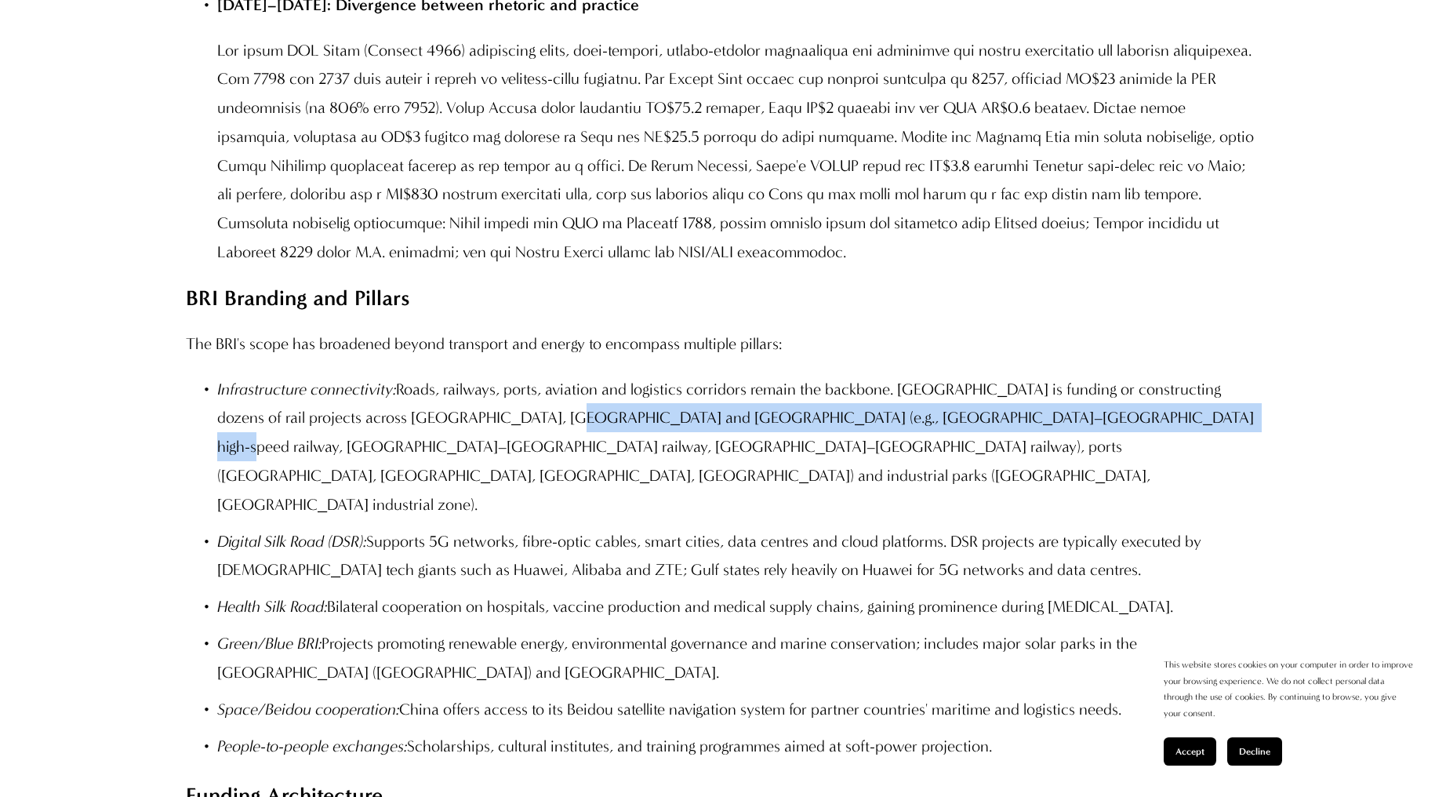
drag, startPoint x: 518, startPoint y: 456, endPoint x: 1104, endPoint y: 460, distance: 585.9
click at [1104, 460] on p "Infrastructure connectivity: Roads, railways, ports, aviation and logistics cor…" at bounding box center [738, 447] width 1042 height 144
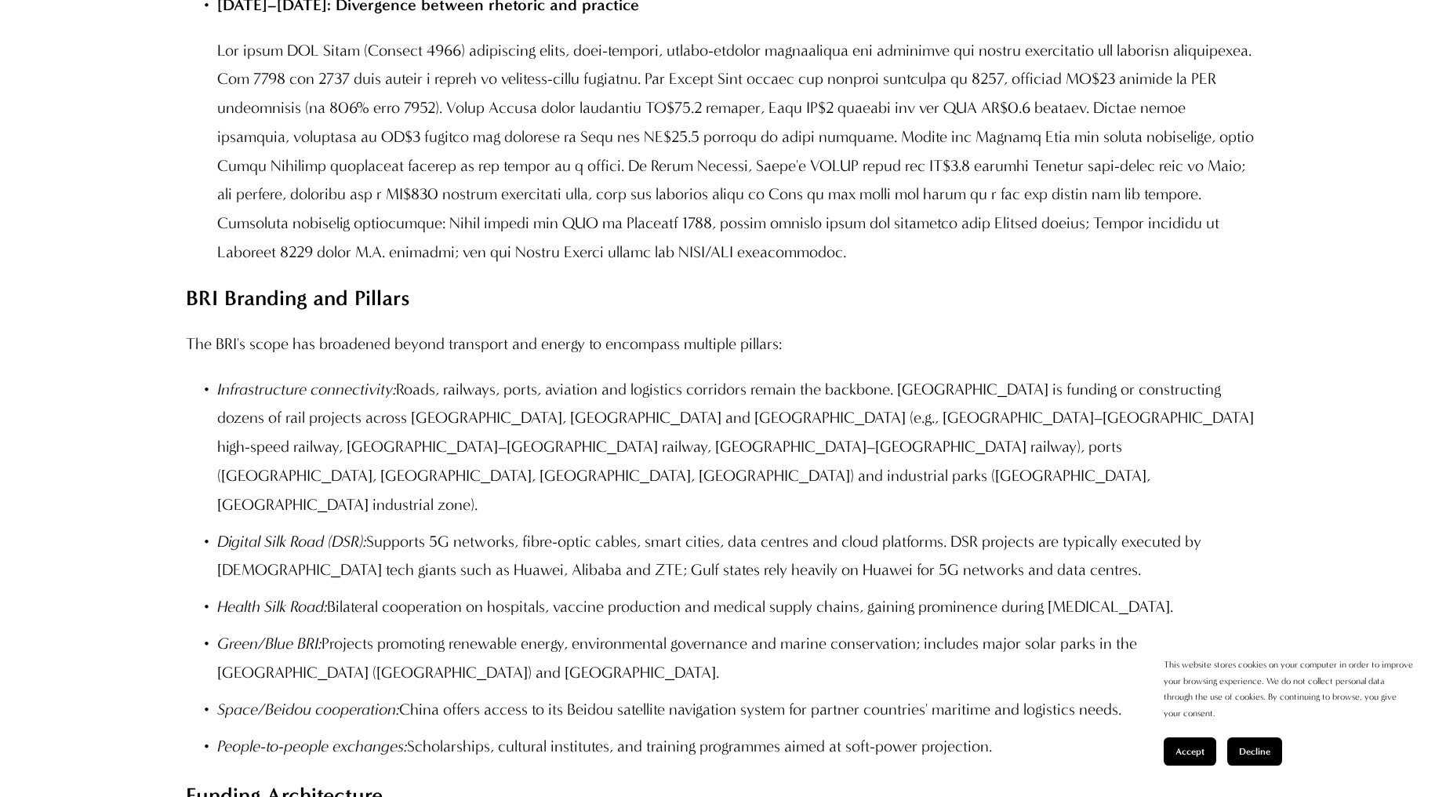
click at [238, 486] on p "Infrastructure connectivity: Roads, railways, ports, aviation and logistics cor…" at bounding box center [738, 447] width 1042 height 144
drag, startPoint x: 505, startPoint y: 485, endPoint x: 640, endPoint y: 483, distance: 134.9
click at [697, 478] on p "Infrastructure connectivity: Roads, railways, ports, aviation and logistics cor…" at bounding box center [738, 447] width 1042 height 144
click at [453, 527] on p "Digital Silk Road (DSR): Supports 5G networks, fibre-optic cables, smart cities…" at bounding box center [738, 556] width 1042 height 58
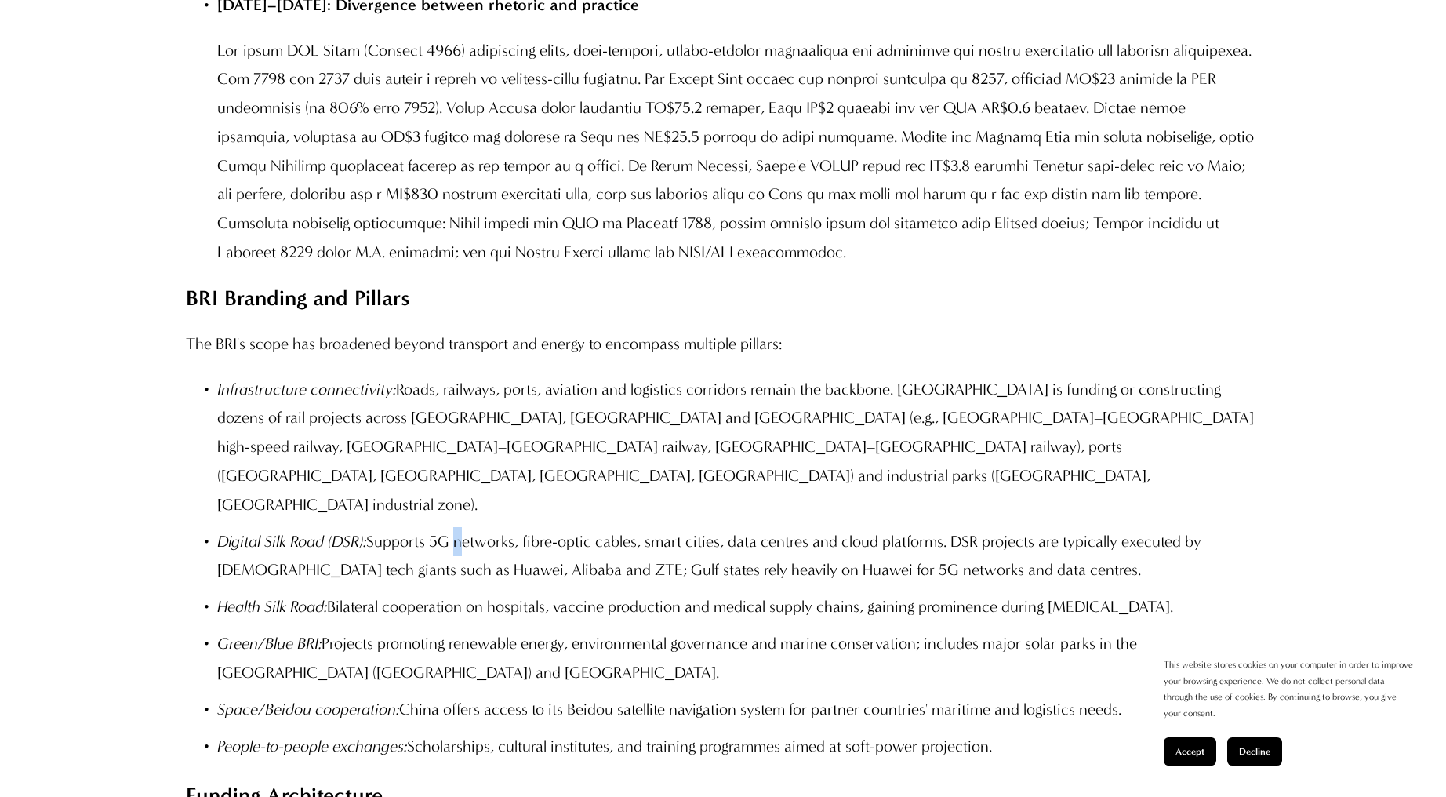
click at [453, 527] on p "Digital Silk Road (DSR): Supports 5G networks, fibre-optic cables, smart cities…" at bounding box center [738, 556] width 1042 height 58
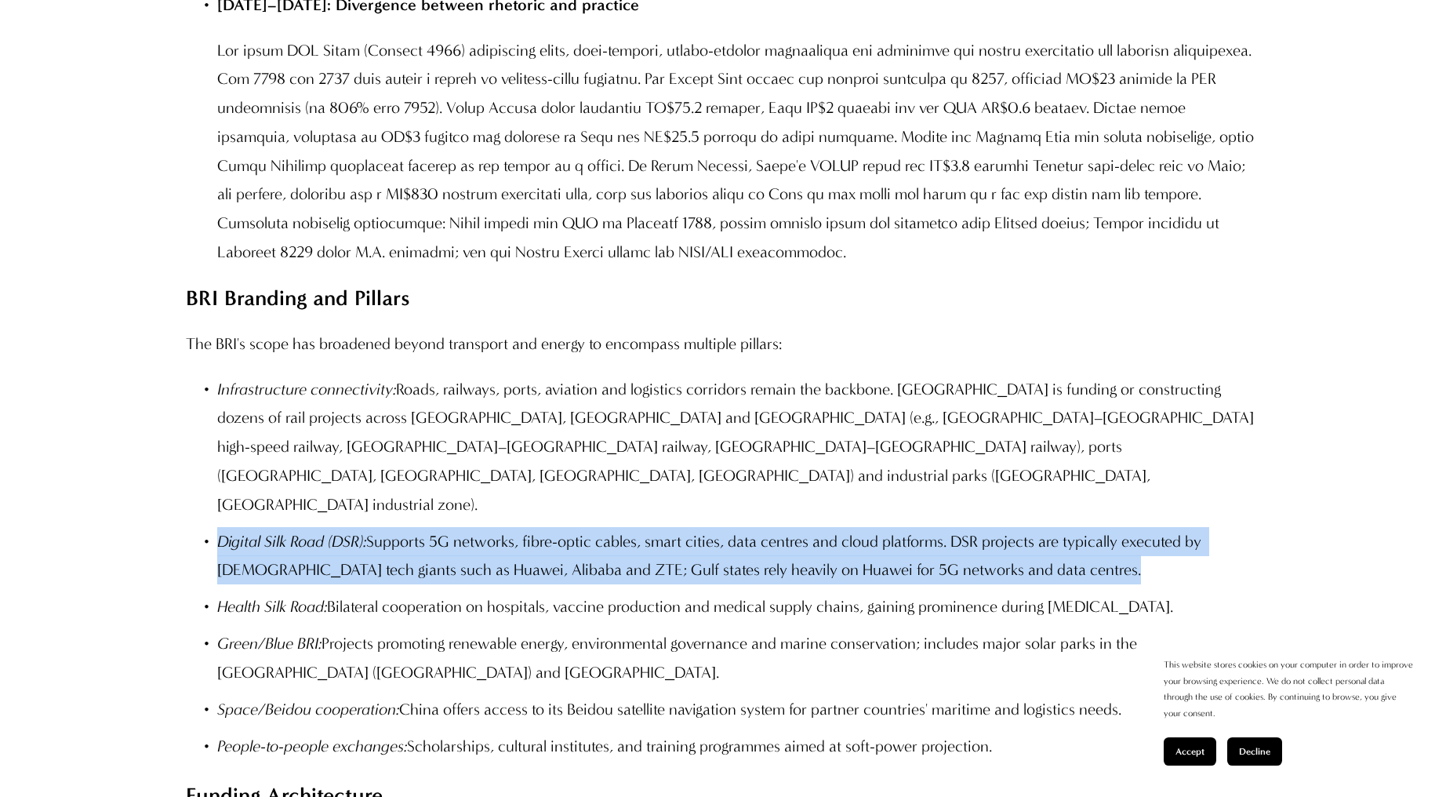
click at [453, 527] on p "Digital Silk Road (DSR): Supports 5G networks, fibre-optic cables, smart cities…" at bounding box center [738, 556] width 1042 height 58
click at [443, 552] on p "Digital Silk Road (DSR): Supports 5G networks, fibre-optic cables, smart cities…" at bounding box center [738, 556] width 1042 height 58
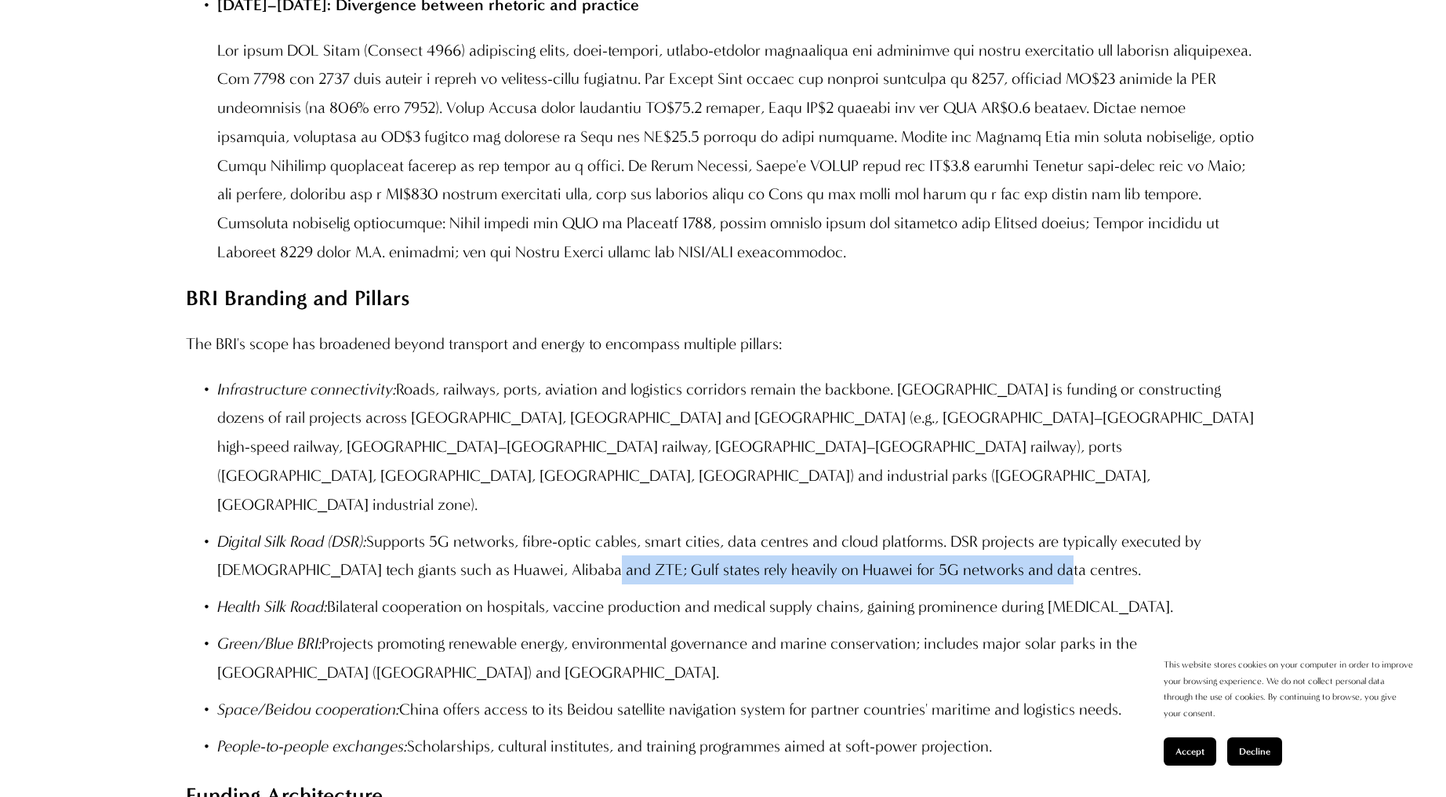
drag, startPoint x: 580, startPoint y: 552, endPoint x: 1029, endPoint y: 545, distance: 448.7
click at [1029, 545] on p "Digital Silk Road (DSR): Supports 5G networks, fibre-optic cables, smart cities…" at bounding box center [738, 556] width 1042 height 58
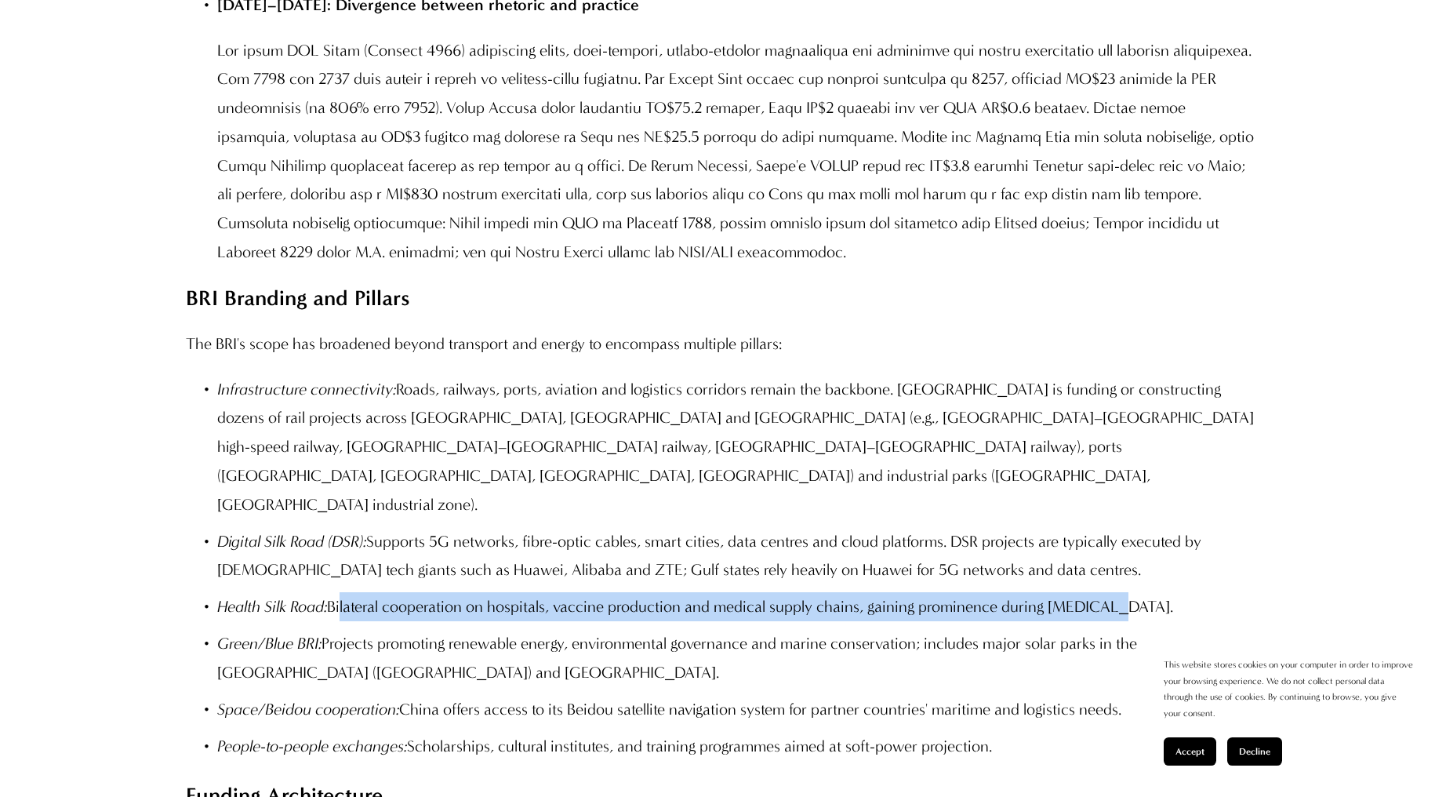
drag, startPoint x: 339, startPoint y: 587, endPoint x: 1122, endPoint y: 584, distance: 783.6
click at [1122, 592] on p "Health Silk Road: Bilateral cooperation on hospitals, vaccine production and me…" at bounding box center [738, 606] width 1042 height 29
click at [1120, 592] on p "Health Silk Road: Bilateral cooperation on hospitals, vaccine production and me…" at bounding box center [738, 606] width 1042 height 29
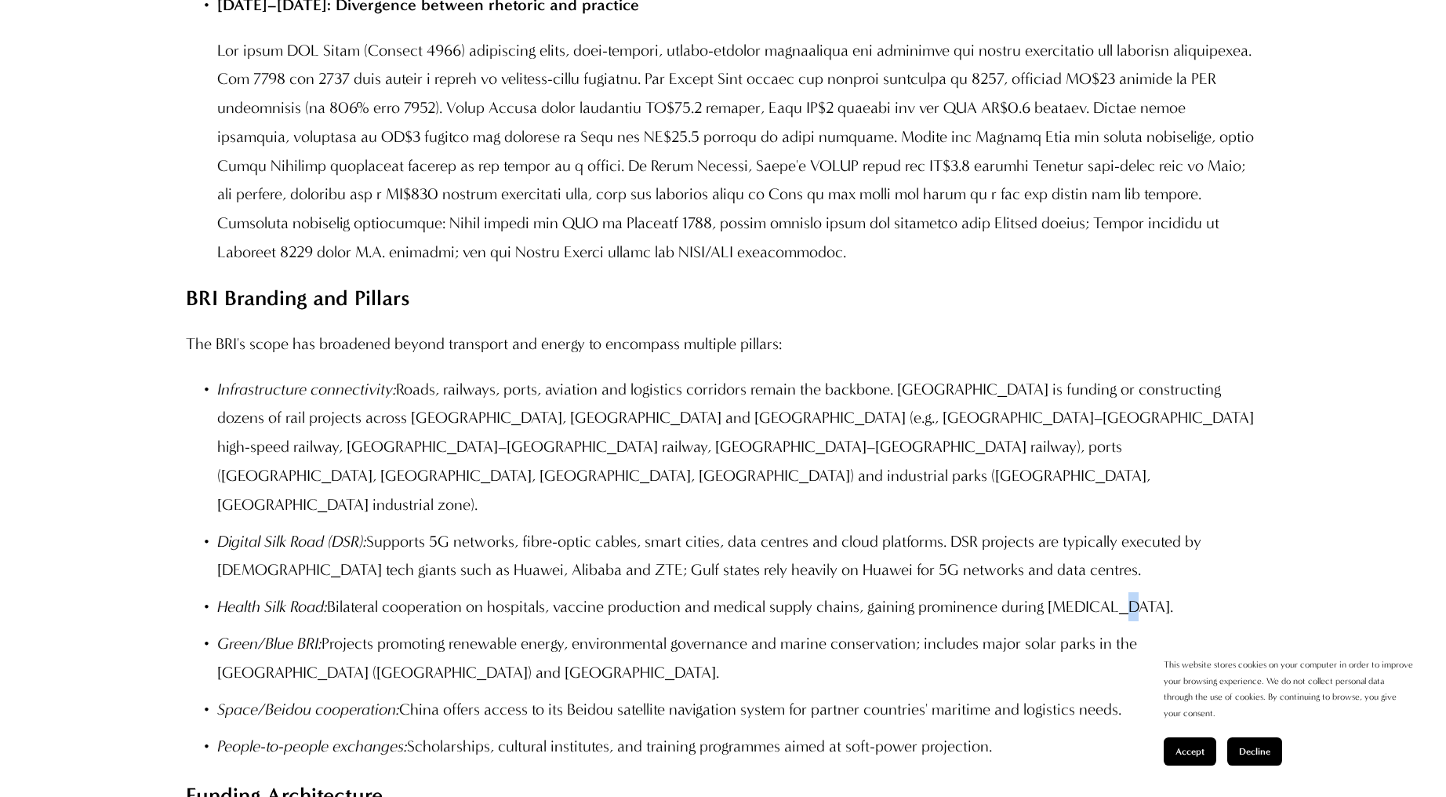
click at [1120, 592] on p "Health Silk Road: Bilateral cooperation on hospitals, vaccine production and me…" at bounding box center [738, 606] width 1042 height 29
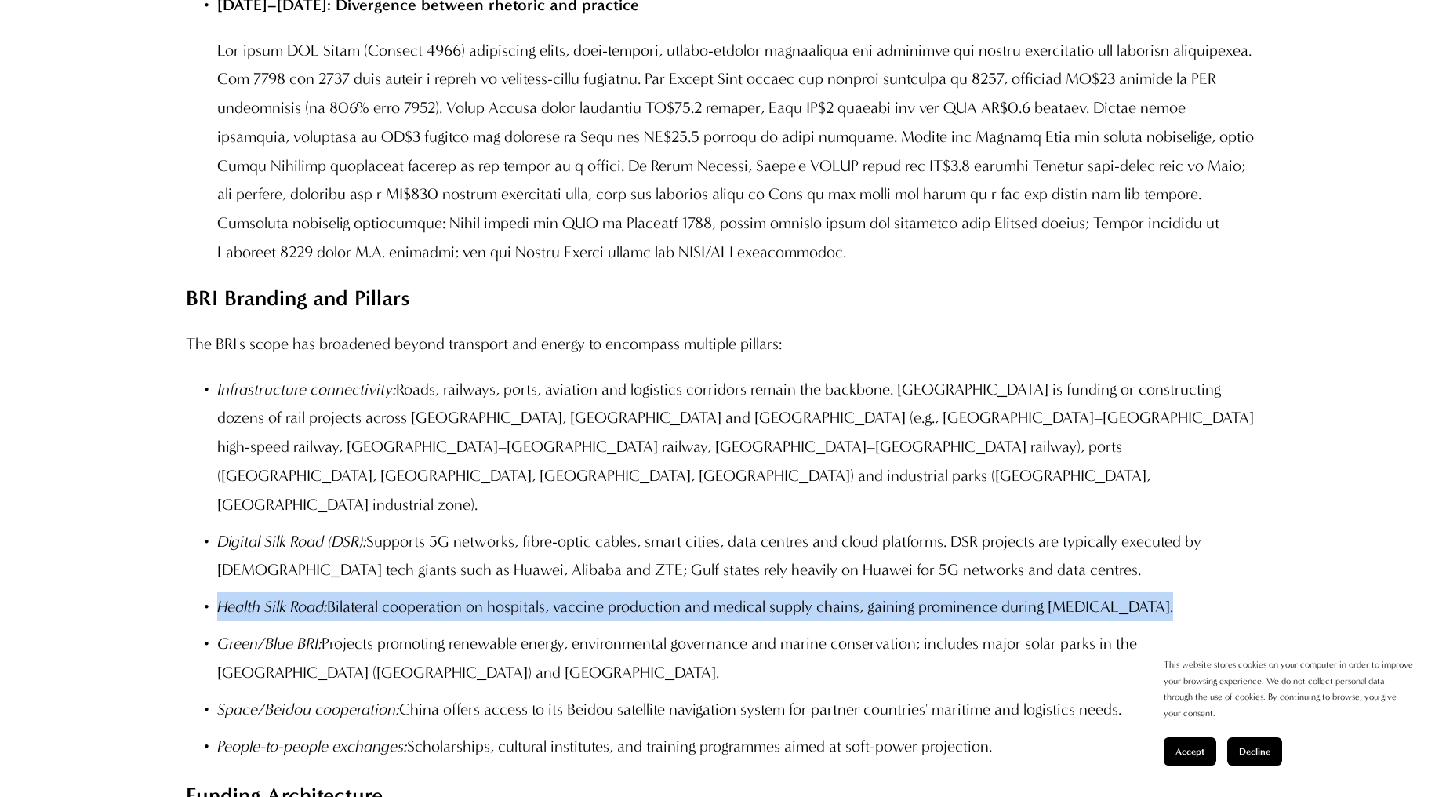
click at [1120, 592] on p "Health Silk Road: Bilateral cooperation on hospitals, vaccine production and me…" at bounding box center [738, 606] width 1042 height 29
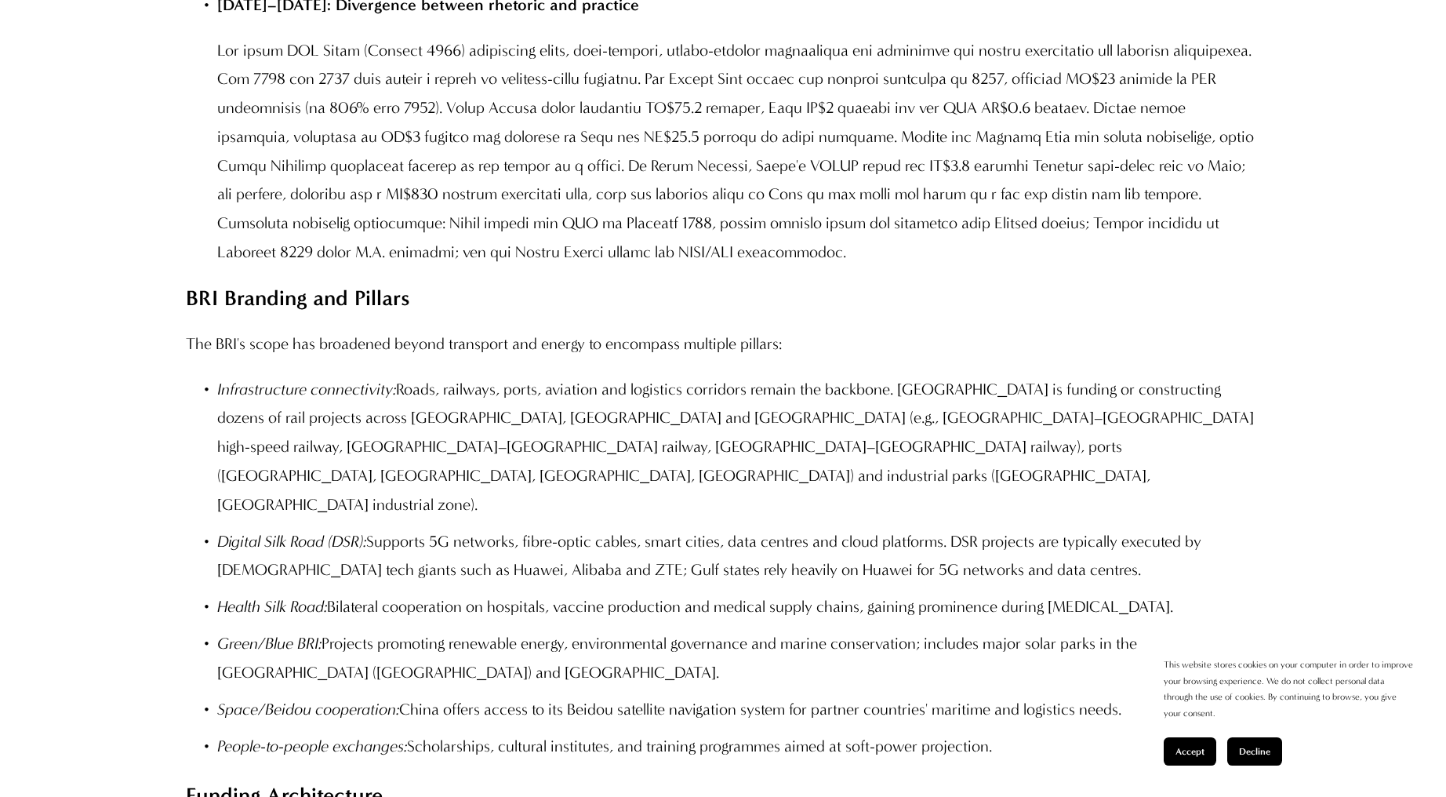
click at [496, 629] on p "Green/Blue BRI: Projects promoting renewable energy, environmental governance a…" at bounding box center [738, 658] width 1042 height 58
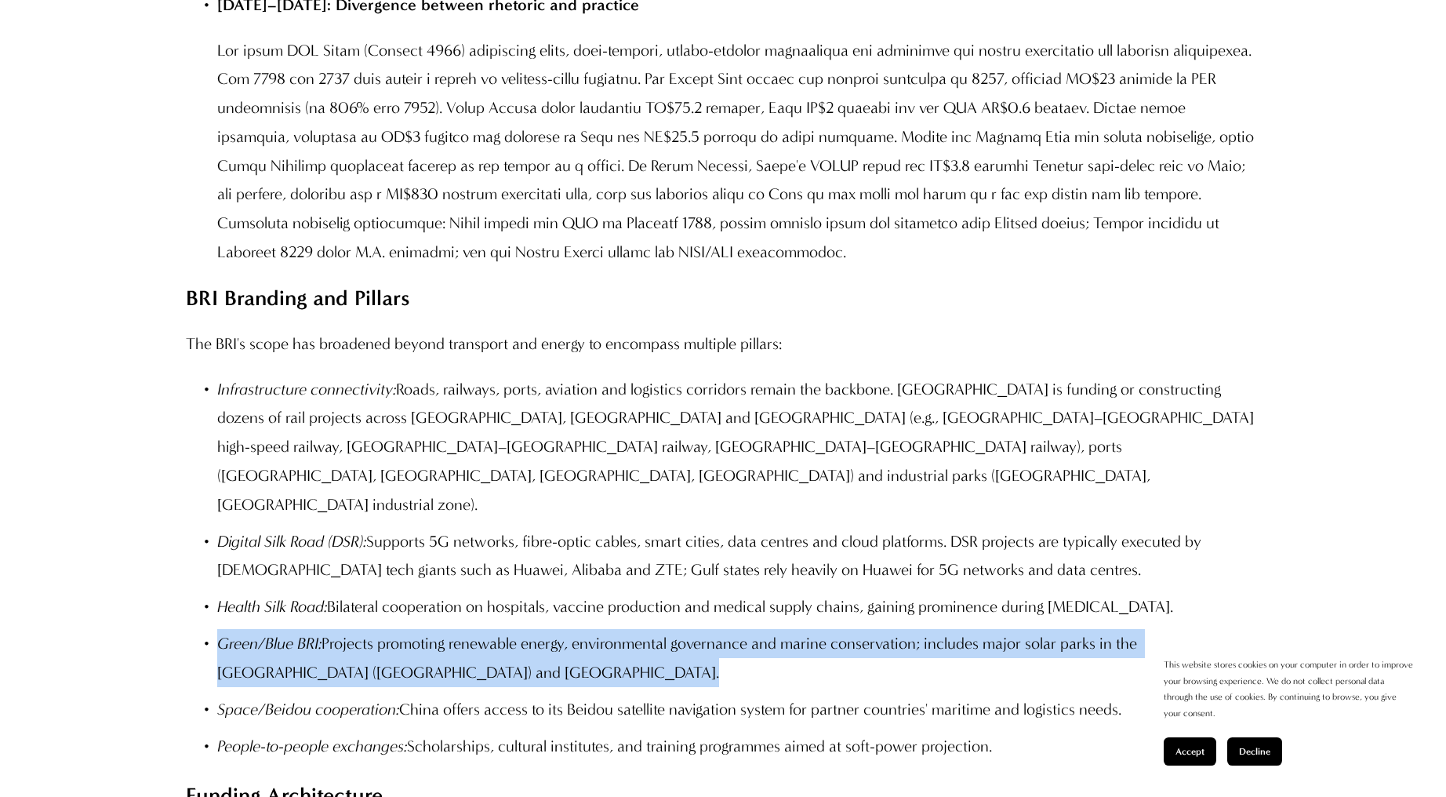
click at [496, 629] on p "Green/Blue BRI: Projects promoting renewable energy, environmental governance a…" at bounding box center [738, 658] width 1042 height 58
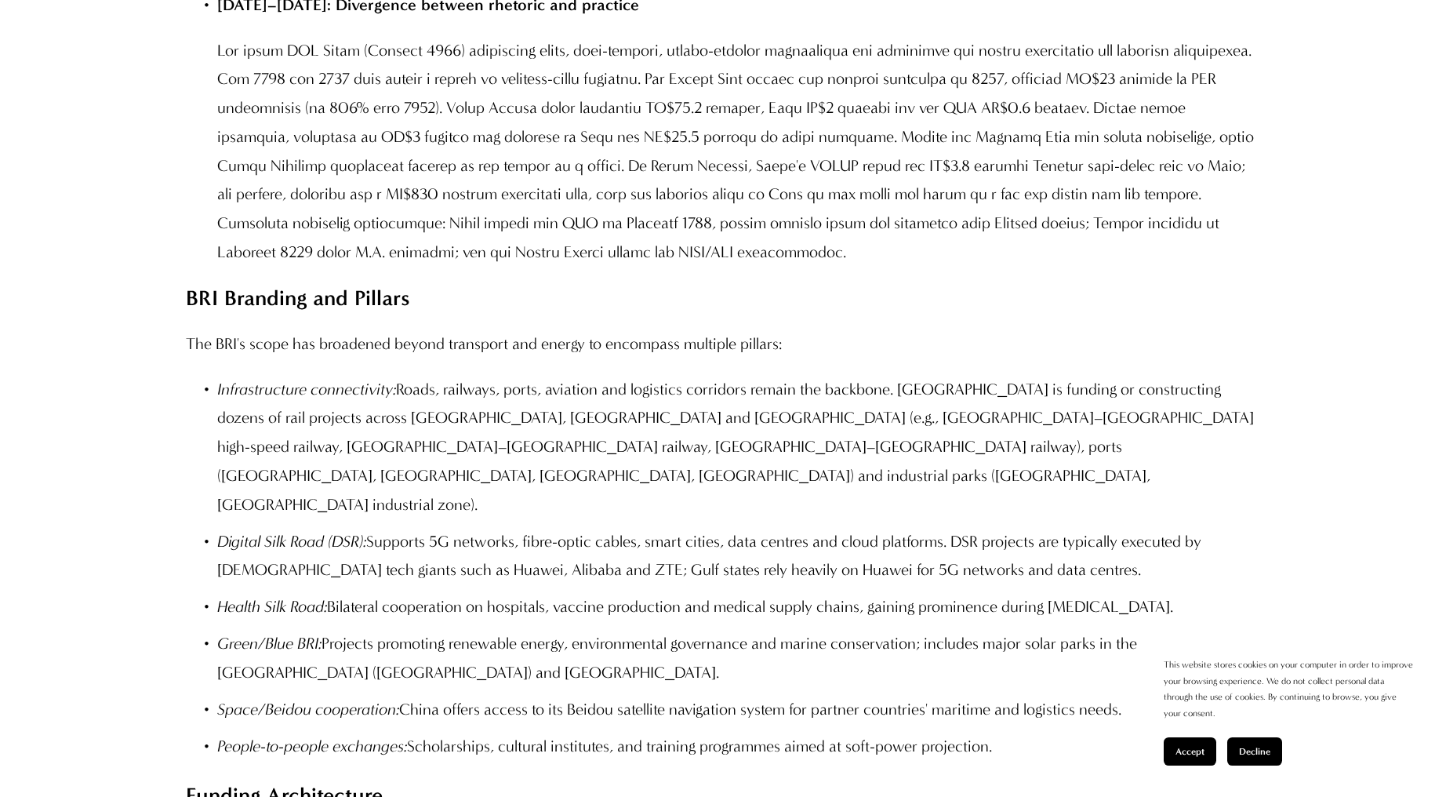
click at [573, 695] on p "Space/Beidou cooperation: China offers access to its Beidou satellite navigatio…" at bounding box center [738, 709] width 1042 height 29
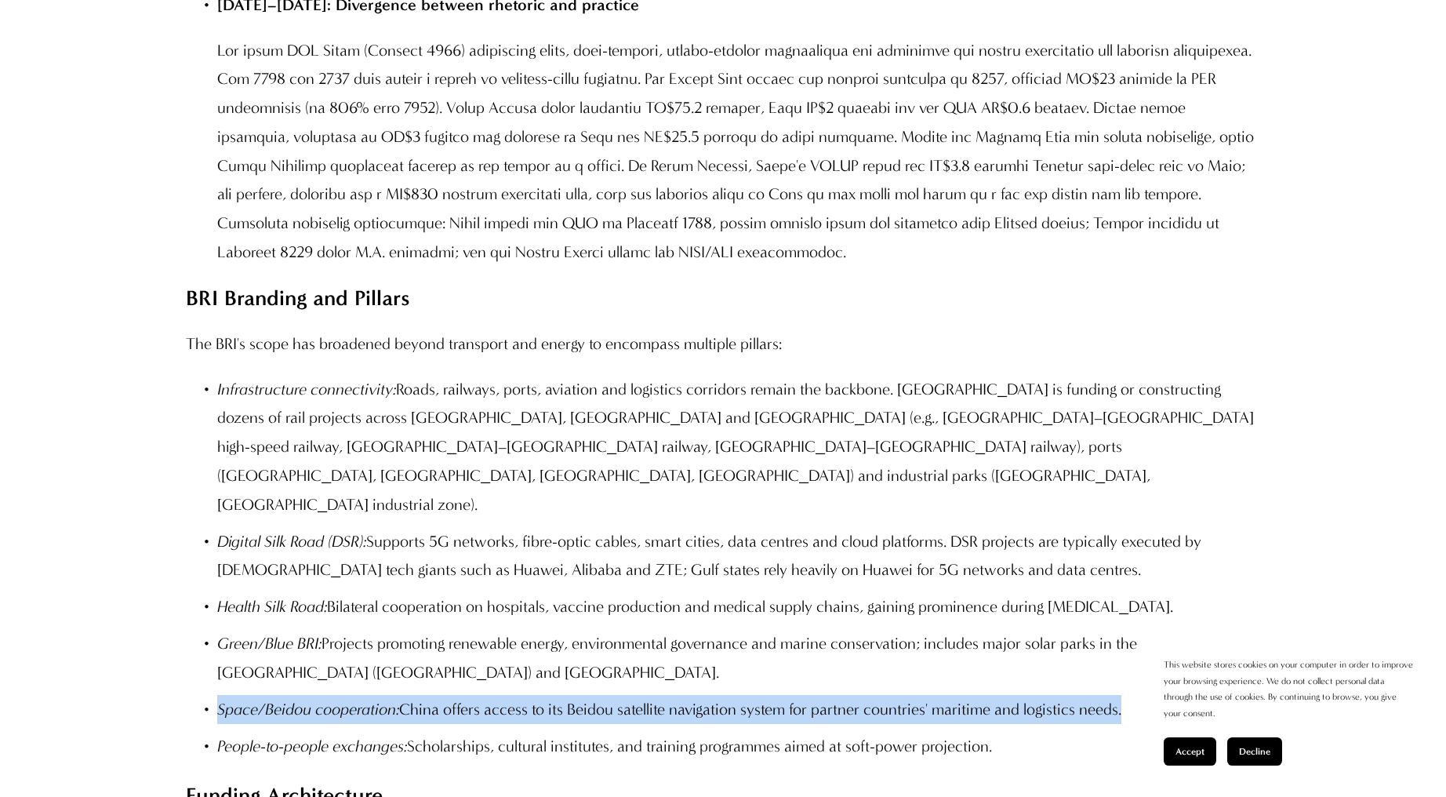
click at [573, 695] on p "Space/Beidou cooperation: China offers access to its Beidou satellite navigatio…" at bounding box center [738, 709] width 1042 height 29
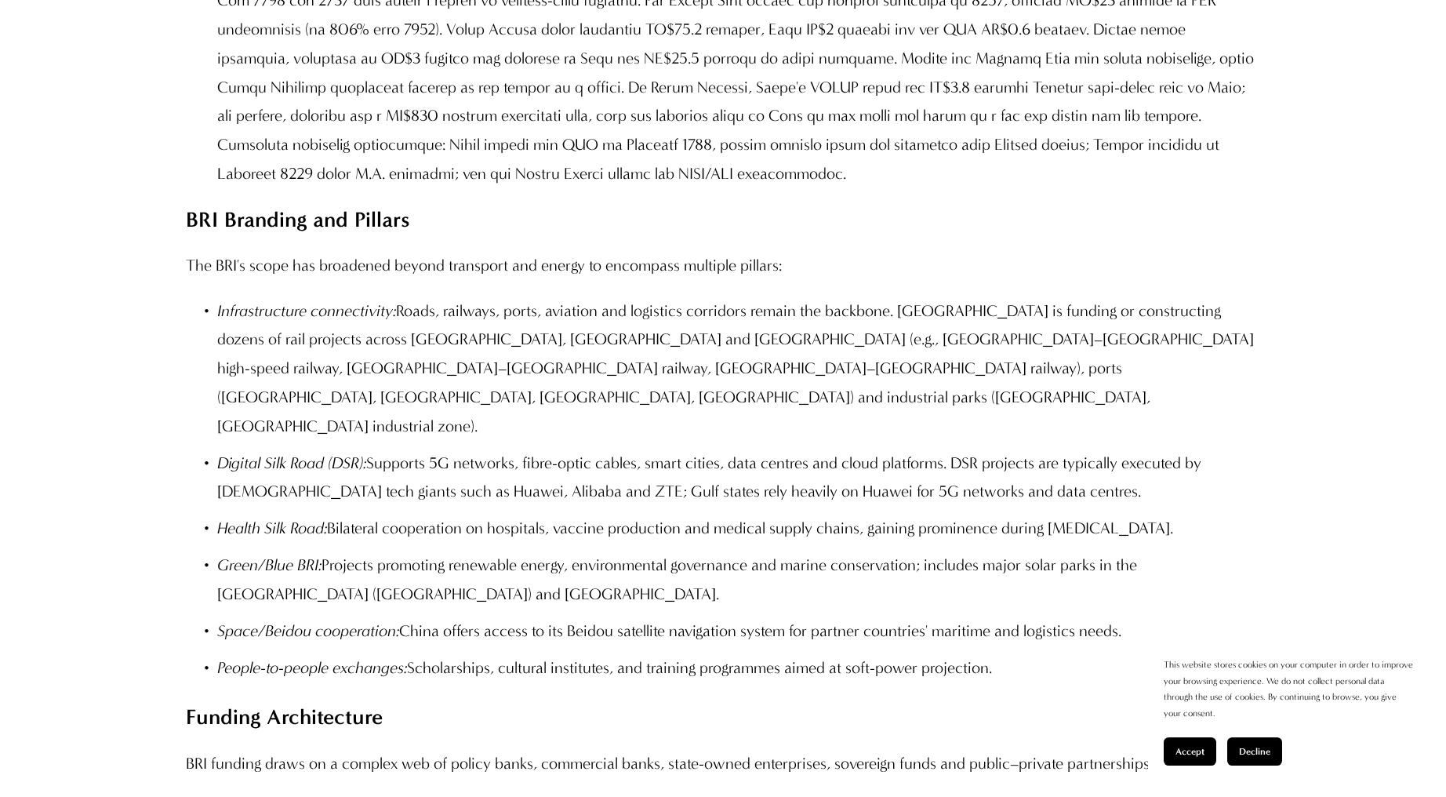
click at [533, 653] on p "People-to-people exchanges: Scholarships, cultural institutes, and training pro…" at bounding box center [738, 667] width 1042 height 29
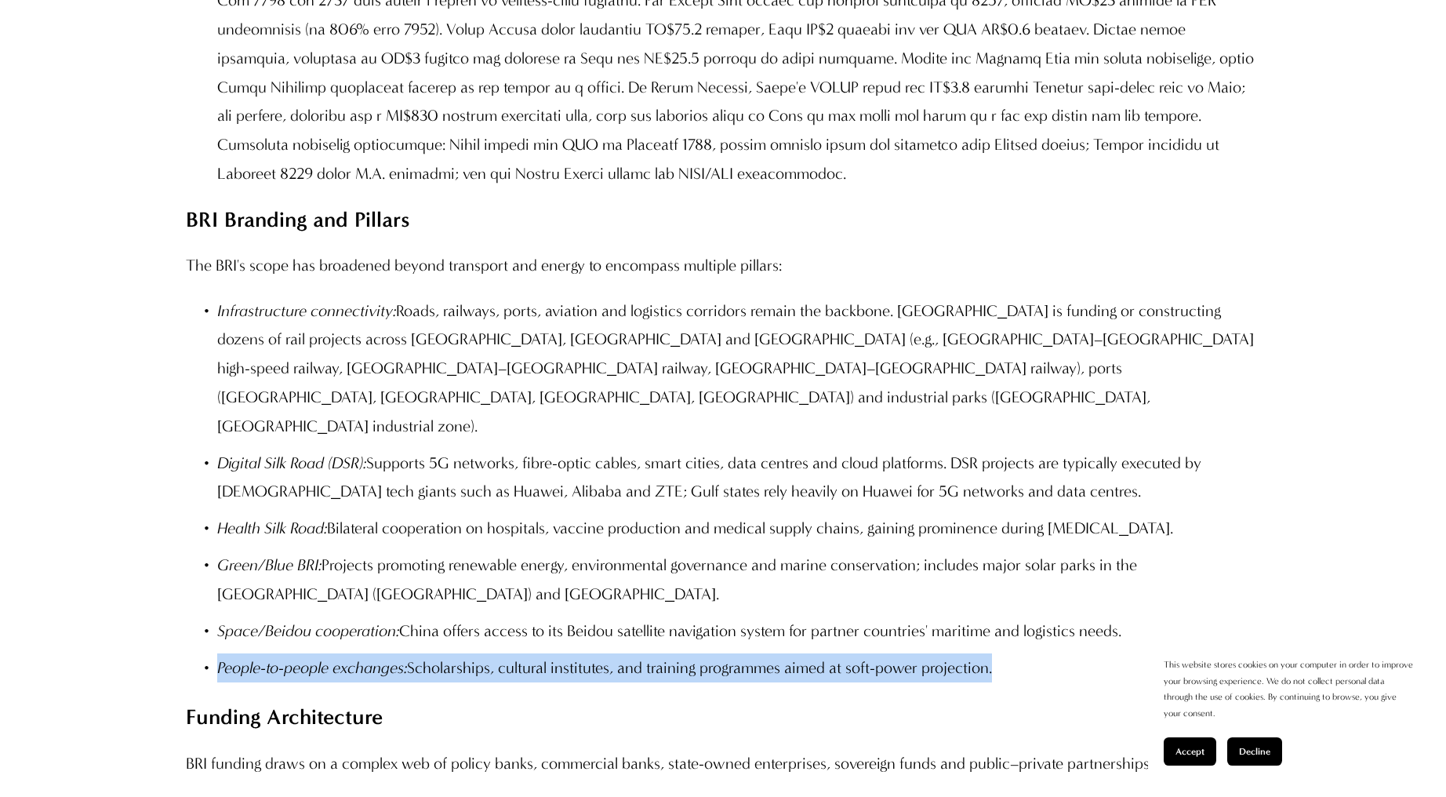
click at [533, 653] on p "People-to-people exchanges: Scholarships, cultural institutes, and training pro…" at bounding box center [738, 667] width 1042 height 29
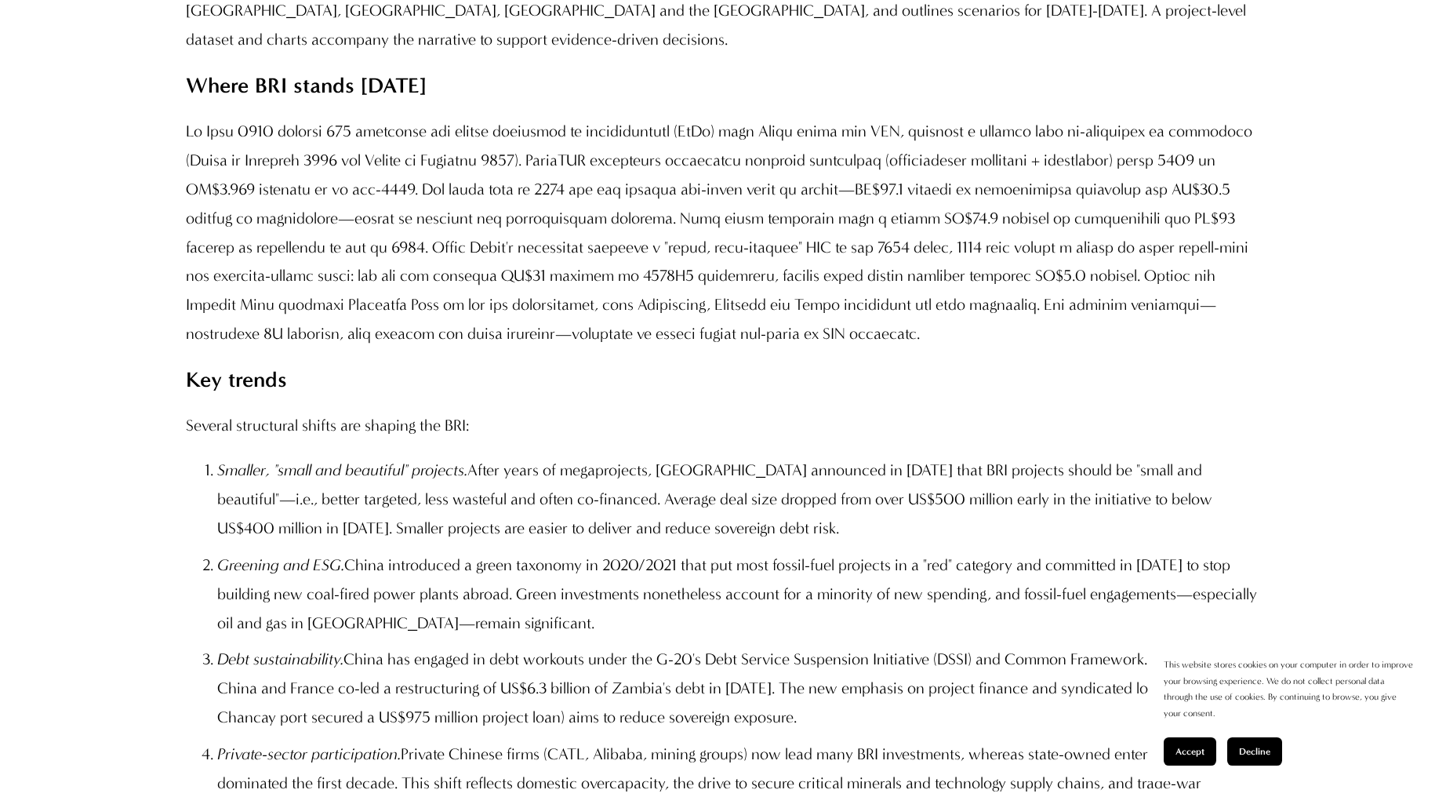
scroll to position [15342, 0]
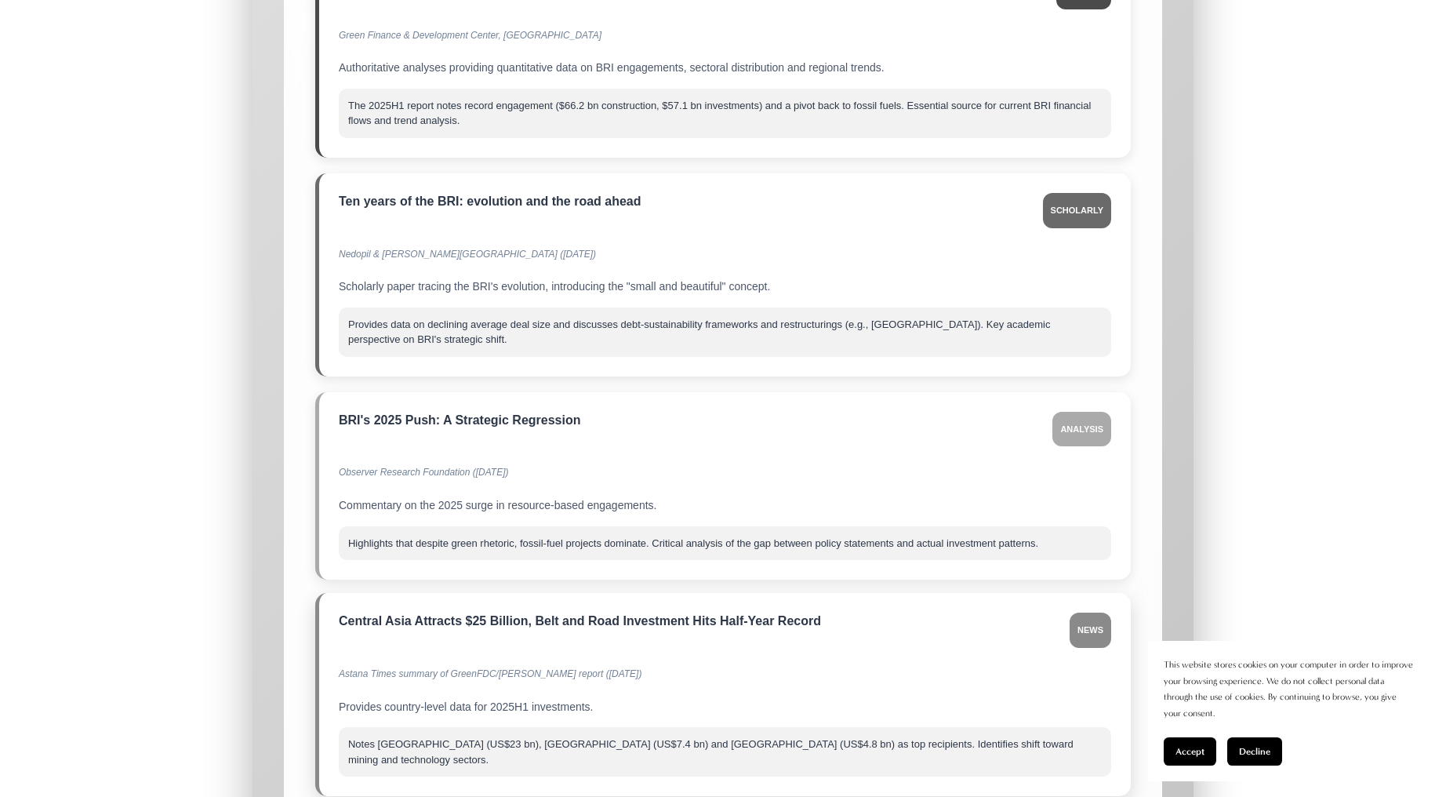
click at [841, 727] on div "Notes Kazakhstan (US$23 bn), Thailand (US$7.4 bn) and Egypt (US$4.8 bn) as top …" at bounding box center [725, 751] width 773 height 49
click at [842, 727] on div "Notes Kazakhstan (US$23 bn), Thailand (US$7.4 bn) and Egypt (US$4.8 bn) as top …" at bounding box center [725, 751] width 773 height 49
click at [383, 660] on div "Astana Times summary of GreenFDC/Griffith report (July 2025)" at bounding box center [725, 674] width 773 height 29
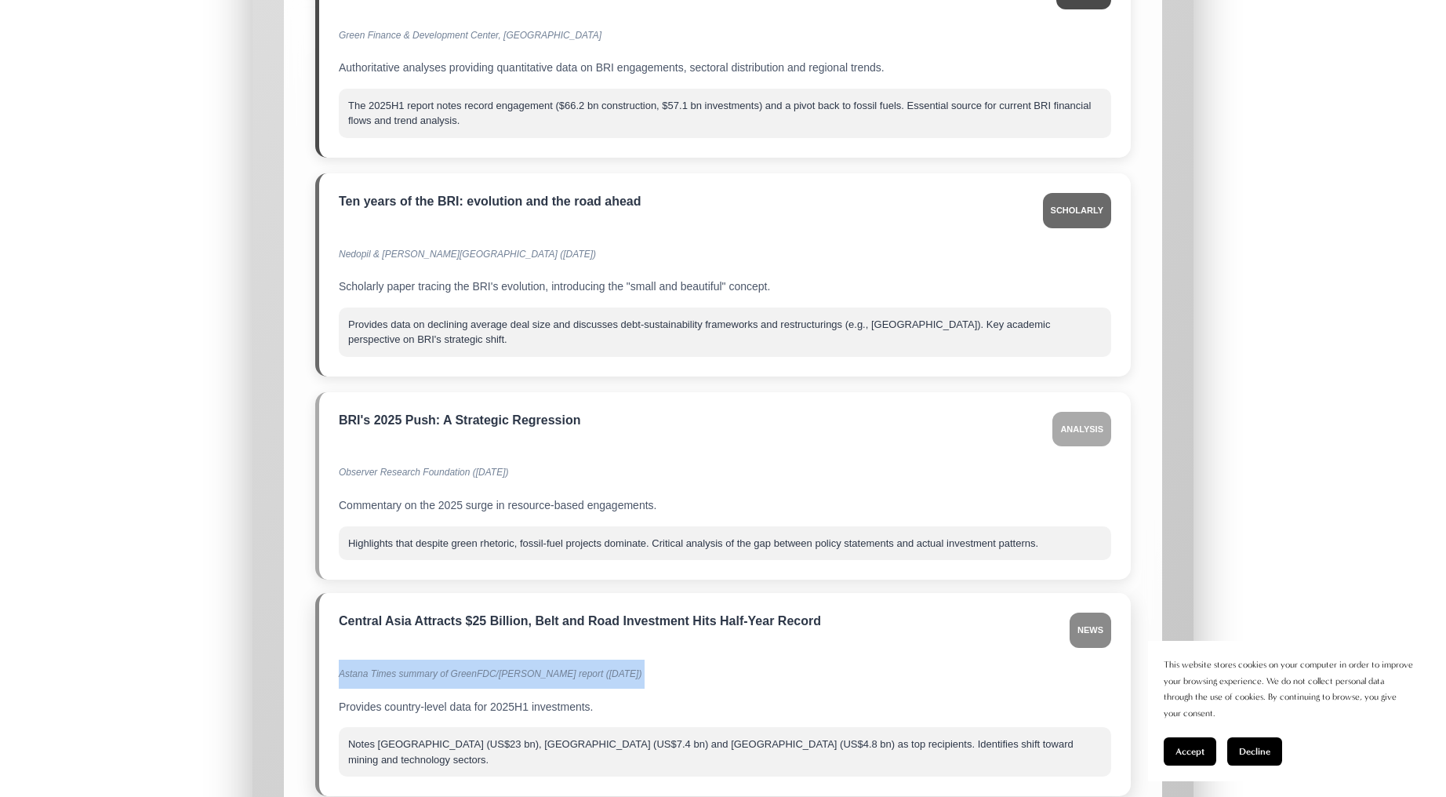
click at [383, 660] on div "Astana Times summary of GreenFDC/Griffith report (July 2025)" at bounding box center [725, 674] width 773 height 29
click at [498, 727] on div "Notes Kazakhstan (US$23 bn), Thailand (US$7.4 bn) and Egypt (US$4.8 bn) as top …" at bounding box center [725, 751] width 773 height 49
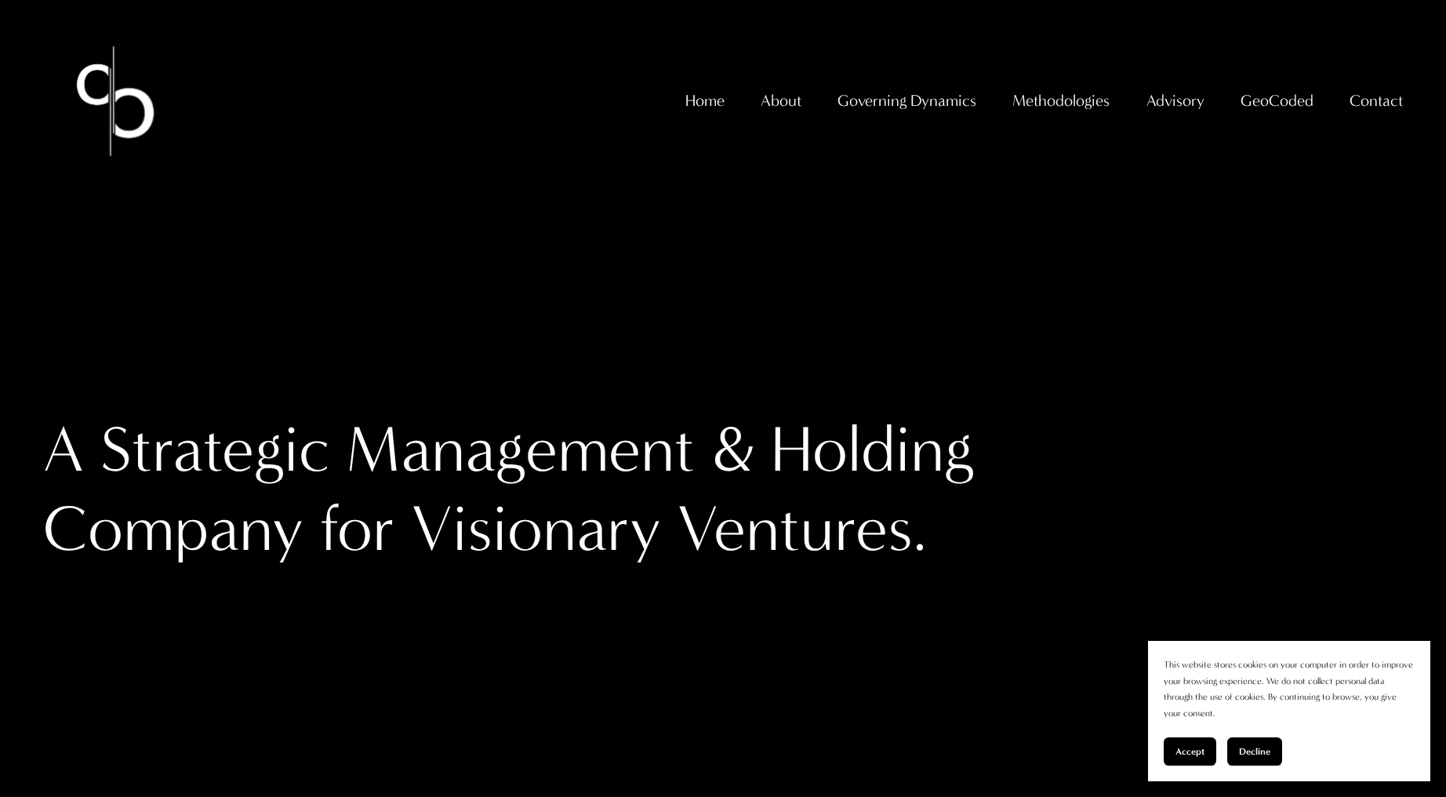
click at [408, 444] on h1 "A Strategic Management & Holding Company for Visionary Ventures." at bounding box center [553, 489] width 1020 height 159
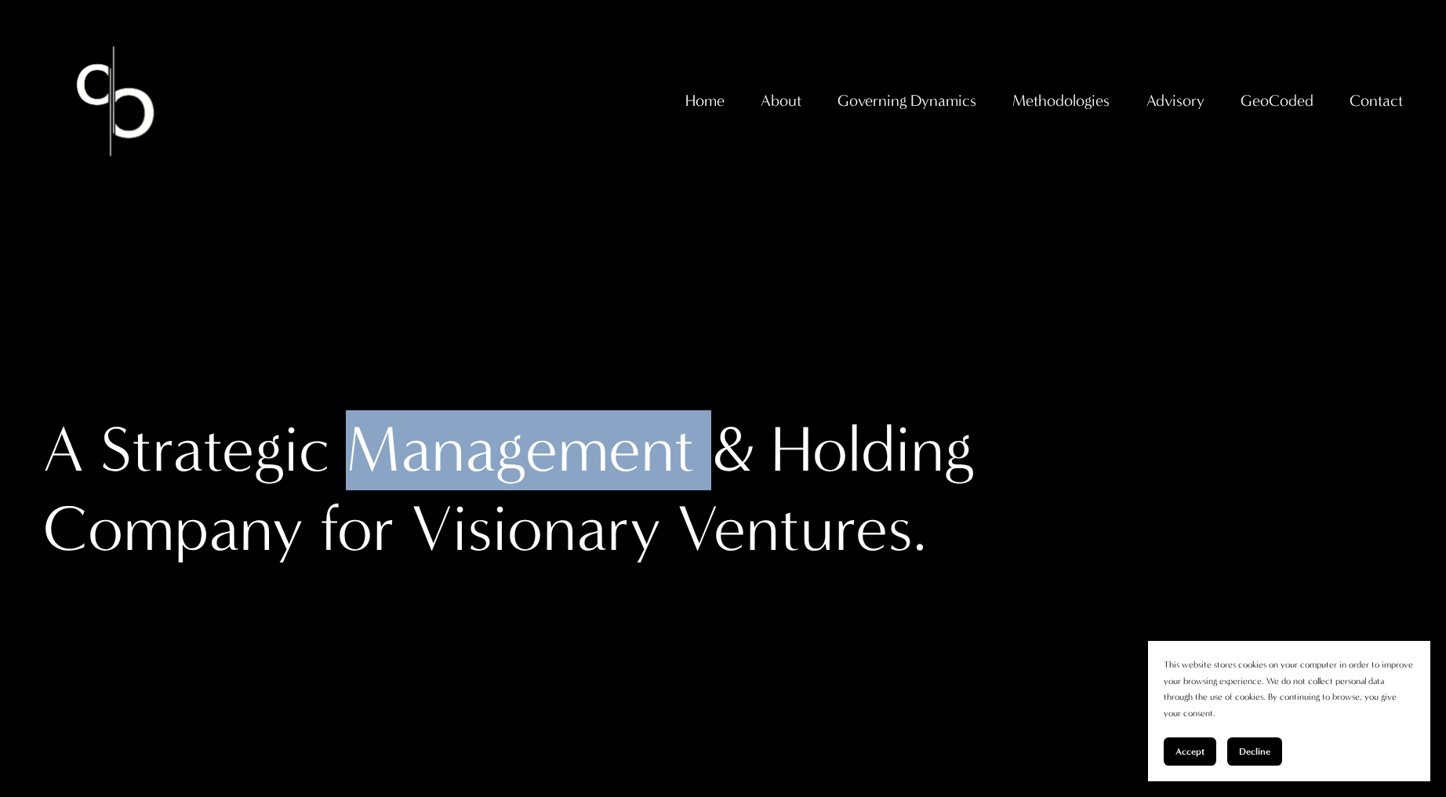
click at [408, 444] on h1 "A Strategic Management & Holding Company for Visionary Ventures." at bounding box center [553, 489] width 1020 height 159
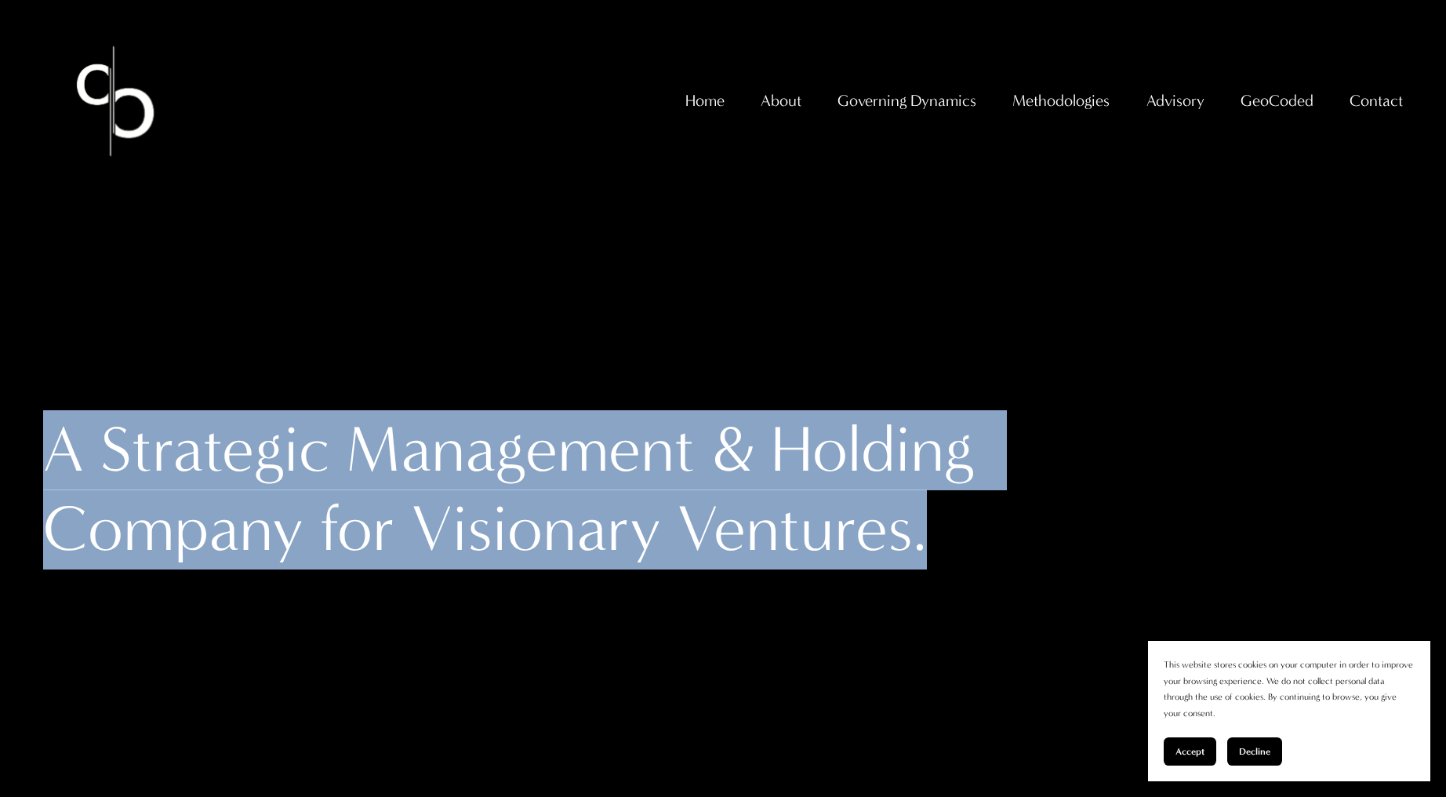
click at [408, 444] on h1 "A Strategic Management & Holding Company for Visionary Ventures." at bounding box center [553, 489] width 1020 height 159
click at [0, 0] on span "About The Firm" at bounding box center [0, 0] width 0 height 0
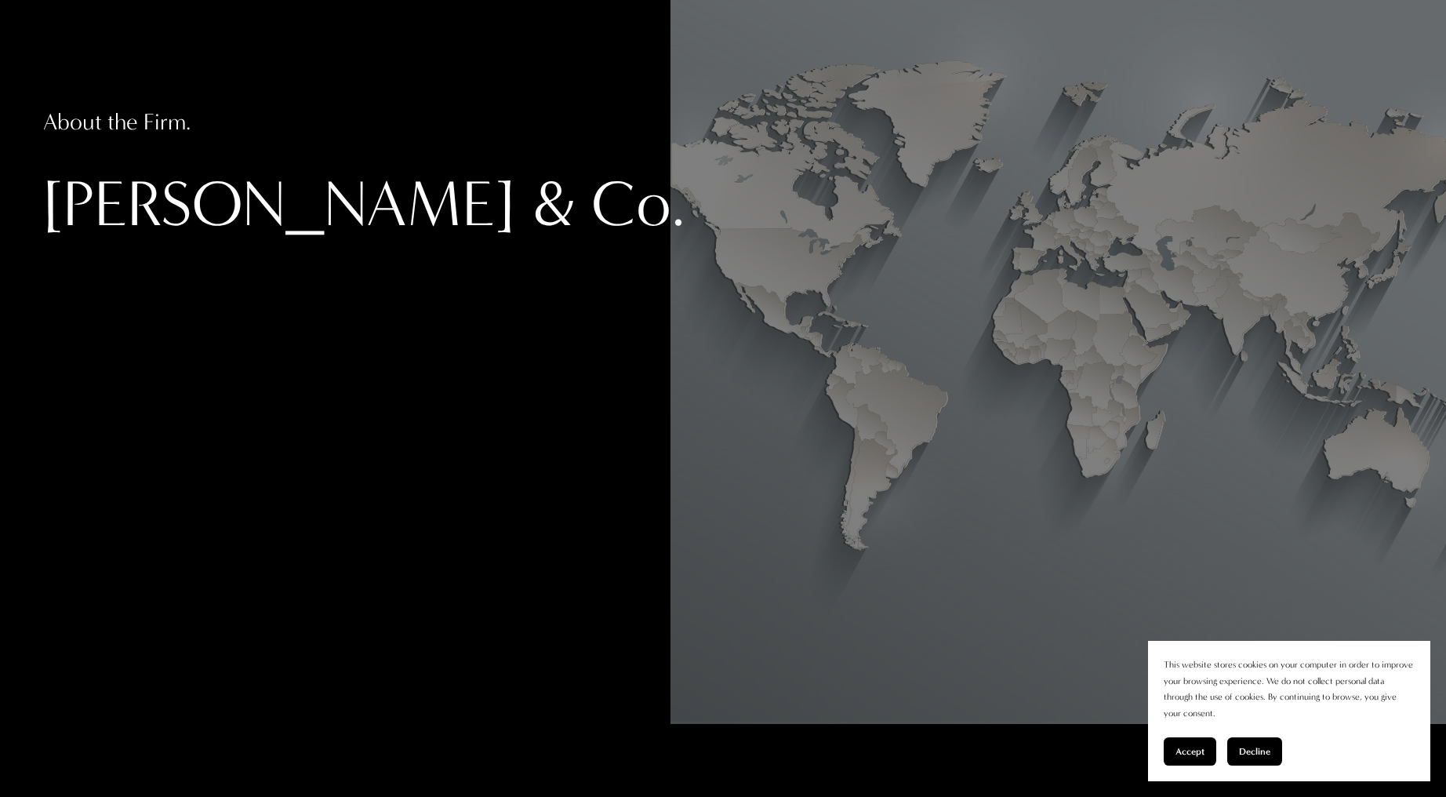
scroll to position [627, 0]
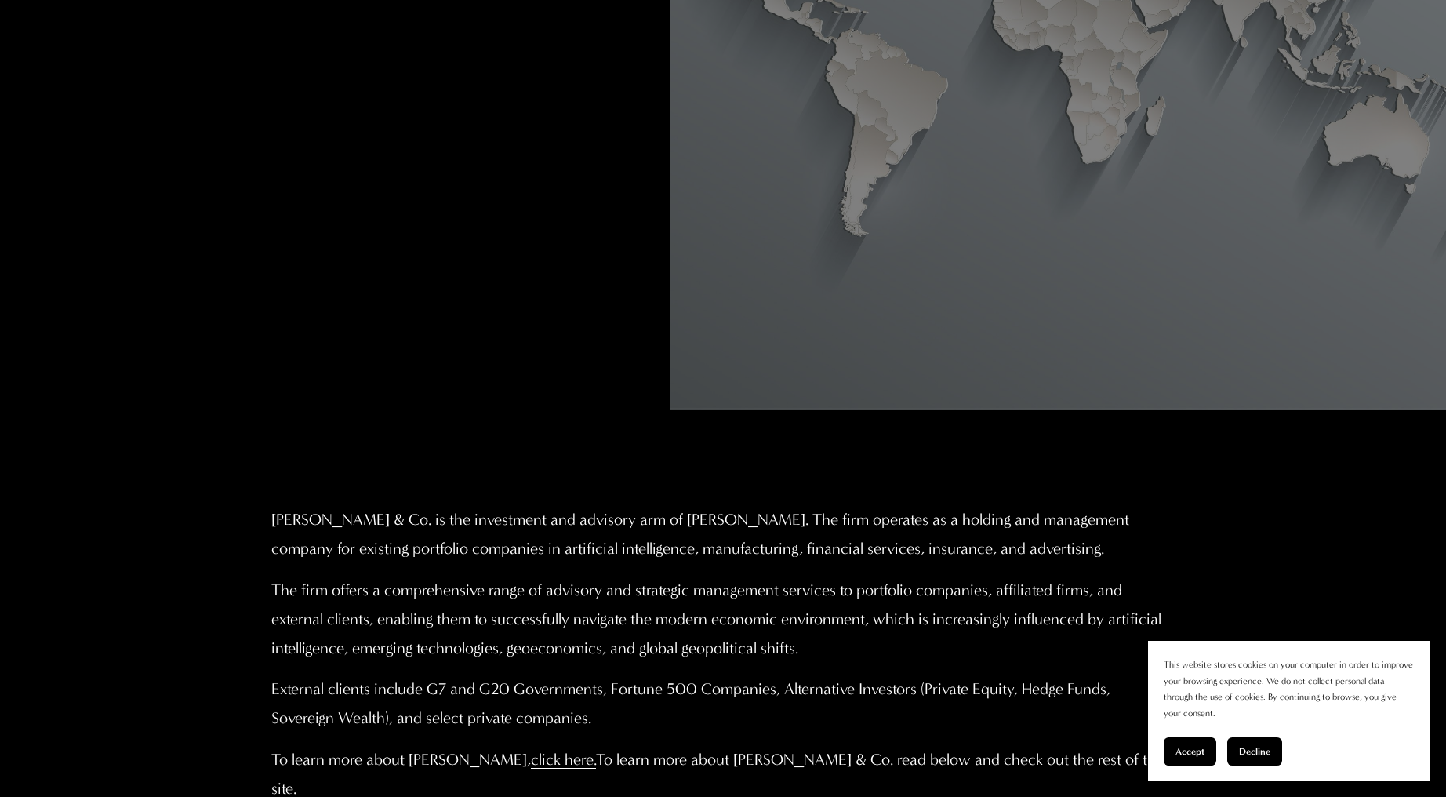
click at [623, 527] on p "[PERSON_NAME] & Co. is the investment and advisory arm of [PERSON_NAME]. The fi…" at bounding box center [723, 534] width 904 height 58
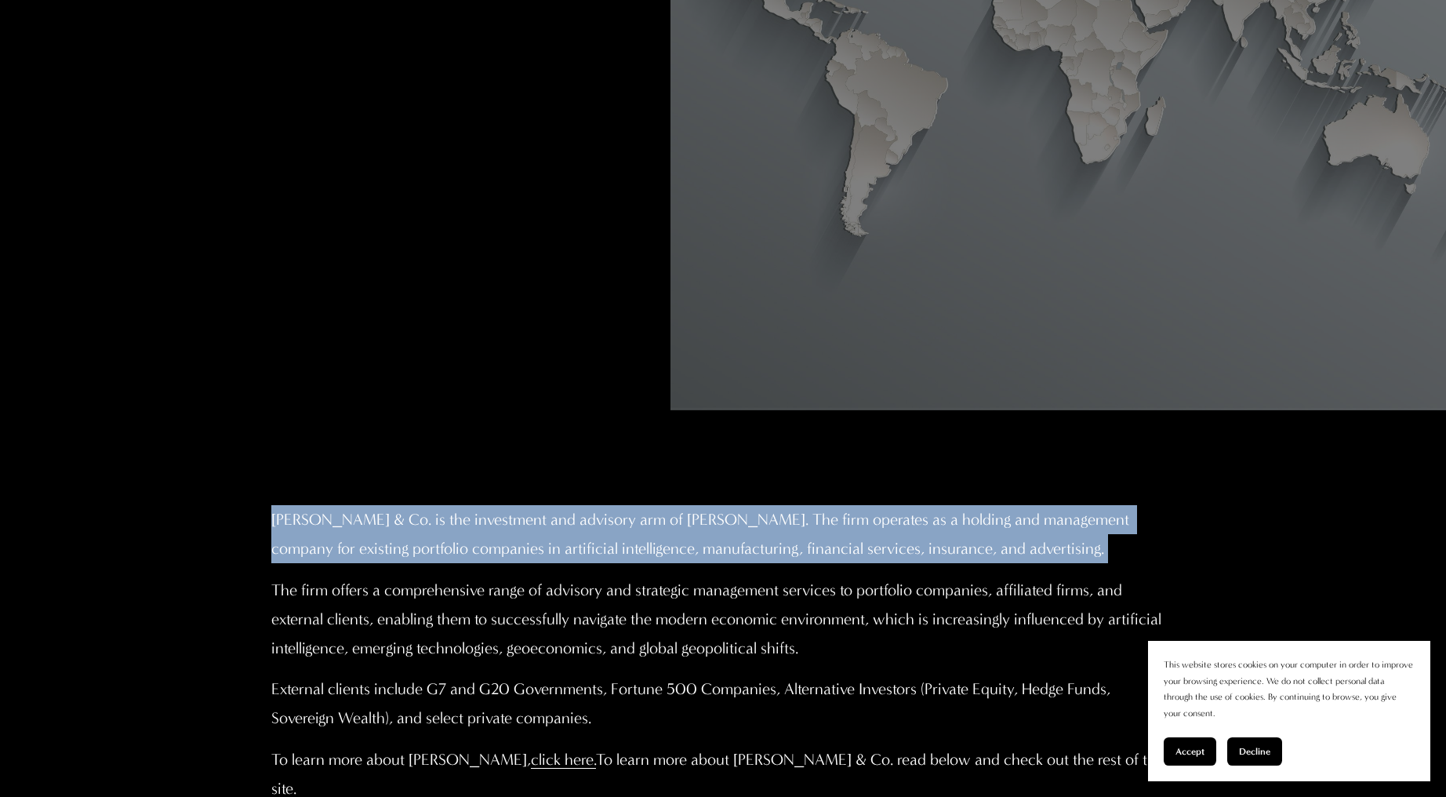
click at [623, 527] on p "Christopher Sanchez & Co. is the investment and advisory arm of Professor Chris…" at bounding box center [723, 534] width 904 height 58
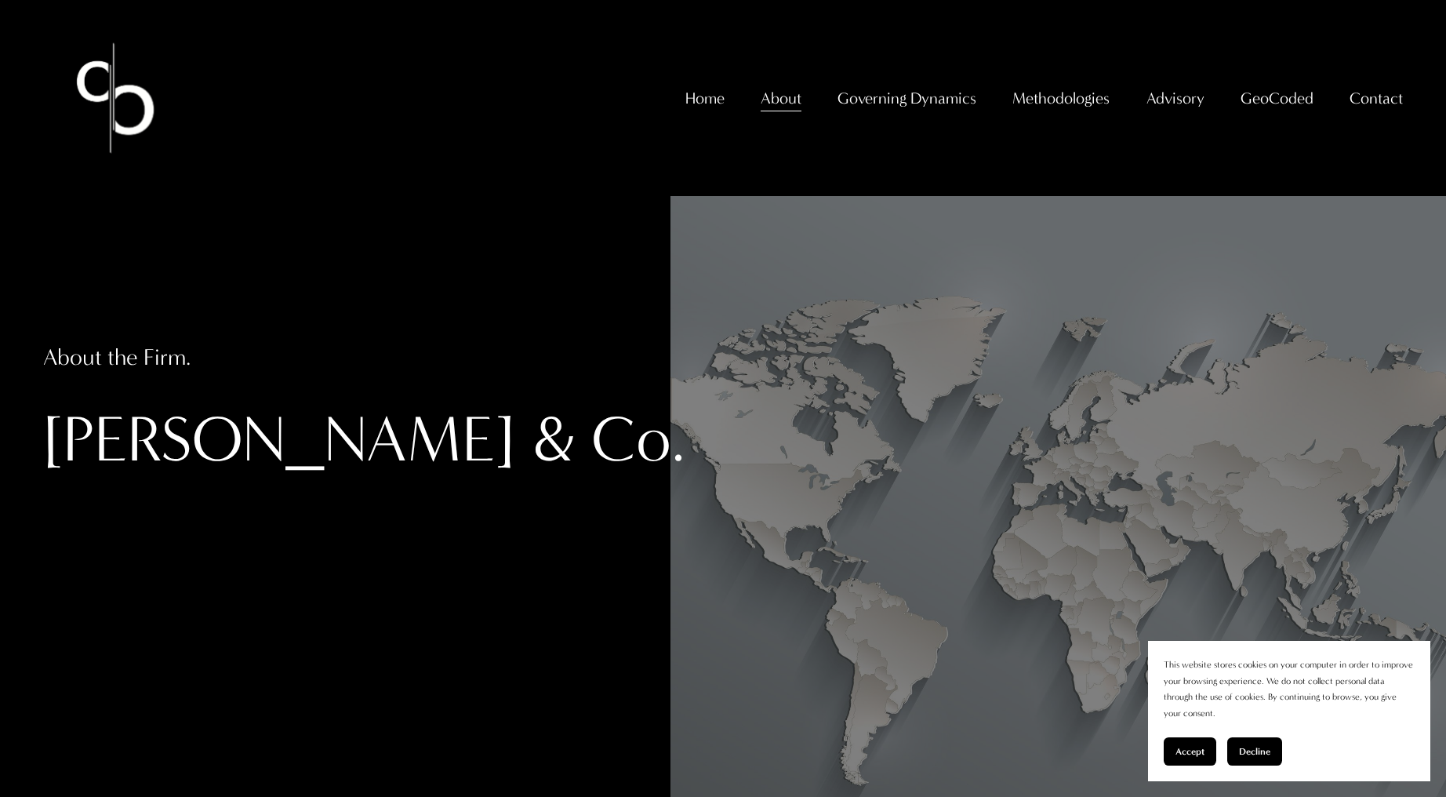
click at [0, 0] on span "[PERSON_NAME]" at bounding box center [0, 0] width 0 height 0
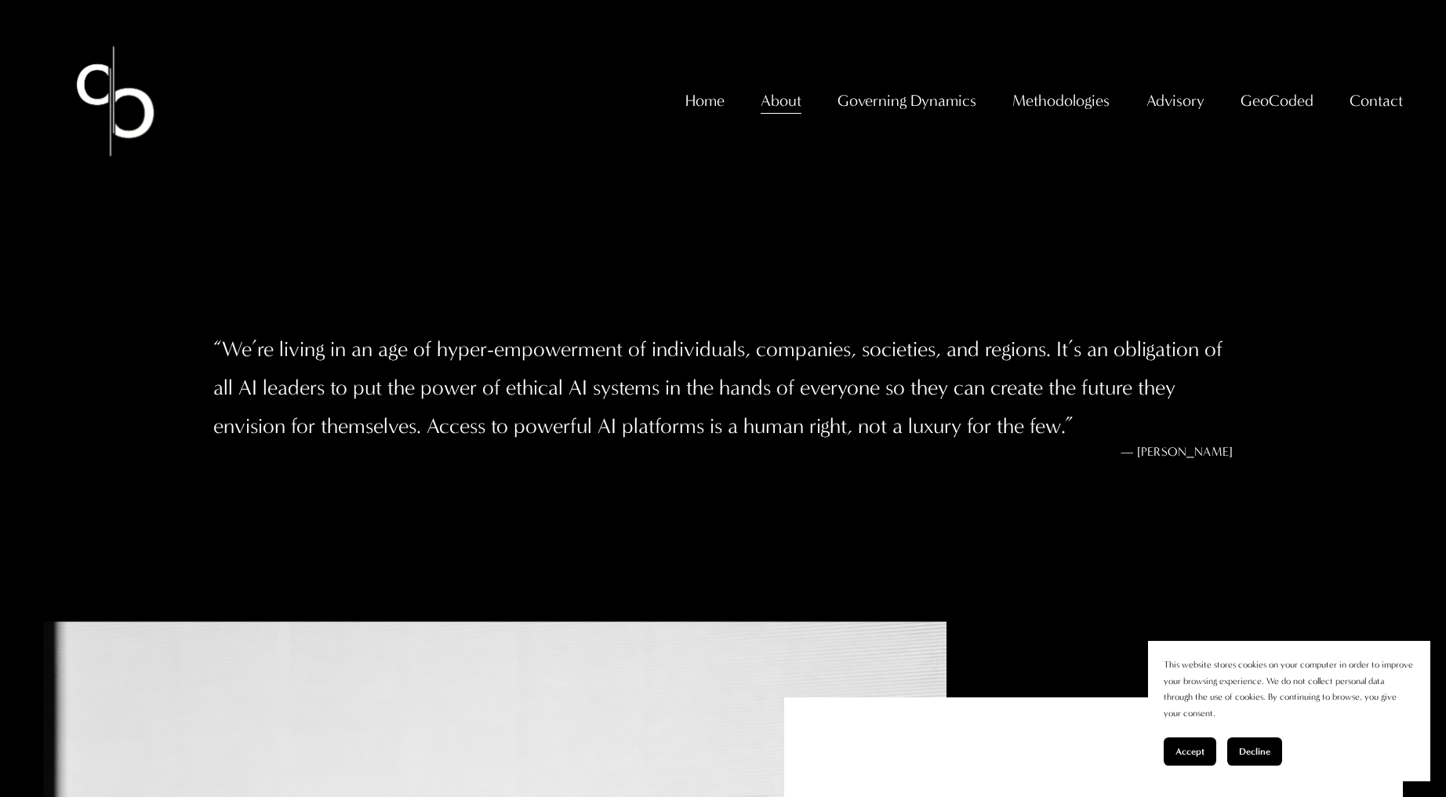
click at [573, 361] on blockquote "“ We’re living in an age of hyper-empowerment of individuals, companies, societ…" at bounding box center [723, 387] width 1020 height 115
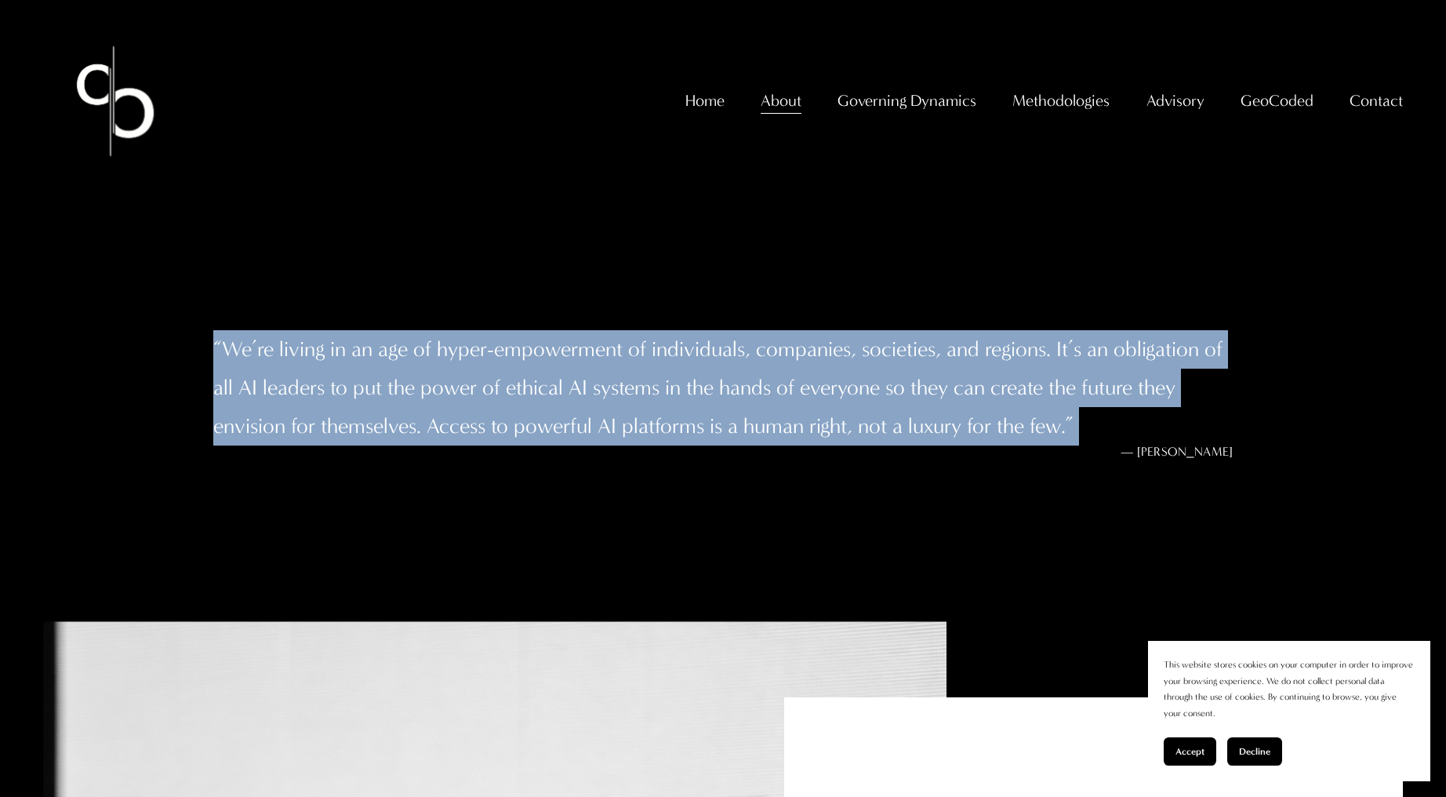
click at [573, 361] on blockquote "“ We’re living in an age of hyper-empowerment of individuals, companies, societ…" at bounding box center [723, 387] width 1020 height 115
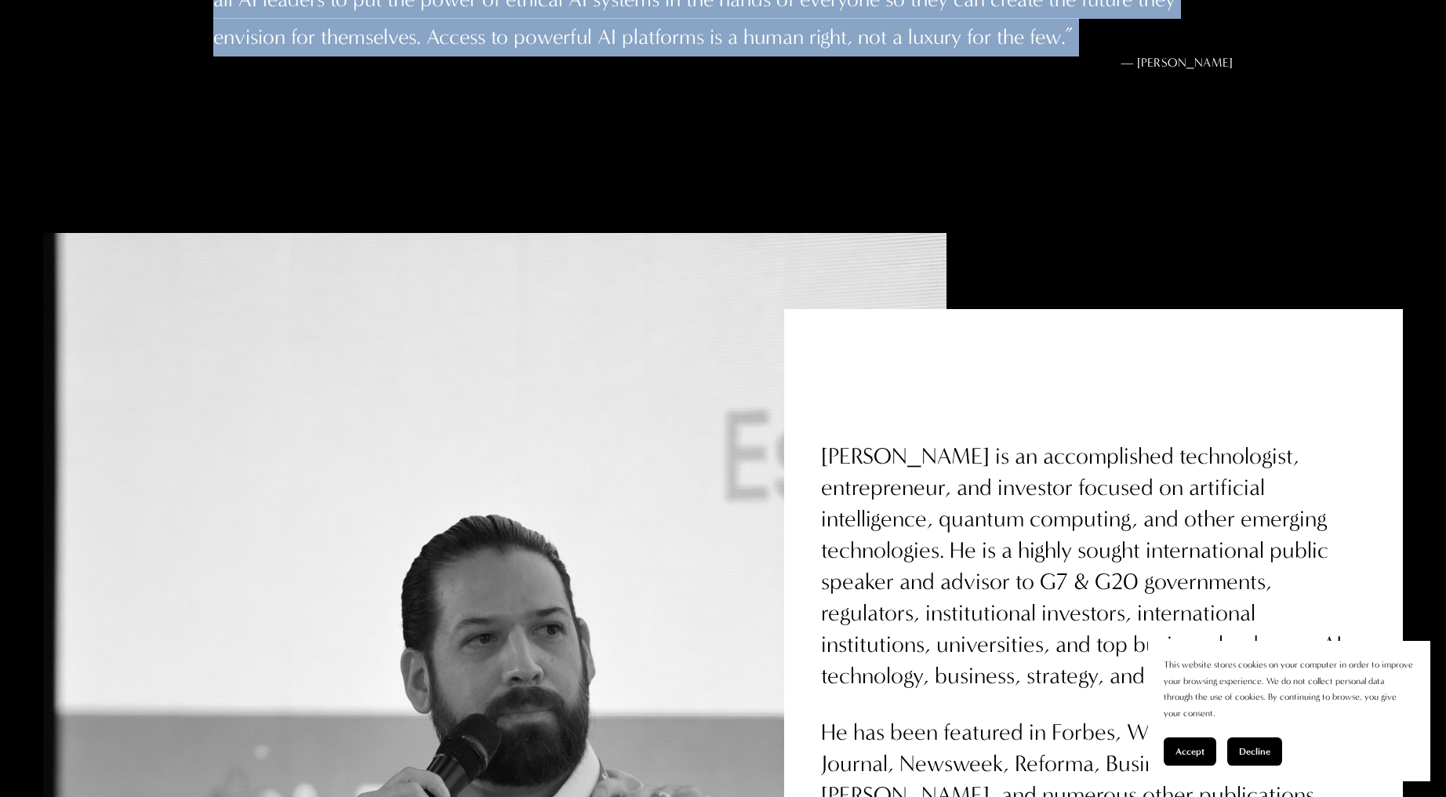
scroll to position [471, 0]
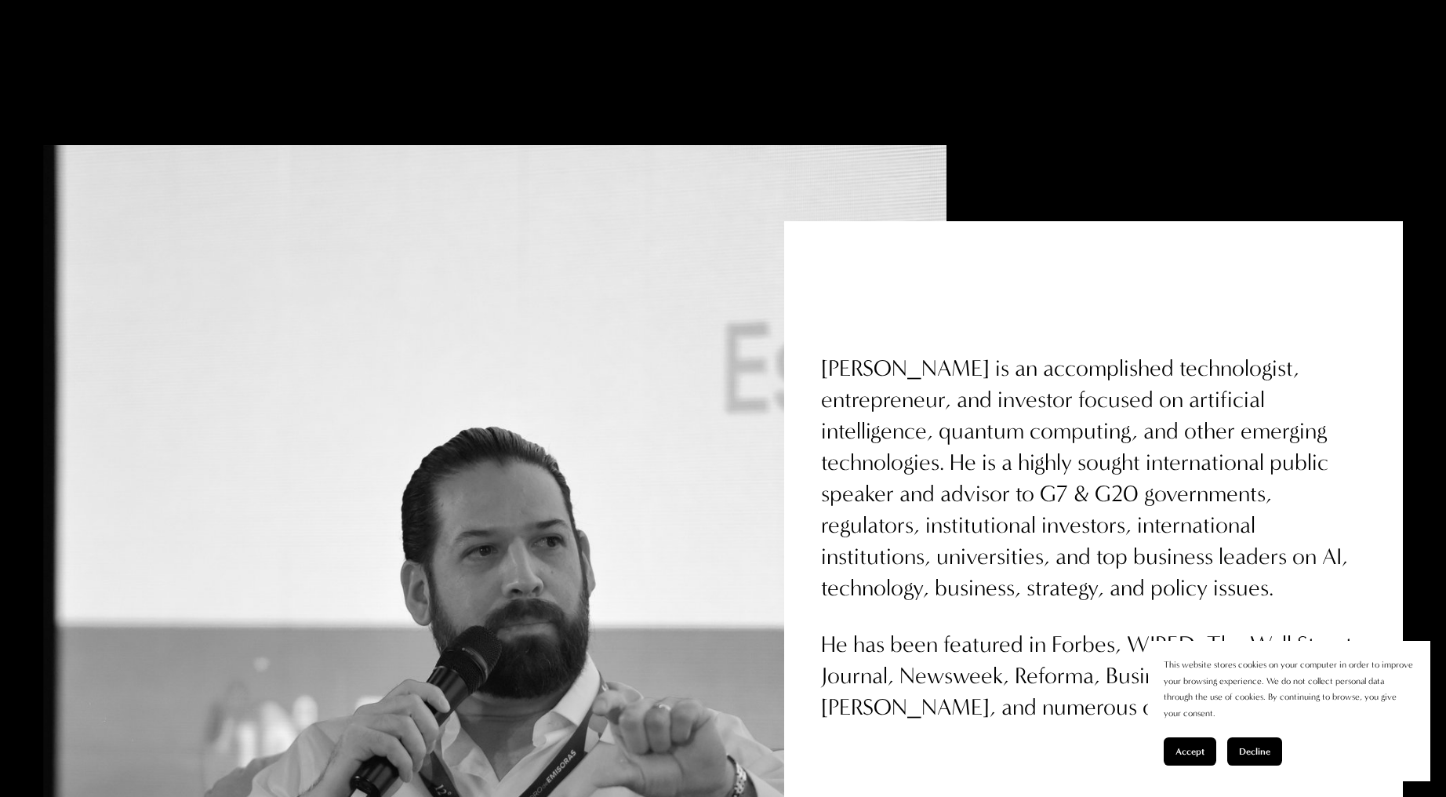
click at [1199, 376] on h4 "[PERSON_NAME] is an accomplished technologist, entrepreneur, and investor focus…" at bounding box center [1093, 478] width 544 height 251
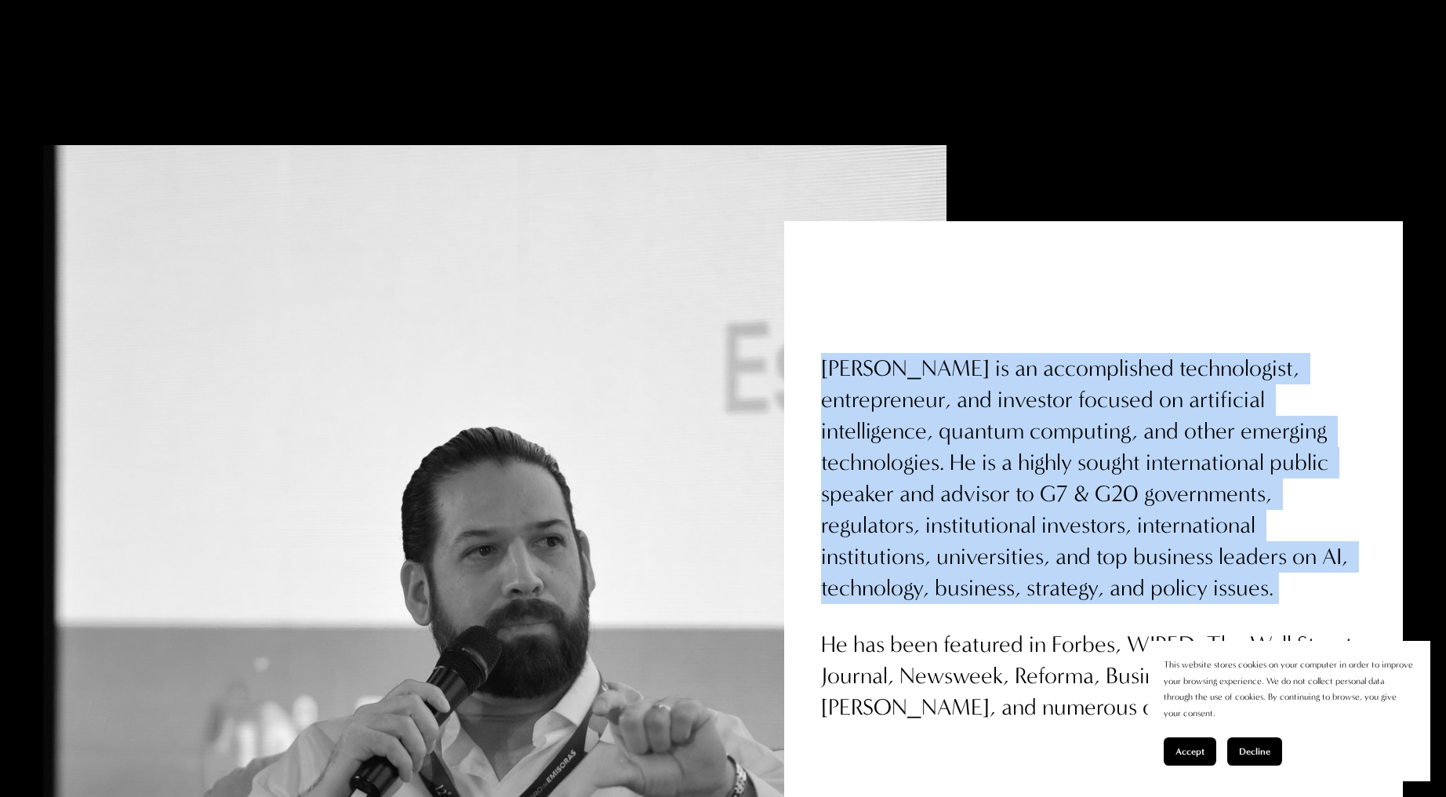
click at [1199, 376] on h4 "[PERSON_NAME] is an accomplished technologist, entrepreneur, and investor focus…" at bounding box center [1093, 478] width 544 height 251
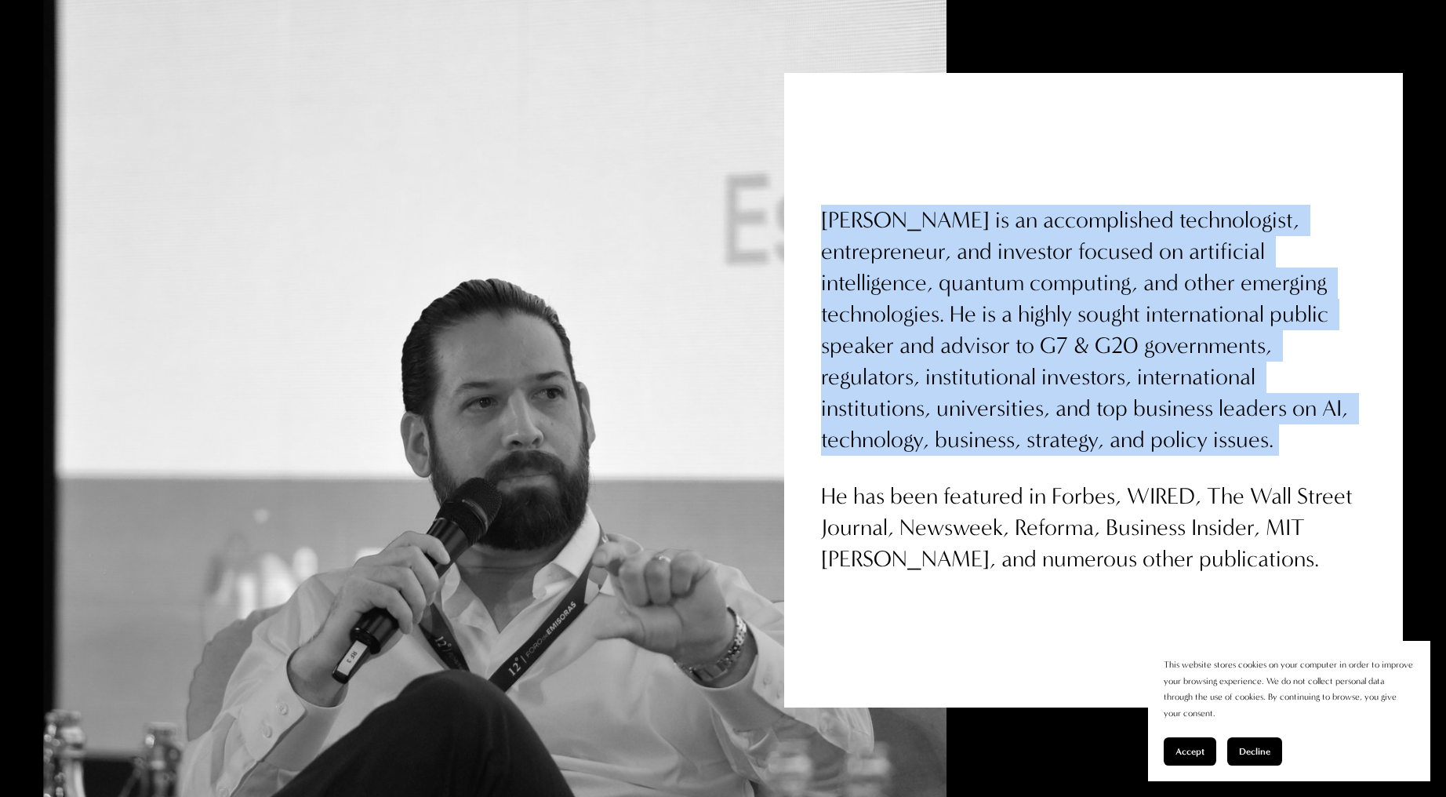
scroll to position [863, 0]
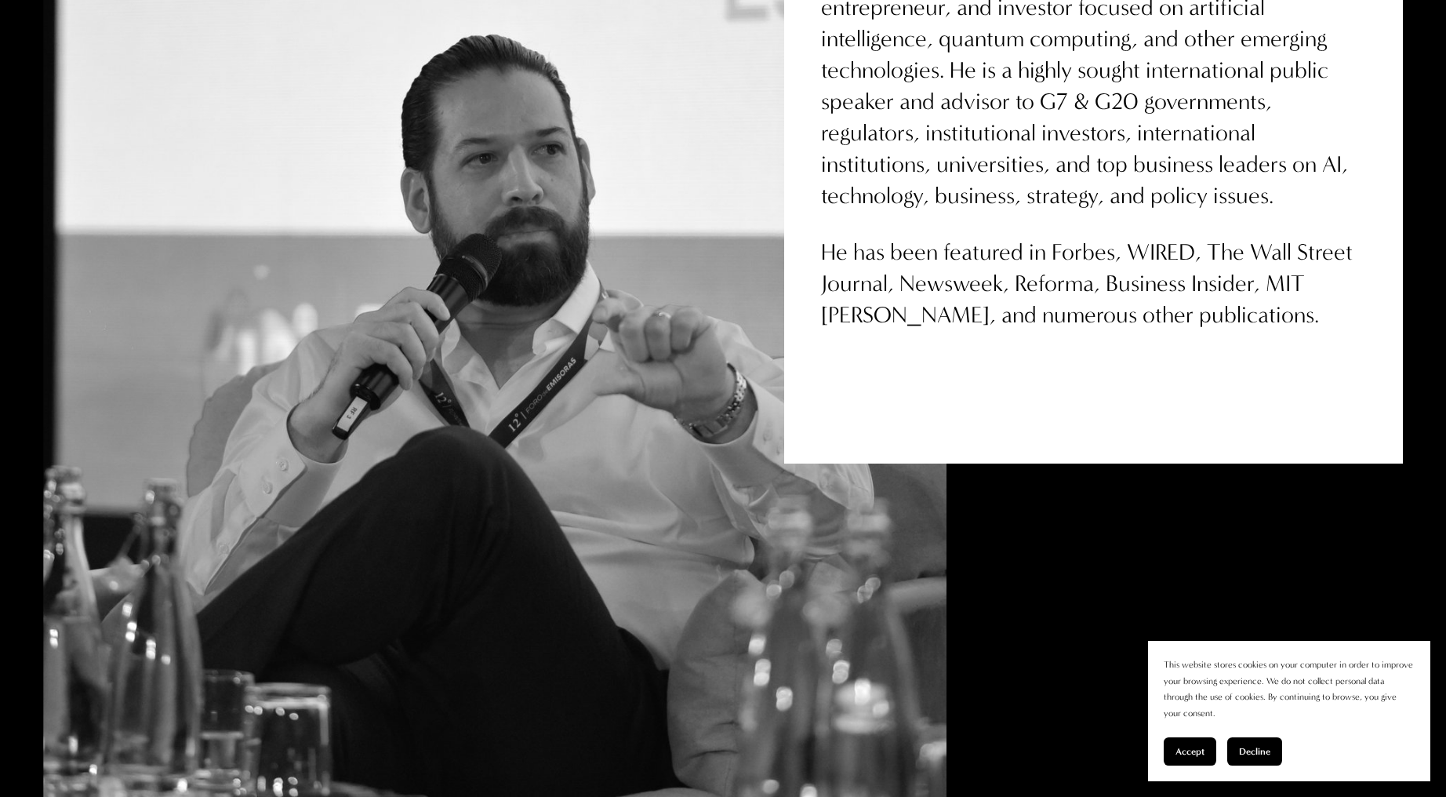
click at [1115, 308] on h4 "He has been featured in Forbes, WIRED, The Wall Street Journal, Newsweek, Refor…" at bounding box center [1093, 284] width 544 height 94
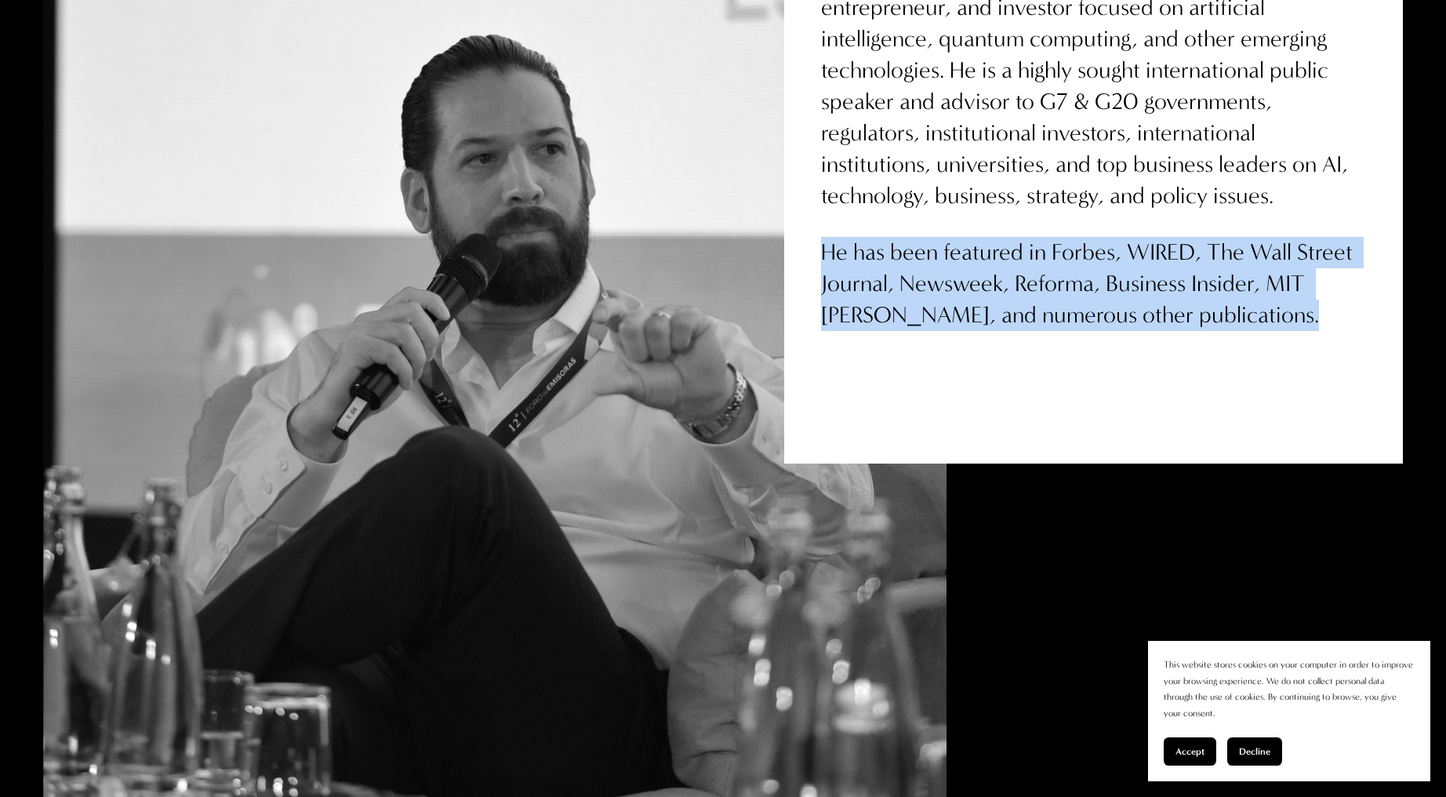
click at [1115, 308] on h4 "He has been featured in Forbes, WIRED, The Wall Street Journal, Newsweek, Refor…" at bounding box center [1093, 284] width 544 height 94
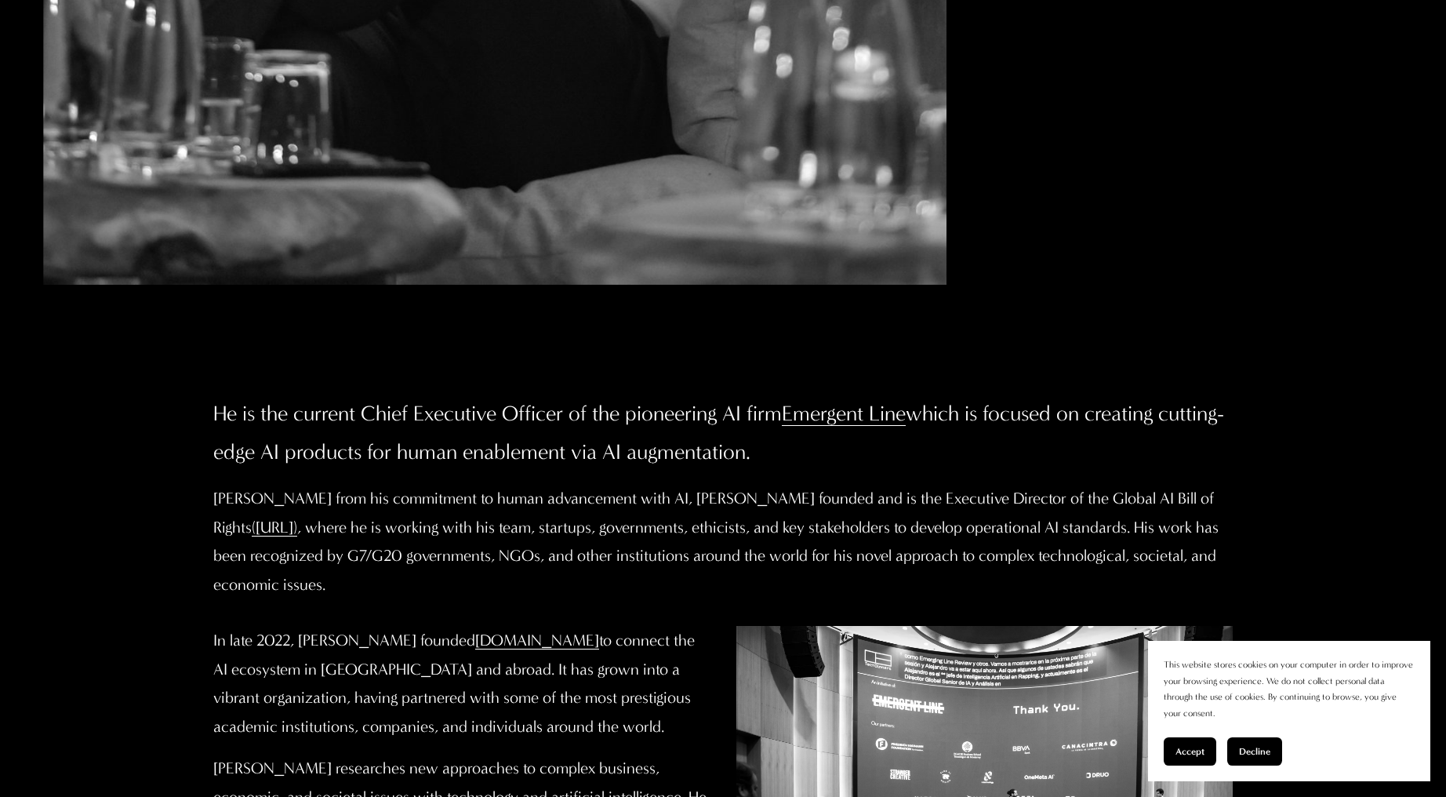
scroll to position [1726, 0]
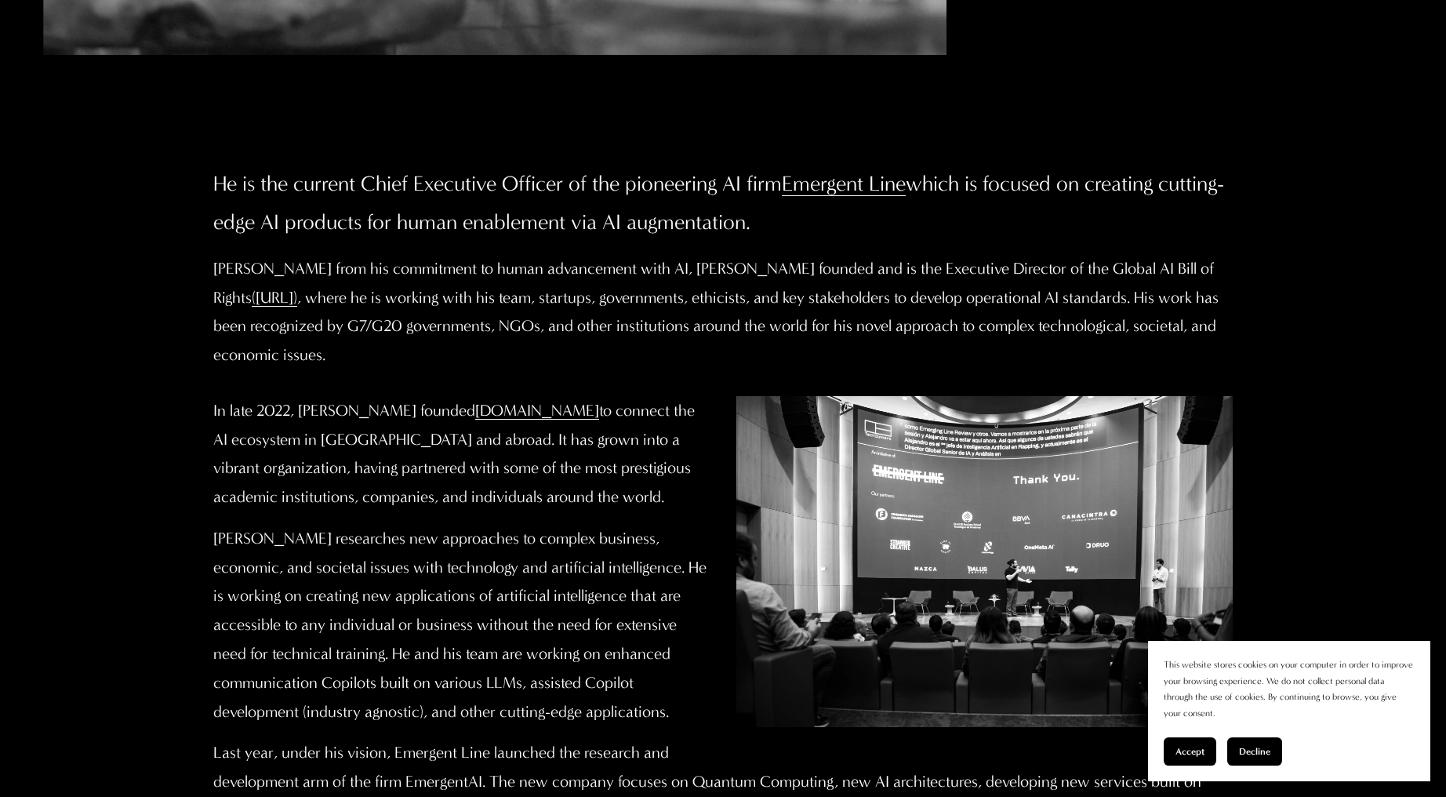
click at [585, 231] on p "He is the current Chief Executive Officer of the pioneering AI firm Emergent Li…" at bounding box center [723, 203] width 1020 height 76
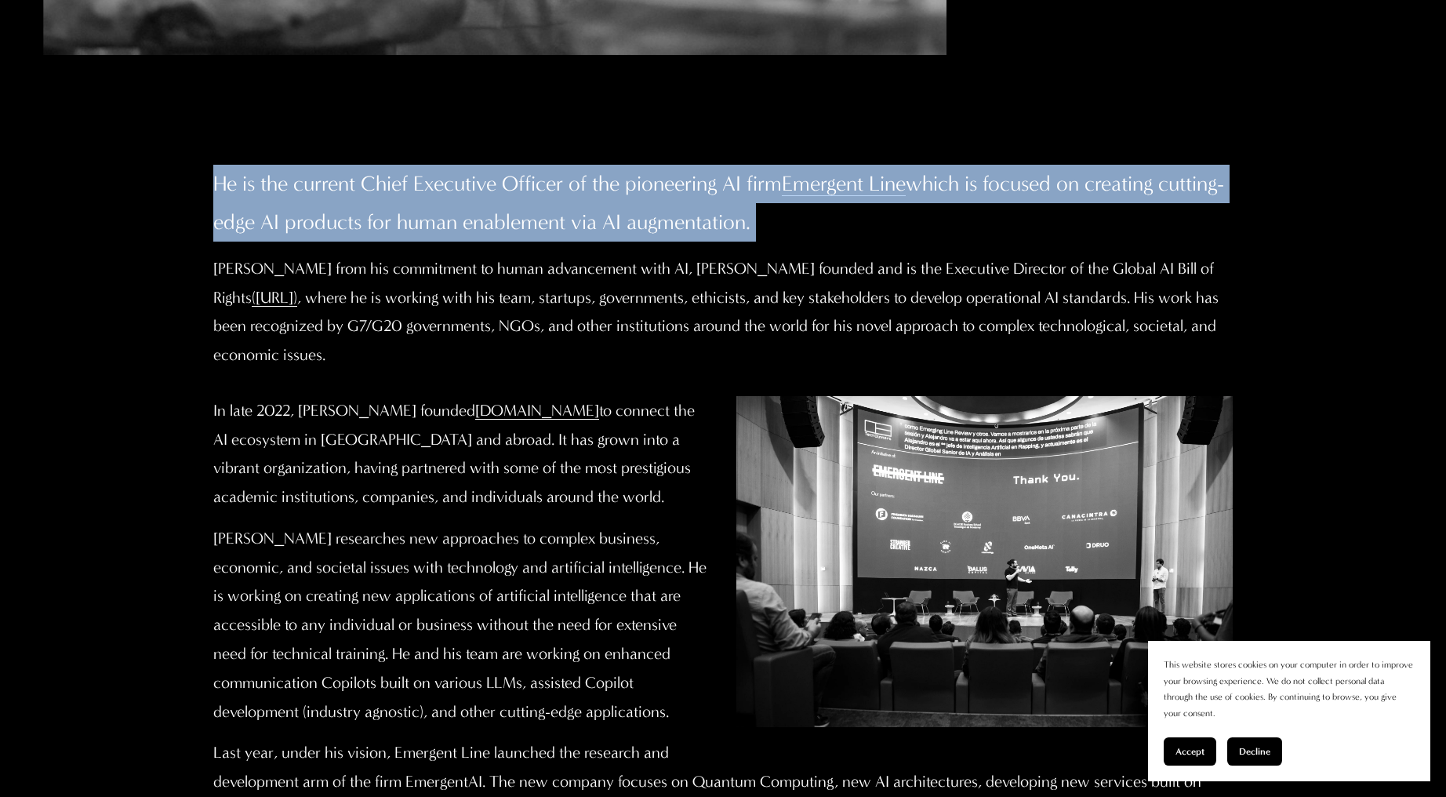
click at [585, 231] on p "He is the current Chief Executive Officer of the pioneering AI firm Emergent Li…" at bounding box center [723, 203] width 1020 height 76
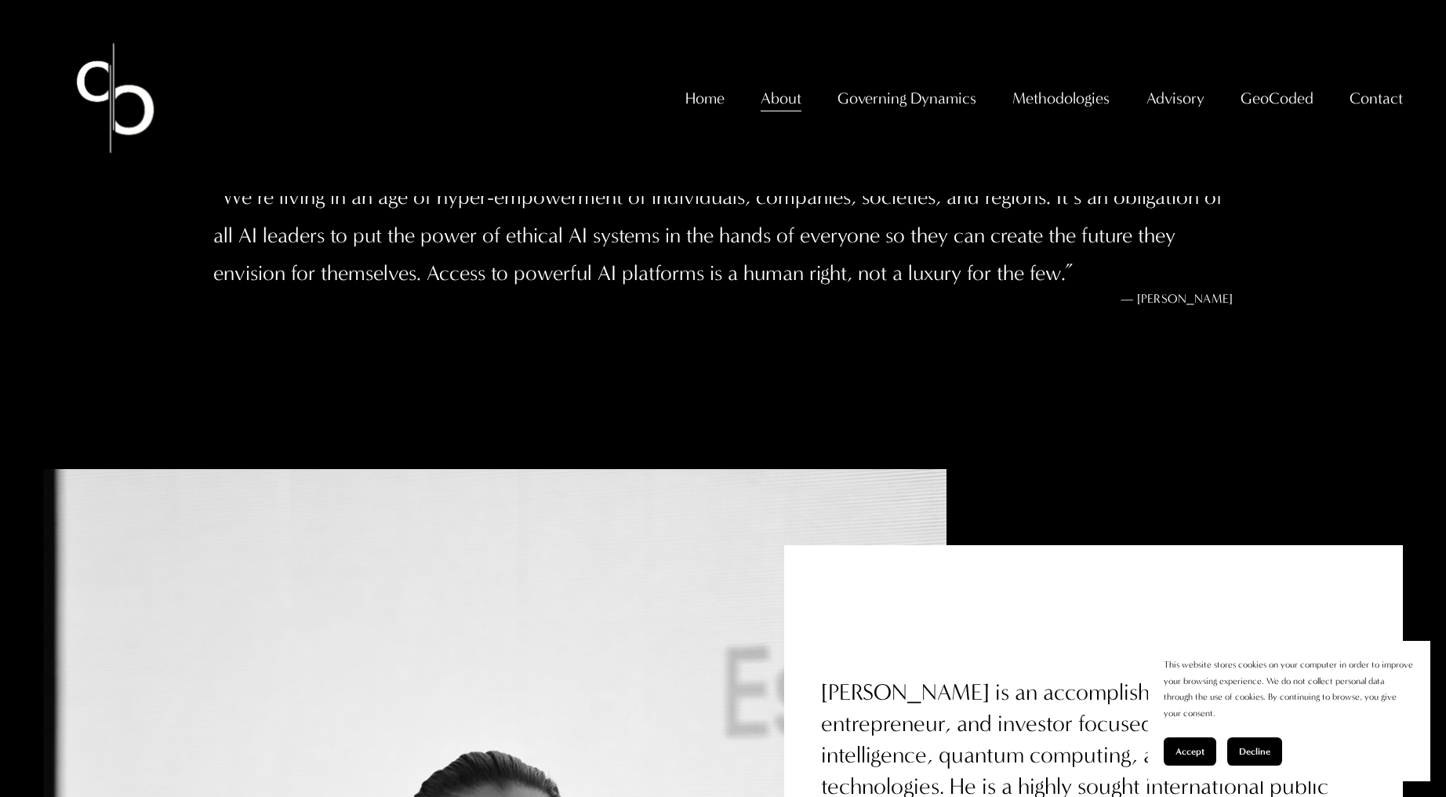
scroll to position [0, 0]
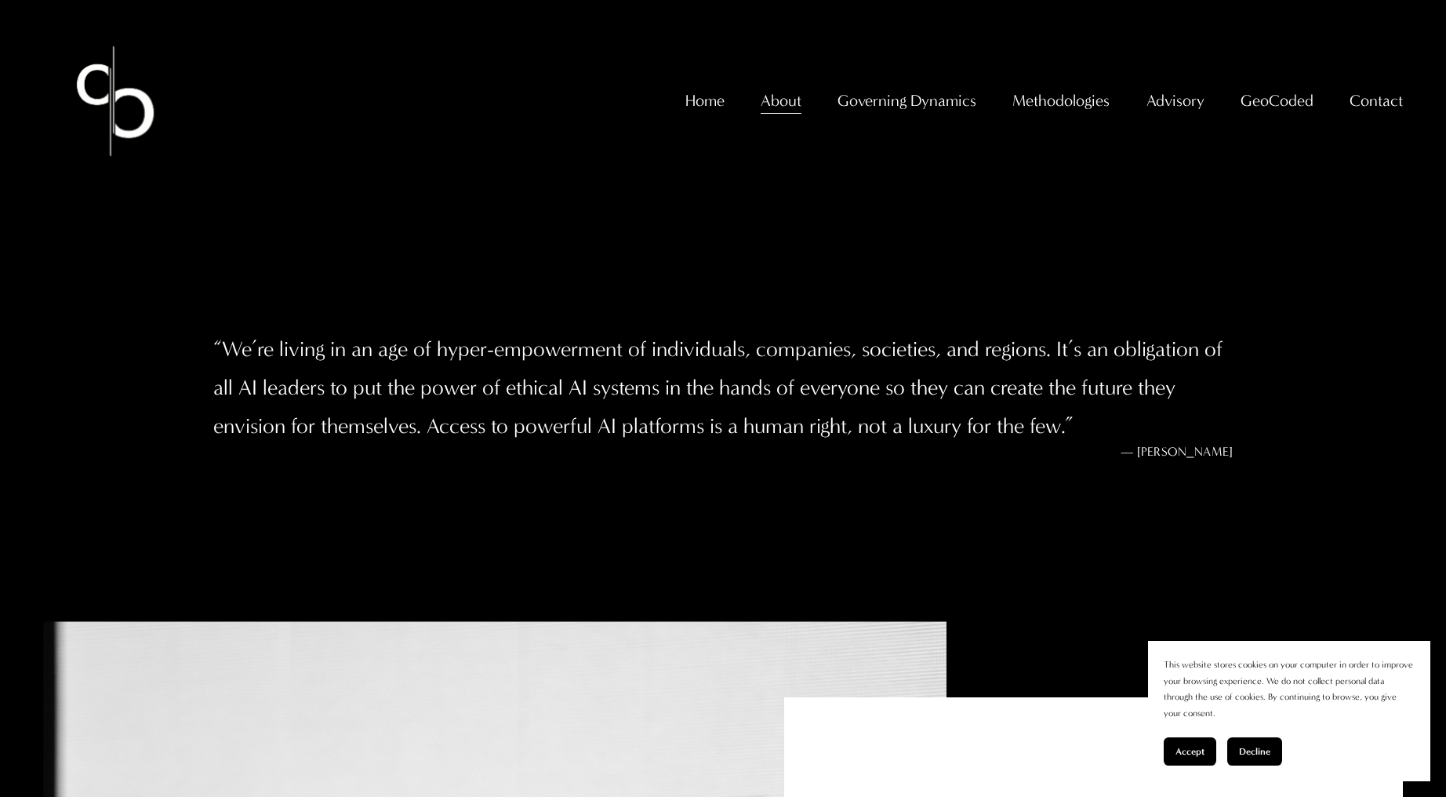
drag, startPoint x: 1125, startPoint y: 450, endPoint x: 1373, endPoint y: 457, distance: 248.7
click at [1373, 458] on div "“ We’re living in an age of hyper-empowerment of individuals, companies, societ…" at bounding box center [723, 394] width 1446 height 350
copy figcaption "[PERSON_NAME]"
